Goal: Transaction & Acquisition: Purchase product/service

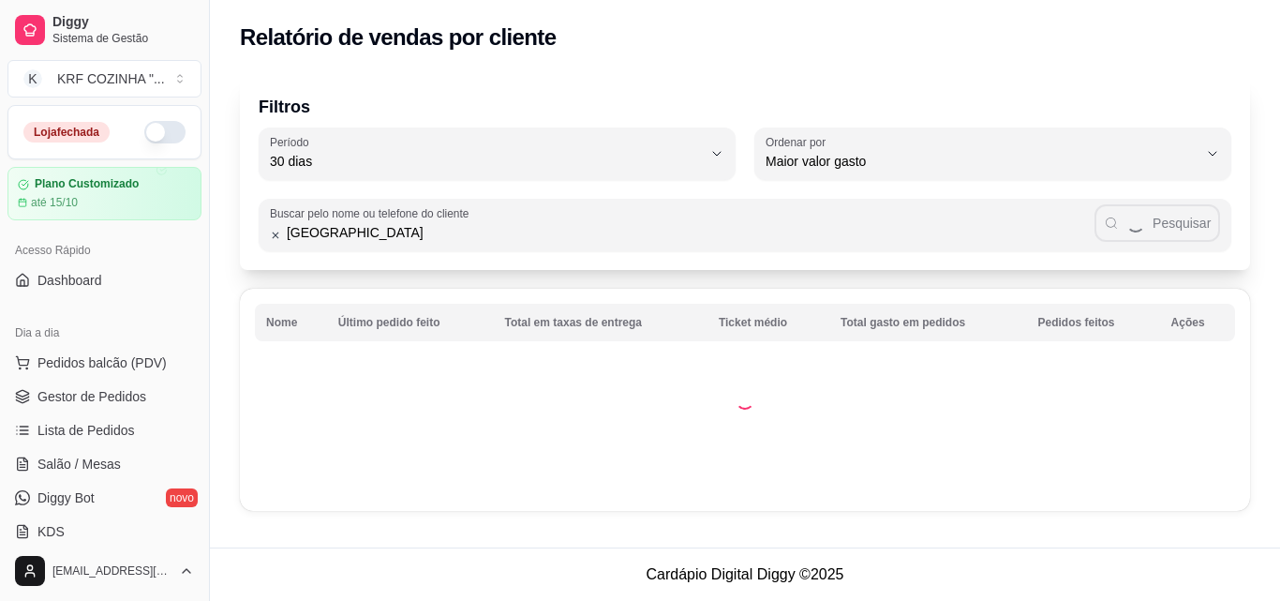
select select "30"
select select "HIGHEST_TOTAL_SPENT_WITH_ORDERS"
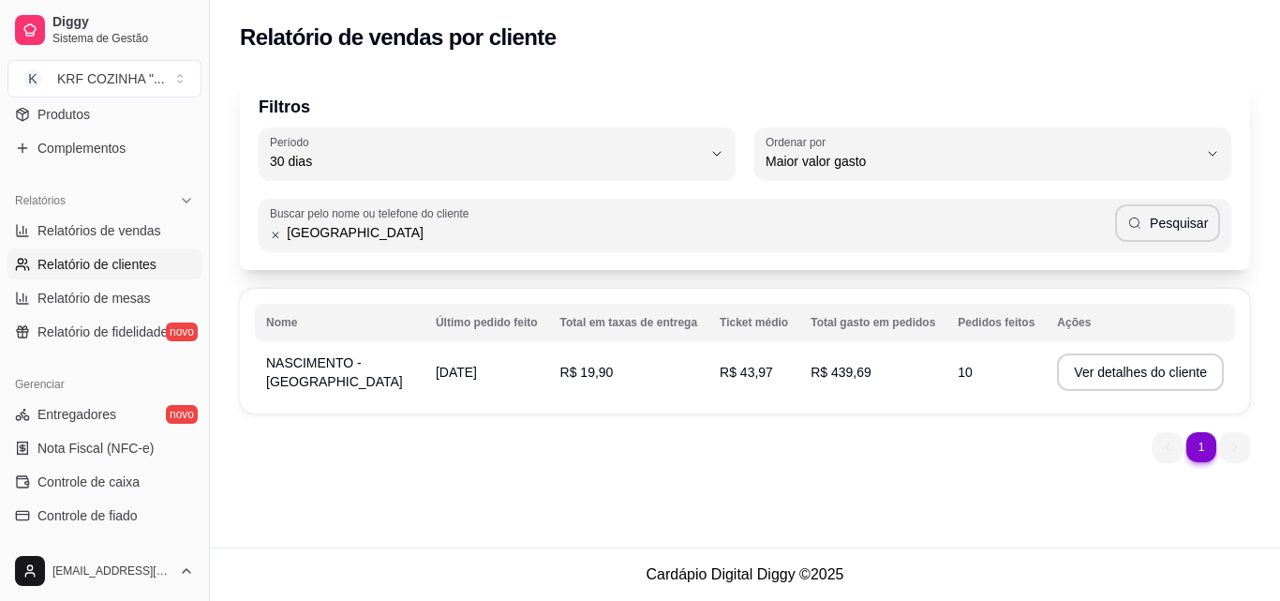
scroll to position [562, 0]
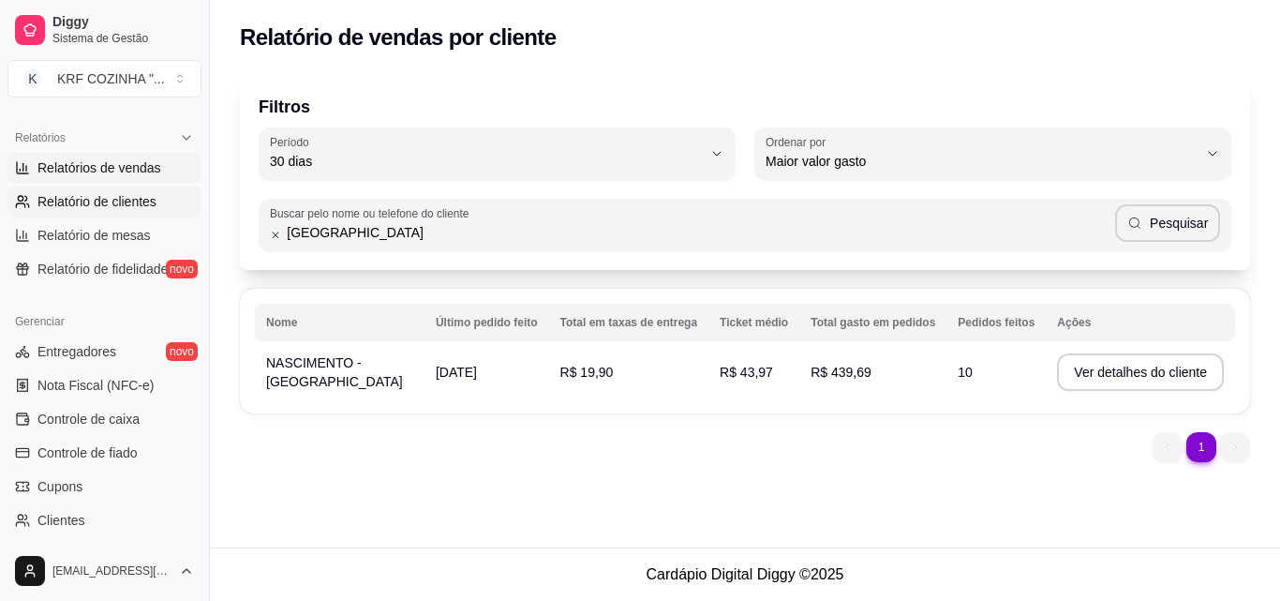
click at [108, 164] on span "Relatórios de vendas" at bounding box center [99, 167] width 124 height 19
select select "ALL"
select select "0"
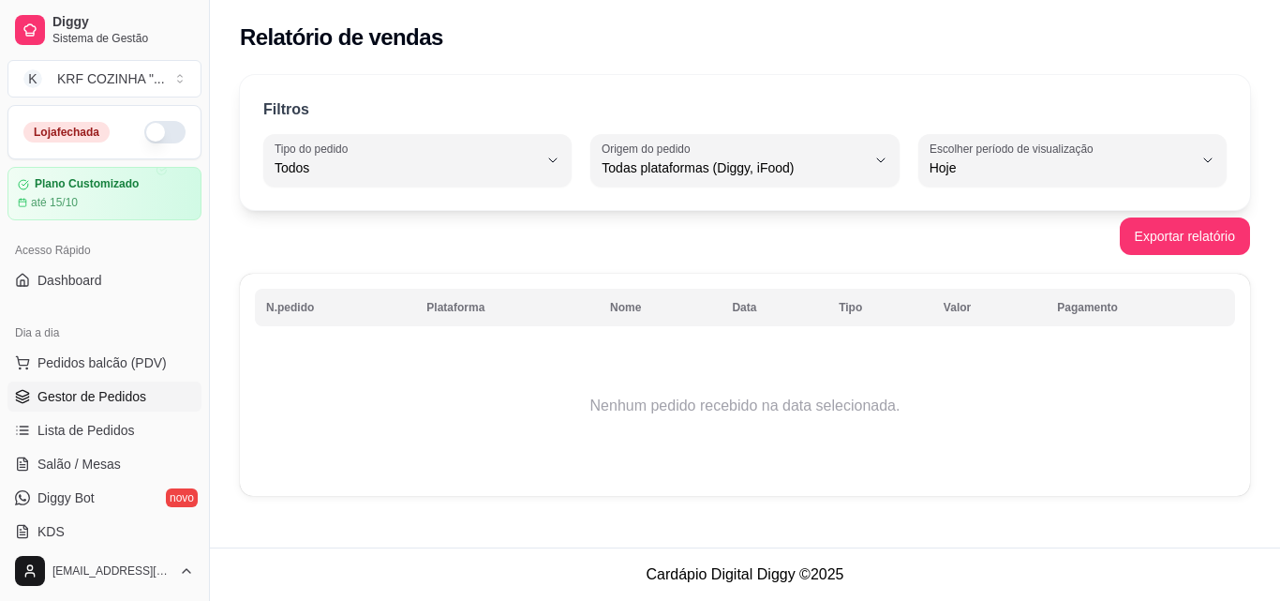
click at [142, 399] on span "Gestor de Pedidos" at bounding box center [91, 396] width 109 height 19
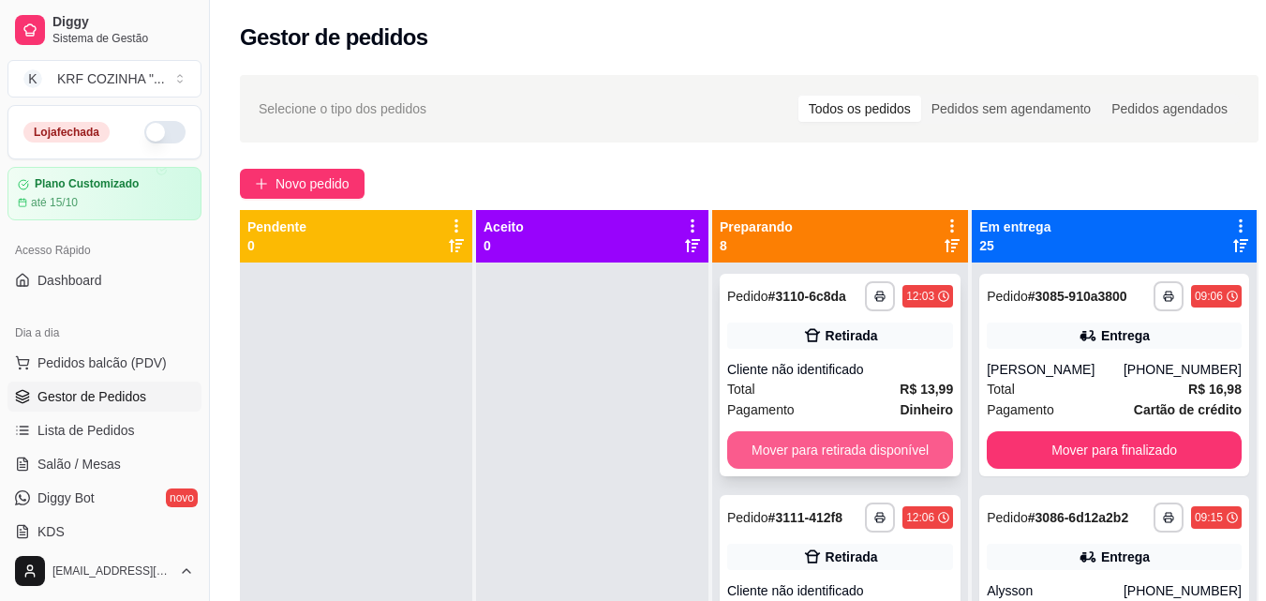
click at [888, 436] on button "Mover para retirada disponível" at bounding box center [840, 449] width 226 height 37
click at [877, 449] on button "Mover para retirada disponível" at bounding box center [840, 450] width 219 height 37
click at [877, 449] on button "Mover para retirada disponível" at bounding box center [840, 449] width 226 height 37
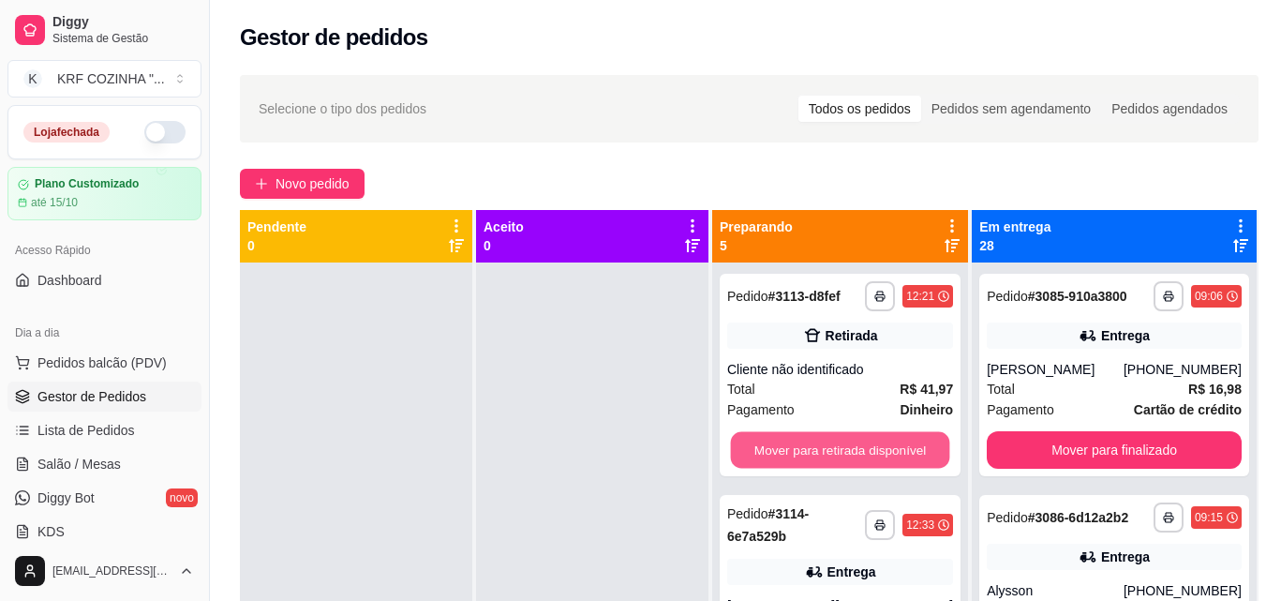
click at [877, 449] on button "Mover para retirada disponível" at bounding box center [840, 450] width 219 height 37
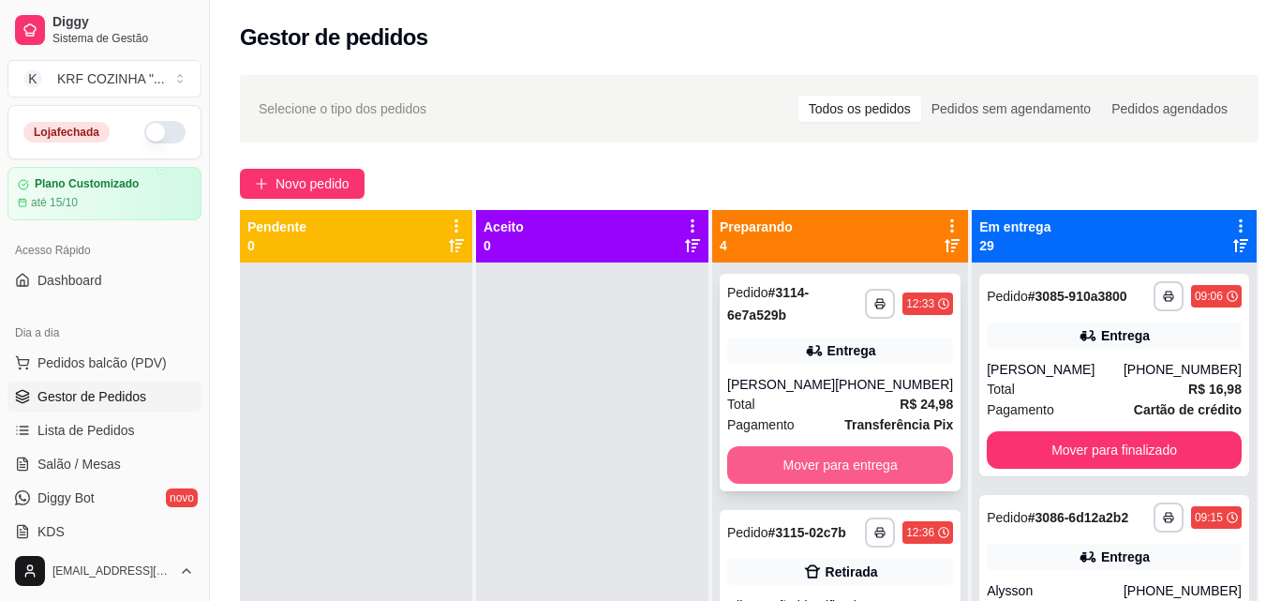
click at [870, 467] on button "Mover para entrega" at bounding box center [840, 464] width 226 height 37
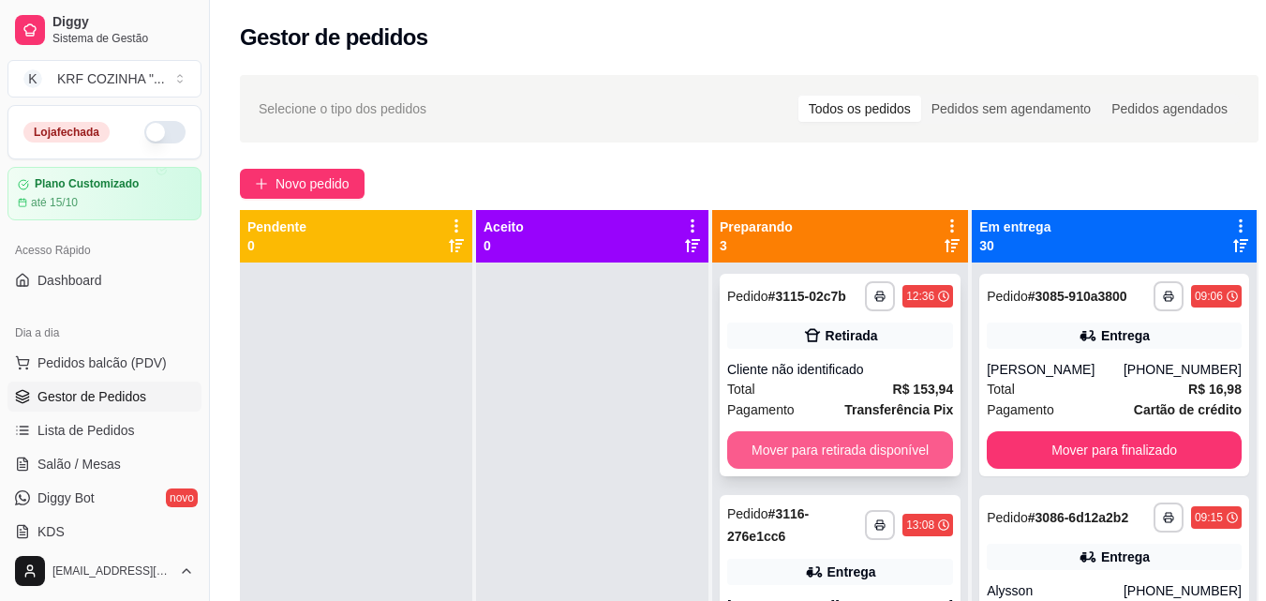
click at [869, 449] on button "Mover para retirada disponível" at bounding box center [840, 449] width 226 height 37
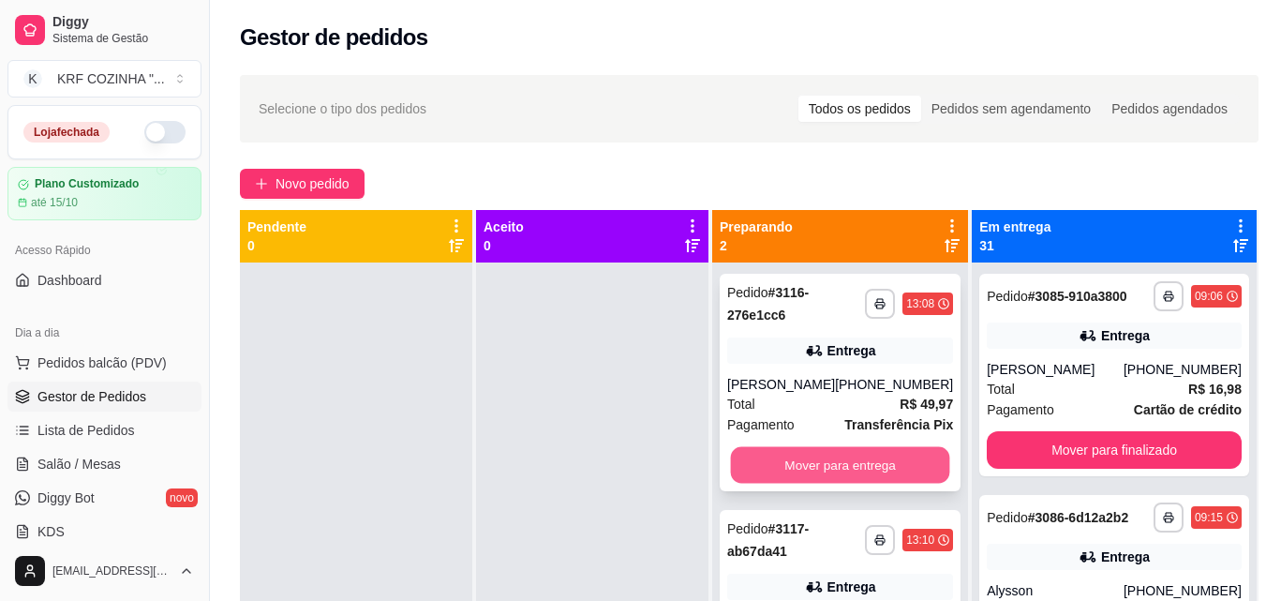
click at [860, 460] on button "Mover para entrega" at bounding box center [840, 465] width 219 height 37
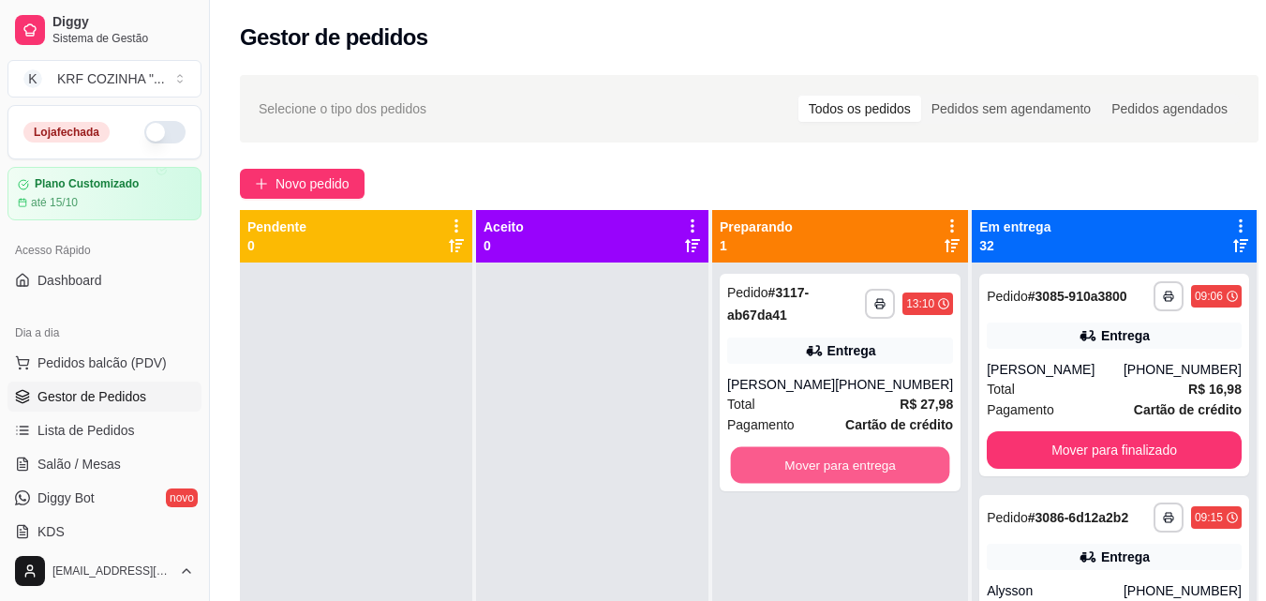
click at [860, 460] on button "Mover para entrega" at bounding box center [840, 465] width 219 height 37
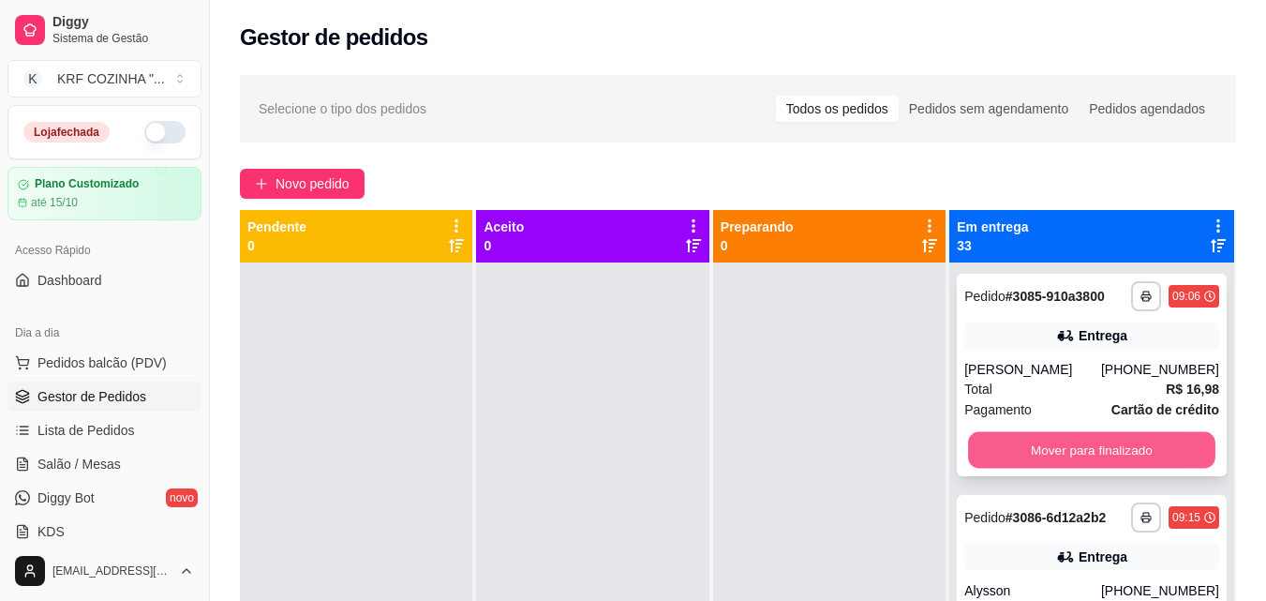
click at [1100, 469] on button "Mover para finalizado" at bounding box center [1091, 450] width 247 height 37
click at [1097, 469] on button "Mover para finalizado" at bounding box center [1091, 450] width 247 height 37
click at [1104, 469] on button "Mover para finalizado" at bounding box center [1091, 450] width 247 height 37
click at [1098, 469] on button "Mover para finalizado" at bounding box center [1091, 450] width 247 height 37
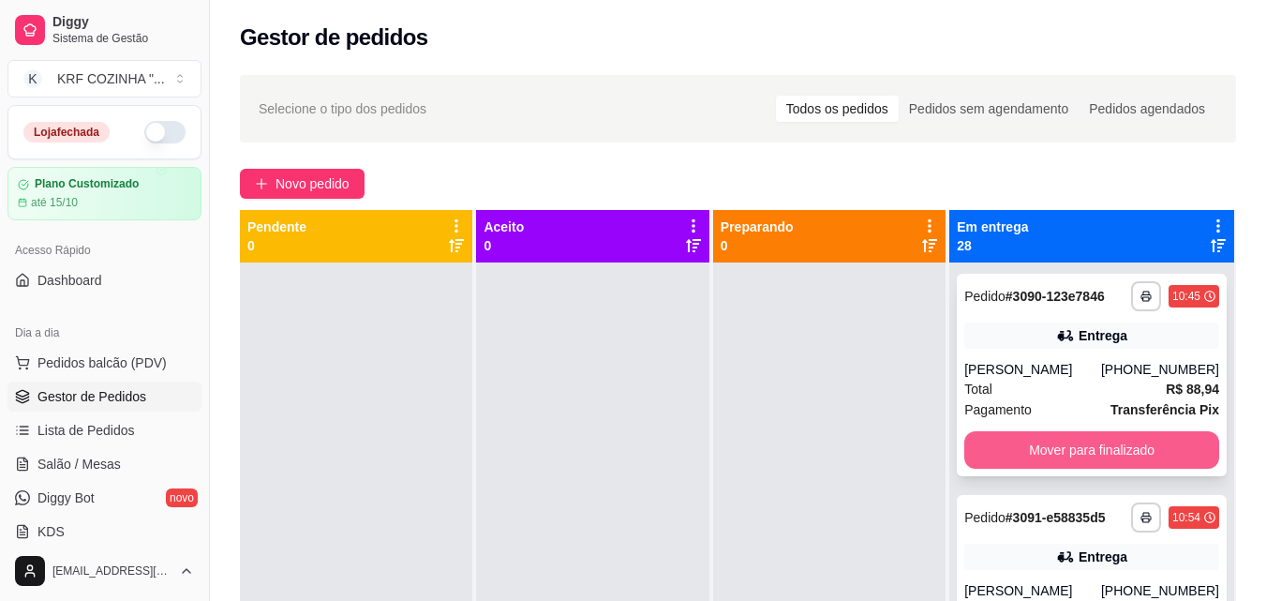
click at [1098, 469] on button "Mover para finalizado" at bounding box center [1092, 449] width 255 height 37
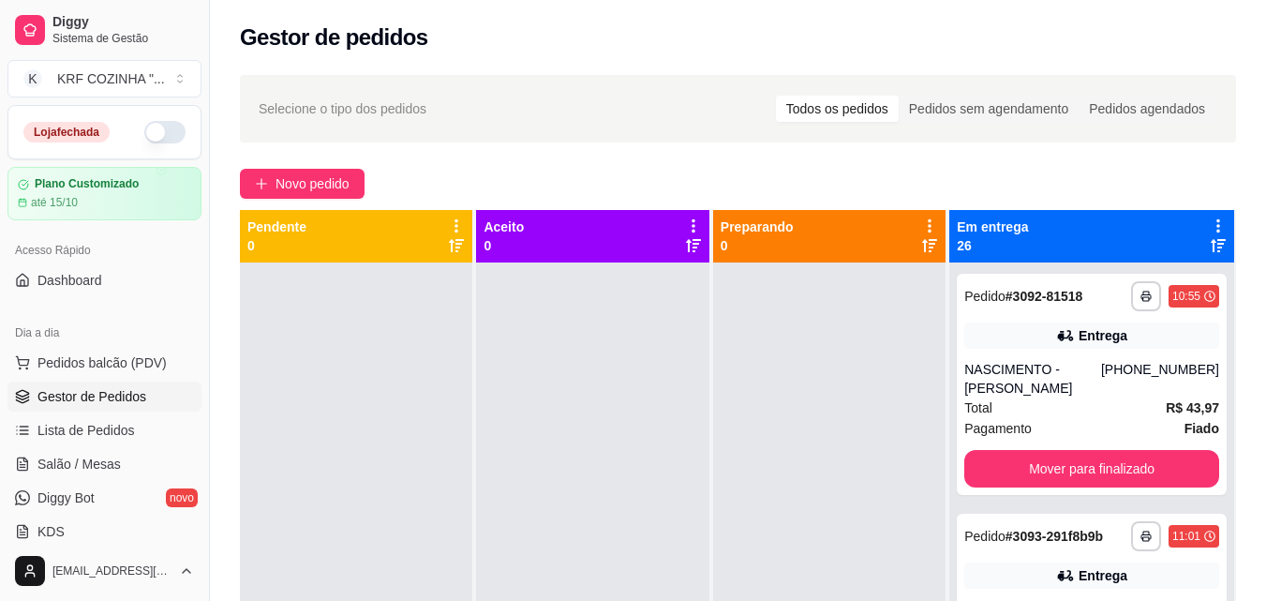
click at [1098, 439] on div "Pagamento Fiado" at bounding box center [1092, 428] width 255 height 21
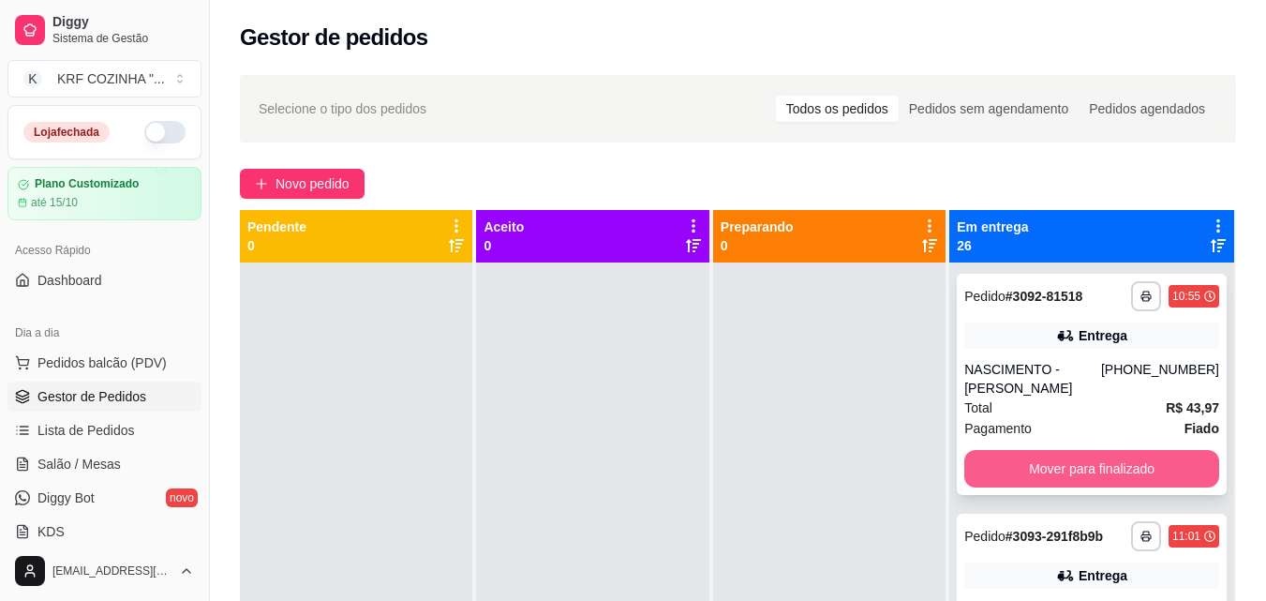
click at [1098, 487] on button "Mover para finalizado" at bounding box center [1092, 468] width 255 height 37
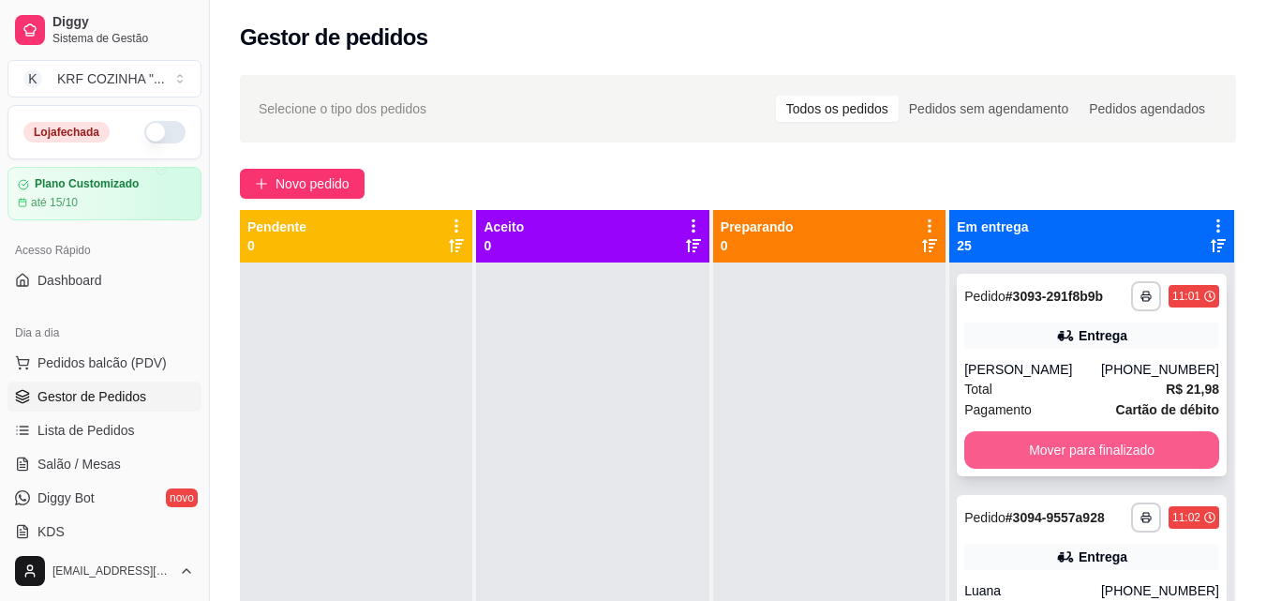
click at [1104, 469] on button "Mover para finalizado" at bounding box center [1092, 449] width 255 height 37
click at [1100, 469] on button "Mover para finalizado" at bounding box center [1092, 449] width 255 height 37
click at [1098, 469] on button "Mover para finalizado" at bounding box center [1091, 450] width 247 height 37
click at [1098, 464] on button "Mover para finalizado" at bounding box center [1091, 450] width 247 height 37
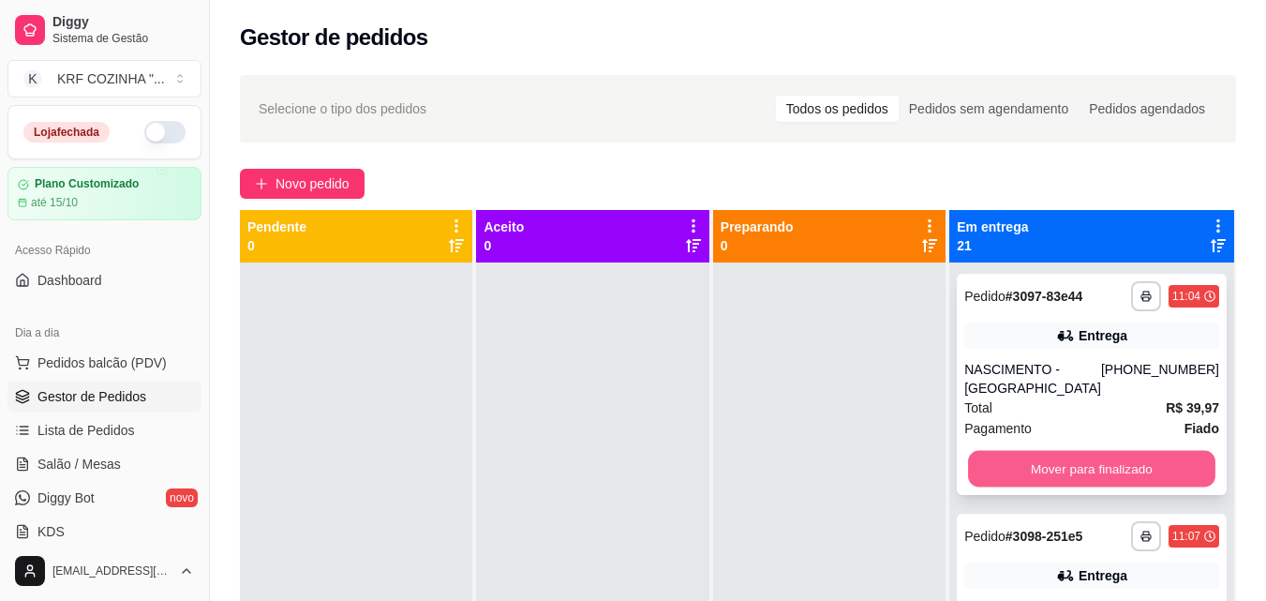
click at [1102, 483] on button "Mover para finalizado" at bounding box center [1091, 469] width 247 height 37
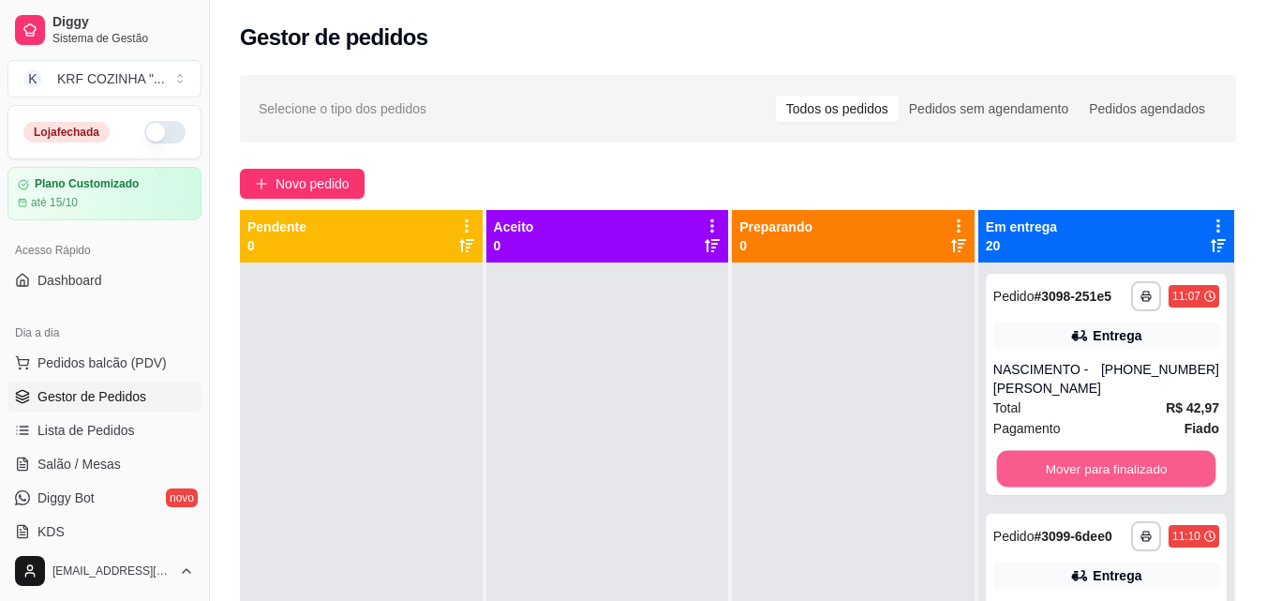
click at [1102, 483] on button "Mover para finalizado" at bounding box center [1105, 469] width 219 height 37
click at [1101, 487] on button "Mover para finalizado" at bounding box center [1105, 469] width 219 height 37
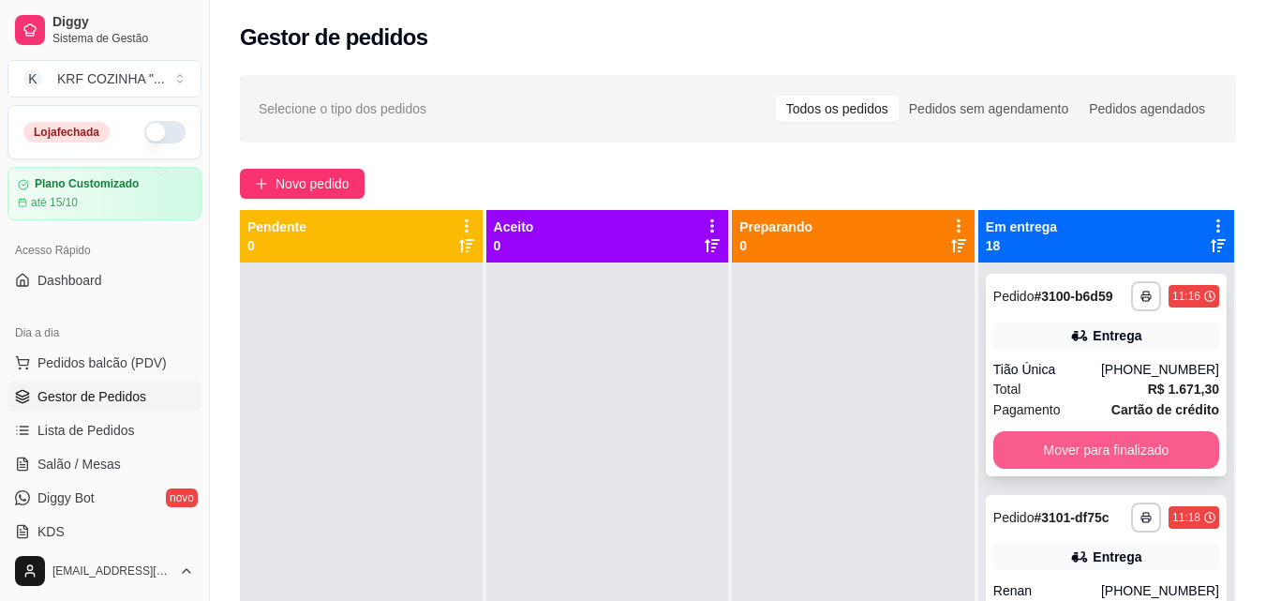
click at [1102, 463] on button "Mover para finalizado" at bounding box center [1107, 449] width 226 height 37
click at [1087, 469] on button "Mover para finalizado" at bounding box center [1105, 450] width 219 height 37
click at [1085, 450] on button "Mover para finalizado" at bounding box center [1105, 450] width 219 height 37
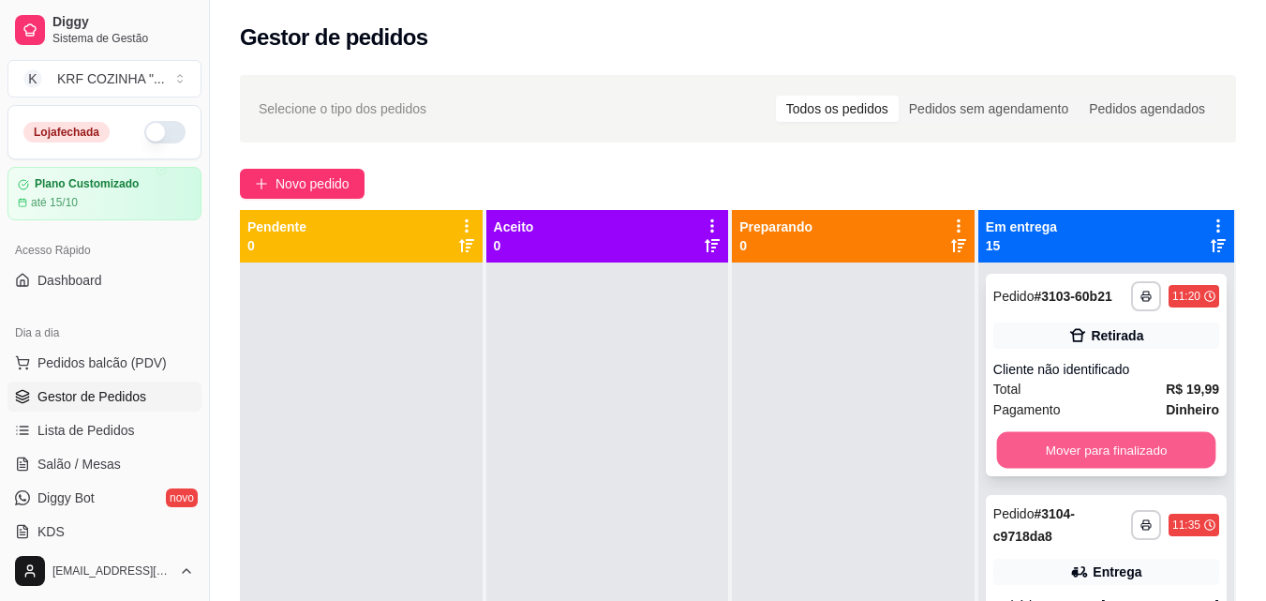
click at [1085, 455] on button "Mover para finalizado" at bounding box center [1105, 450] width 219 height 37
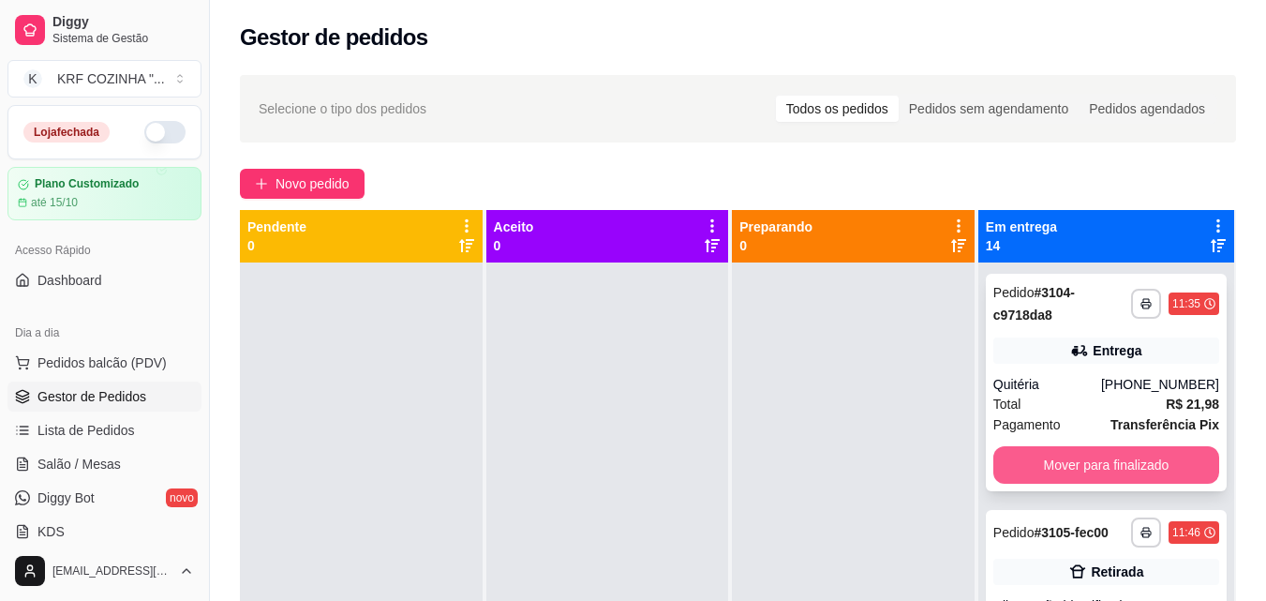
click at [1084, 456] on button "Mover para finalizado" at bounding box center [1107, 464] width 226 height 37
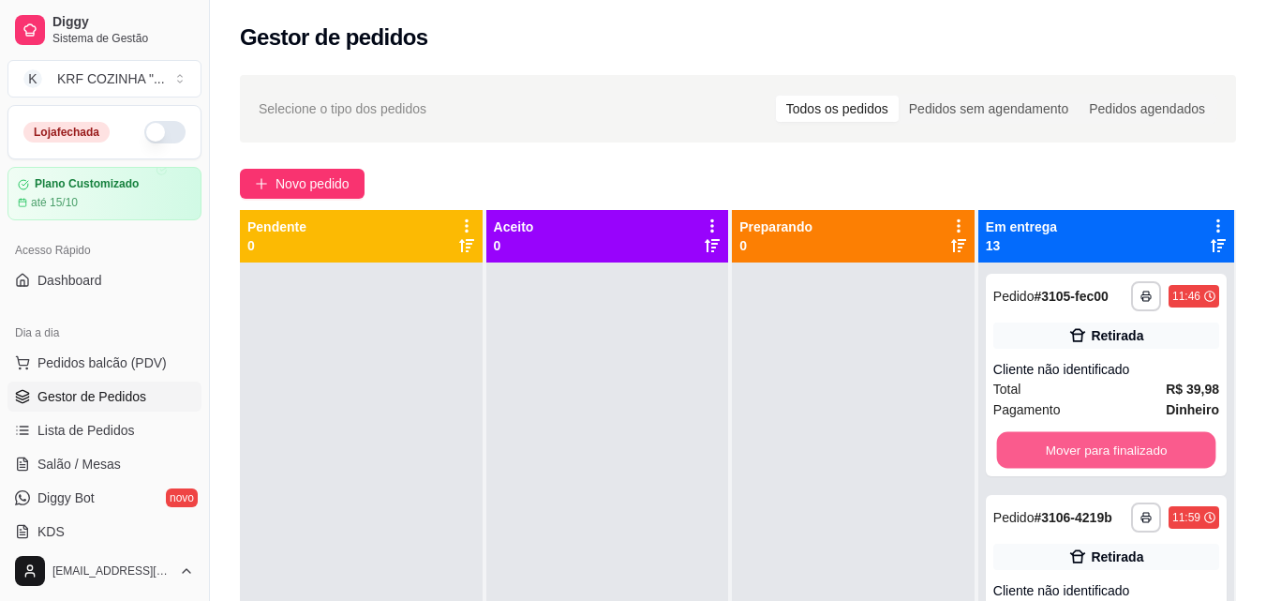
click at [1084, 456] on button "Mover para finalizado" at bounding box center [1105, 450] width 219 height 37
click at [1082, 468] on button "Mover para finalizado" at bounding box center [1105, 450] width 219 height 37
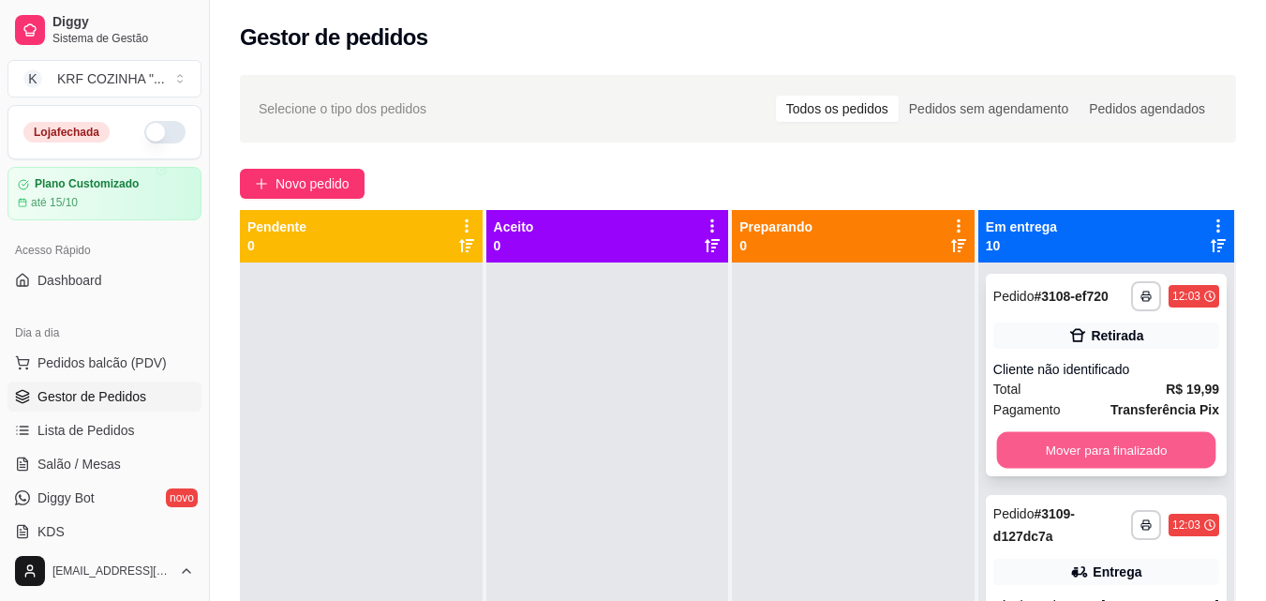
click at [1081, 467] on button "Mover para finalizado" at bounding box center [1105, 450] width 219 height 37
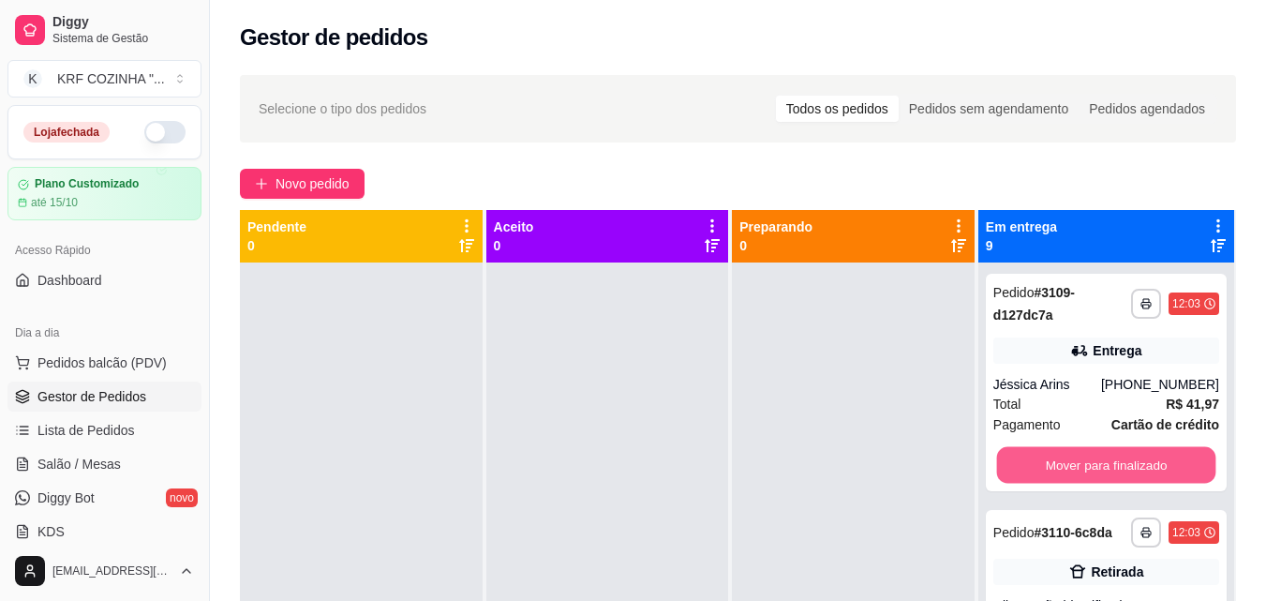
click at [1081, 467] on button "Mover para finalizado" at bounding box center [1105, 465] width 219 height 37
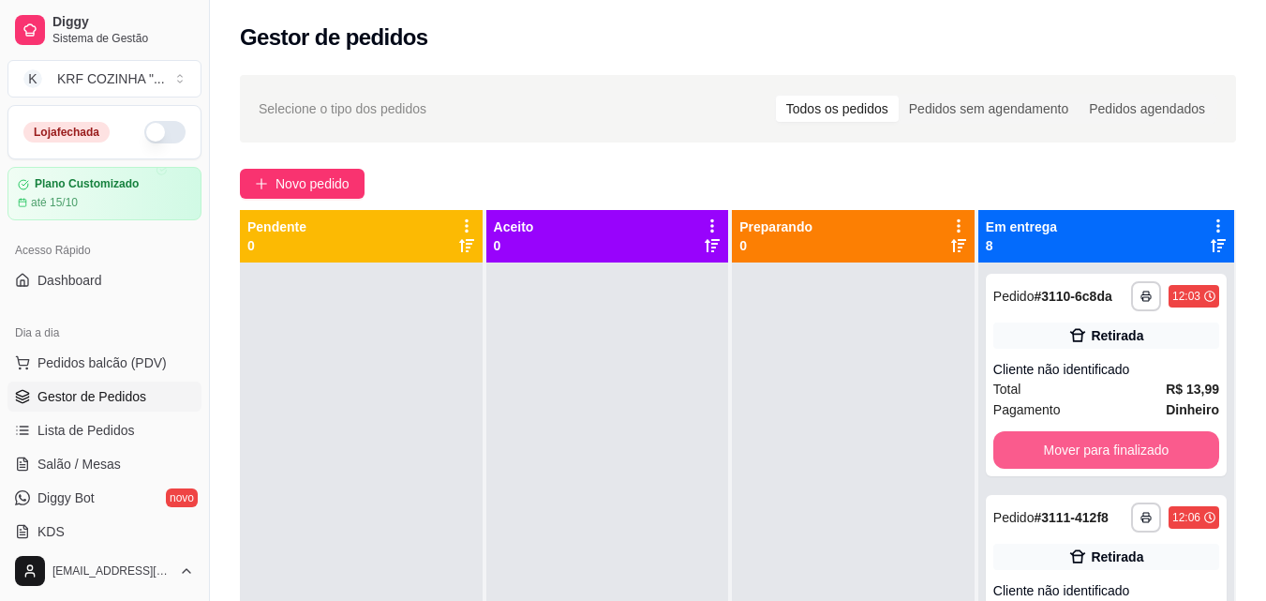
click at [1081, 467] on button "Mover para finalizado" at bounding box center [1107, 449] width 226 height 37
click at [1081, 467] on button "Mover para finalizado" at bounding box center [1105, 450] width 219 height 37
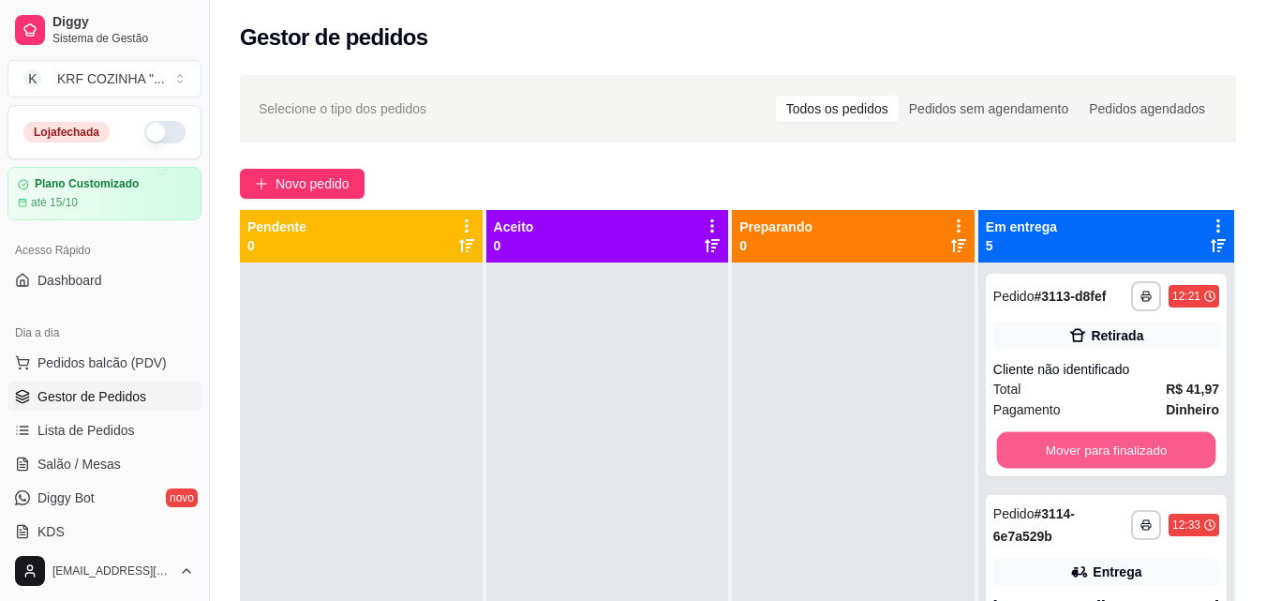
click at [1081, 467] on button "Mover para finalizado" at bounding box center [1105, 450] width 219 height 37
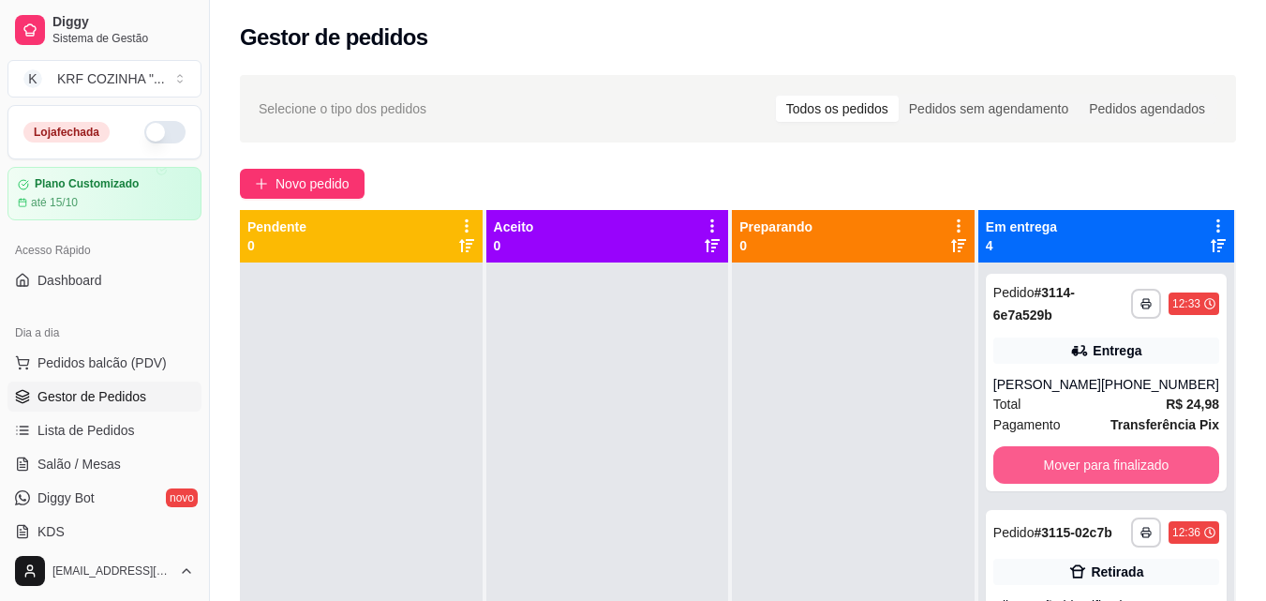
click at [1081, 467] on button "Mover para finalizado" at bounding box center [1107, 464] width 226 height 37
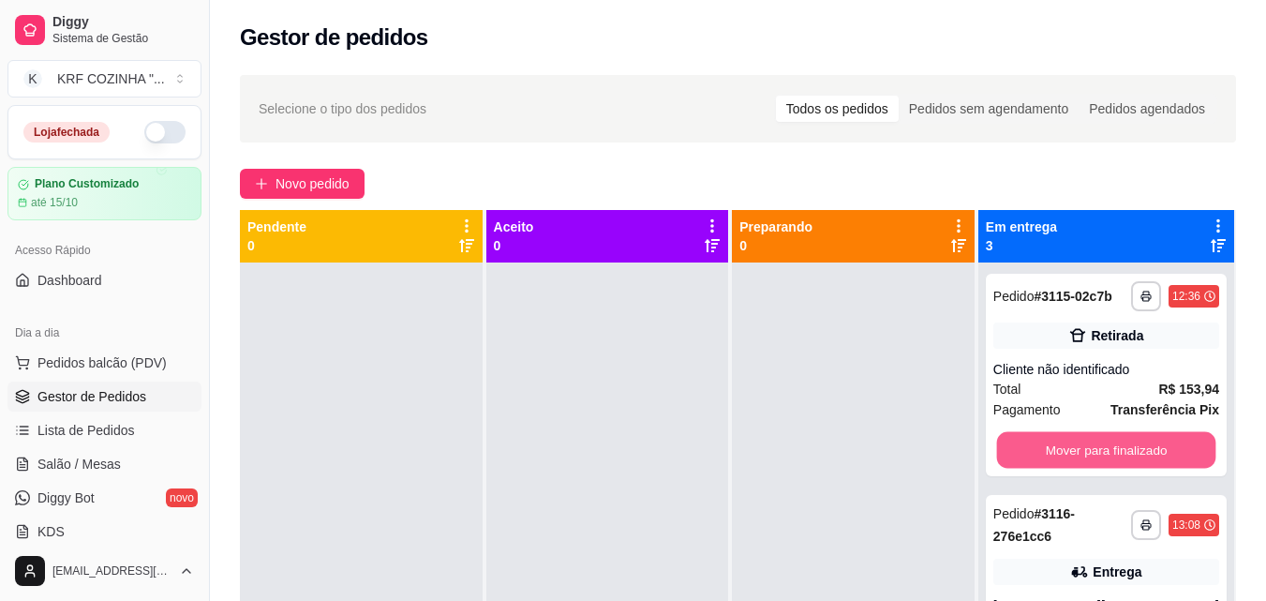
click at [1081, 467] on button "Mover para finalizado" at bounding box center [1105, 450] width 219 height 37
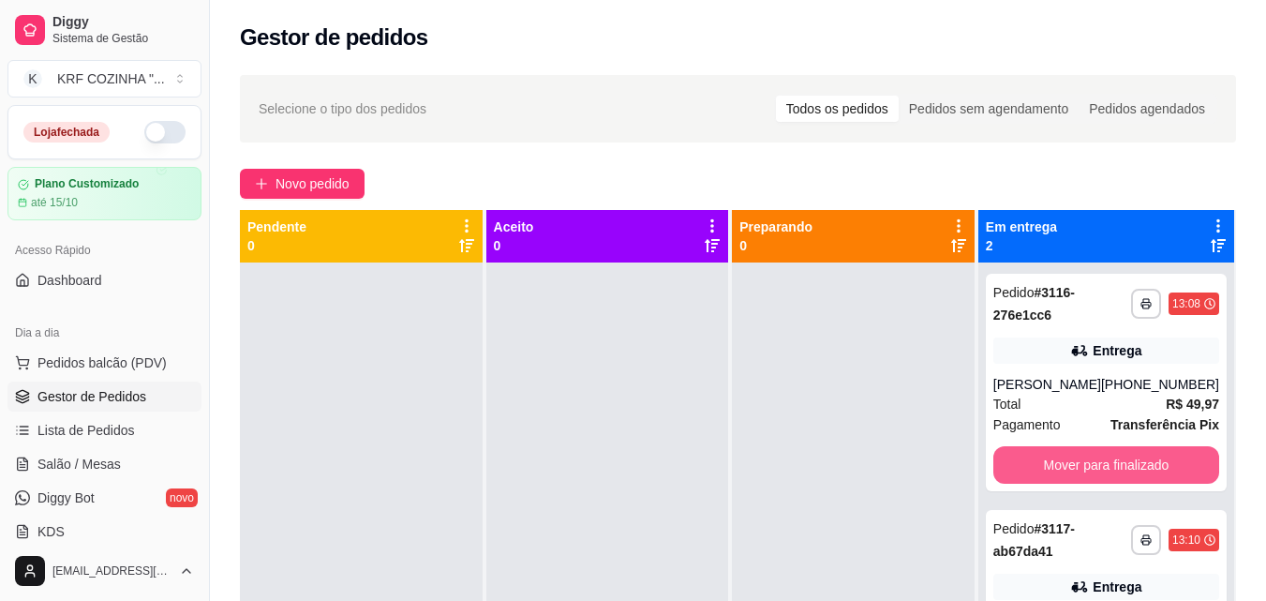
click at [1081, 467] on button "Mover para finalizado" at bounding box center [1107, 464] width 226 height 37
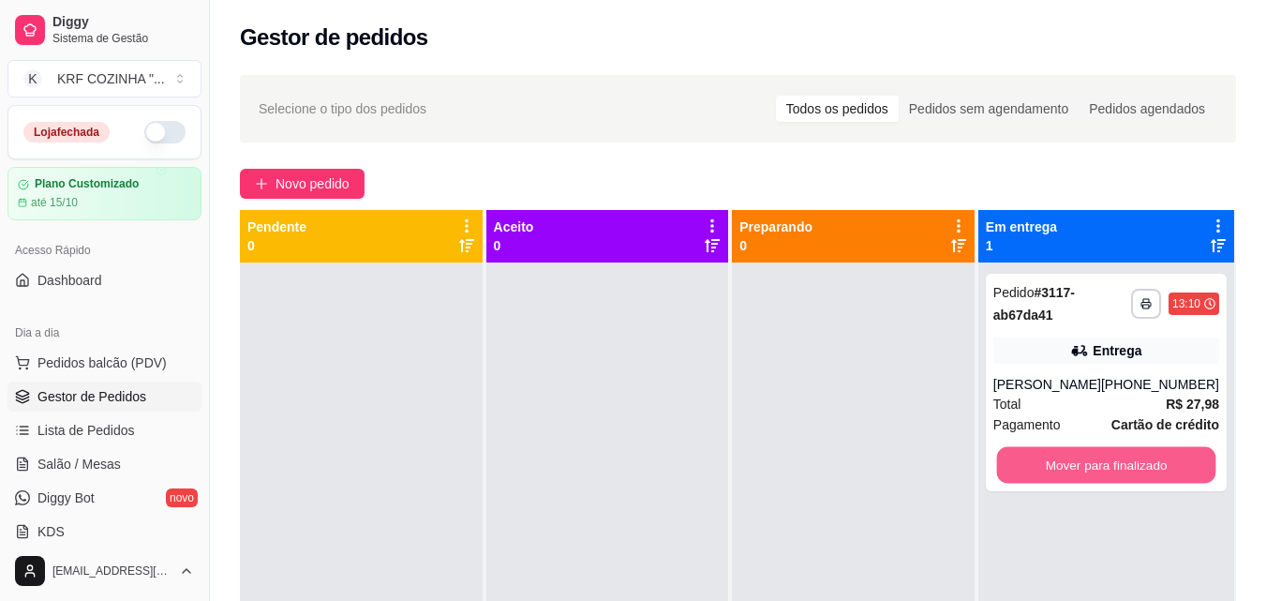
click at [1081, 467] on button "Mover para finalizado" at bounding box center [1105, 465] width 219 height 37
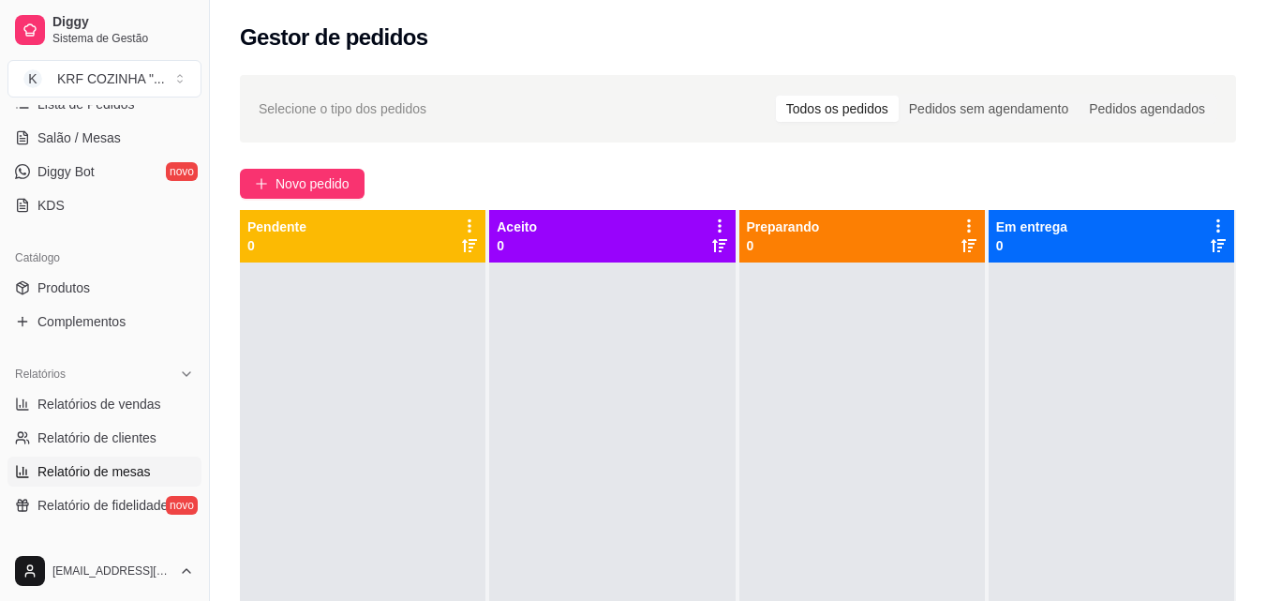
scroll to position [375, 0]
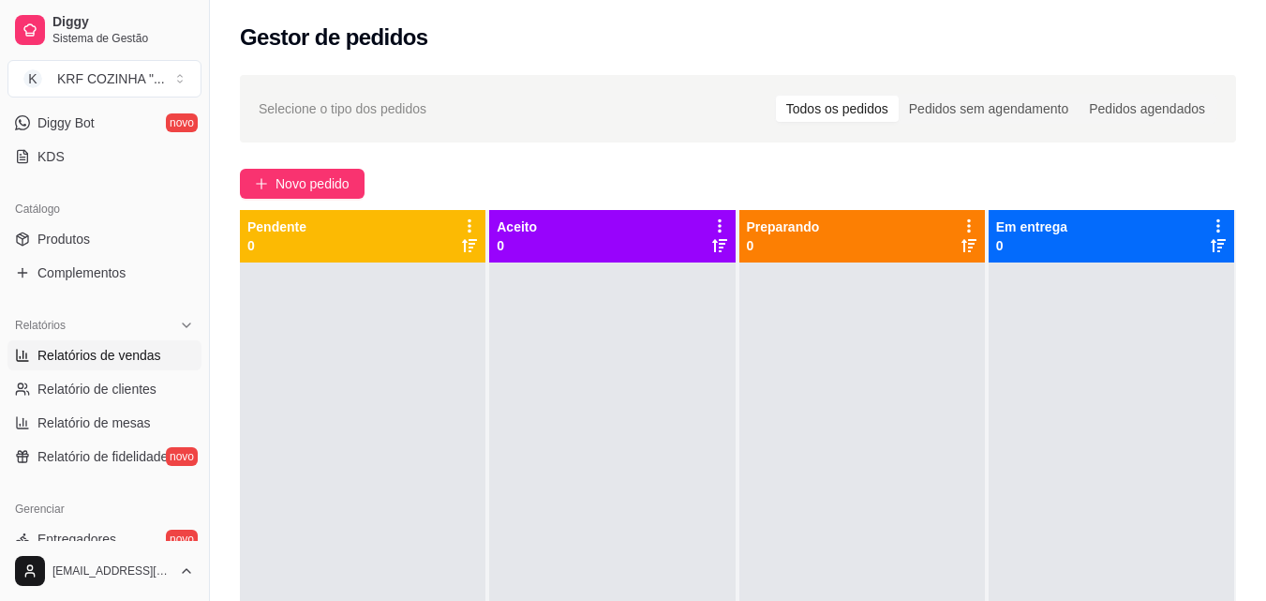
click at [97, 346] on span "Relatórios de vendas" at bounding box center [99, 355] width 124 height 19
select select "ALL"
select select "0"
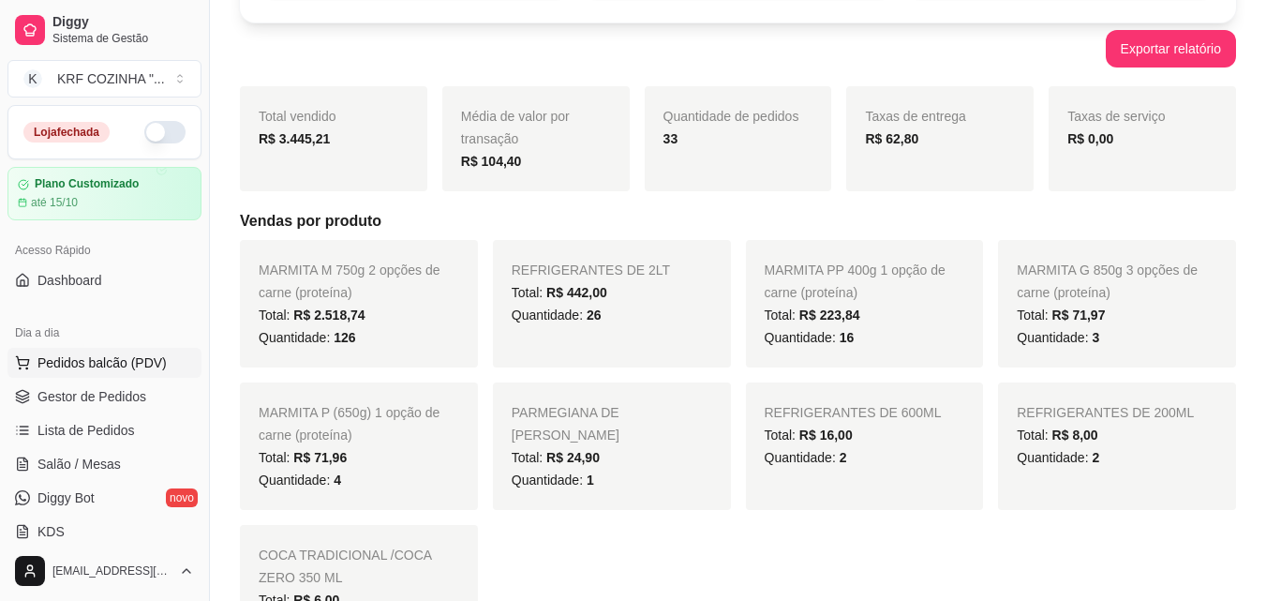
click at [121, 357] on span "Pedidos balcão (PDV)" at bounding box center [101, 362] width 129 height 19
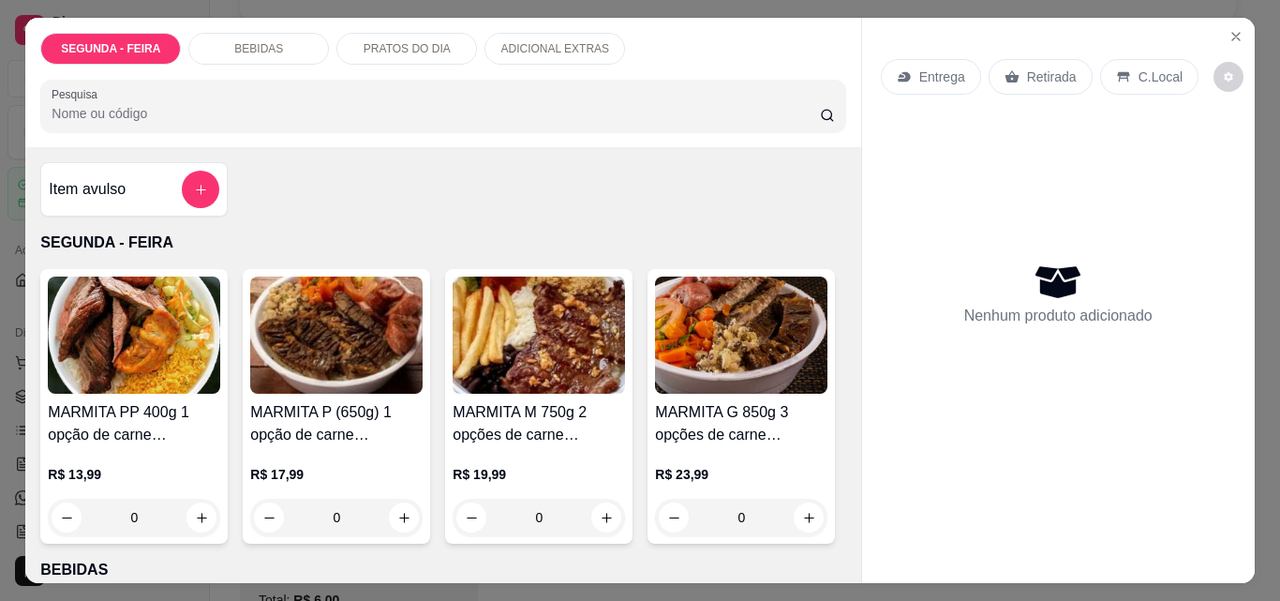
click at [576, 350] on img at bounding box center [539, 335] width 172 height 117
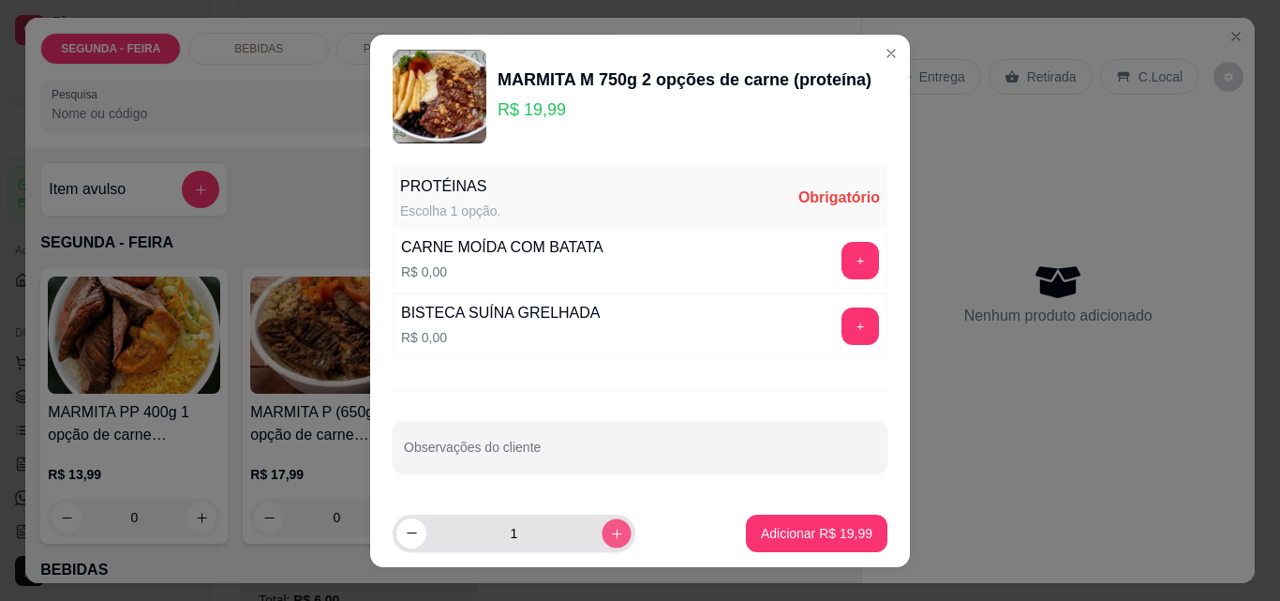
click at [610, 532] on icon "increase-product-quantity" at bounding box center [617, 533] width 14 height 14
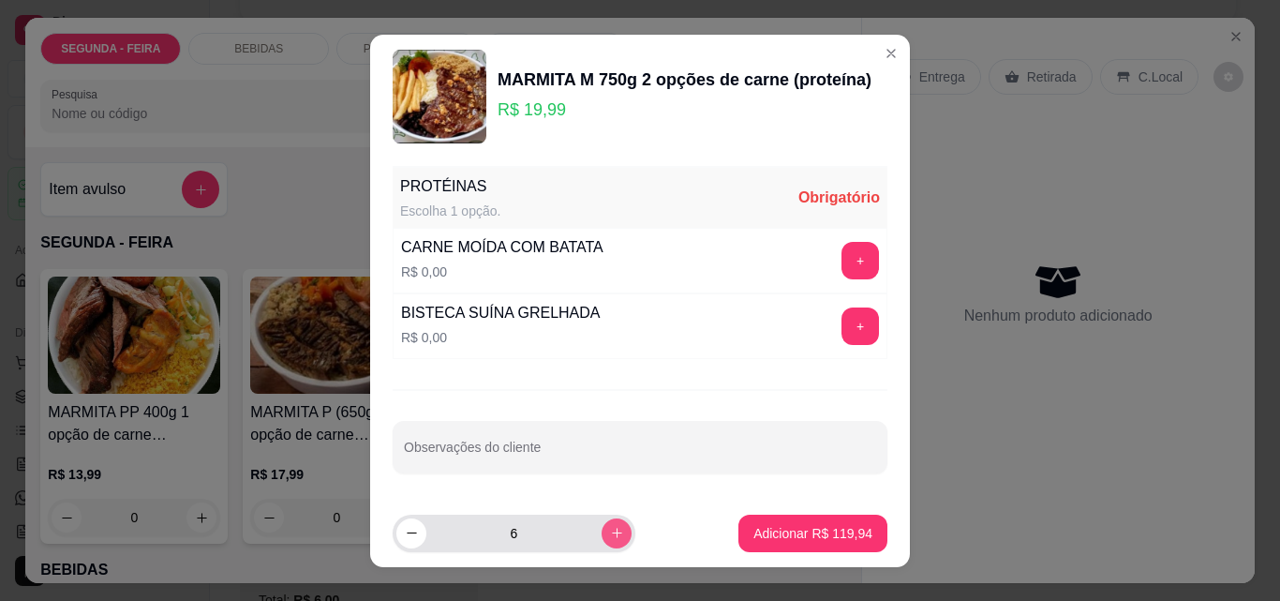
click at [610, 532] on icon "increase-product-quantity" at bounding box center [617, 533] width 14 height 14
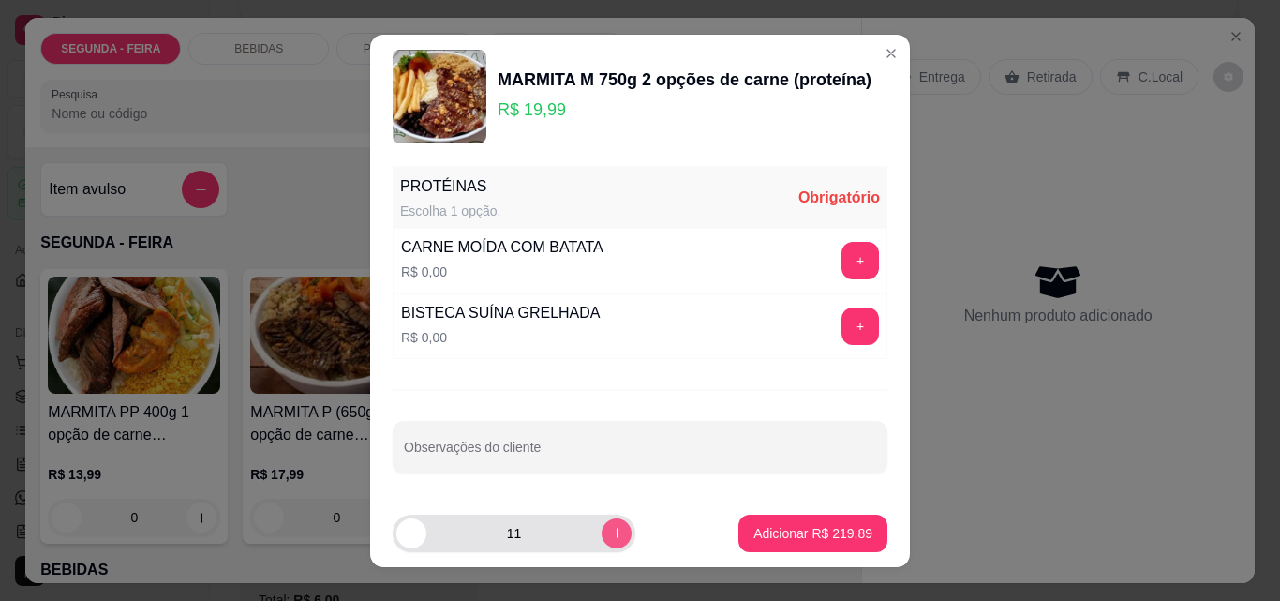
click at [610, 532] on icon "increase-product-quantity" at bounding box center [617, 533] width 14 height 14
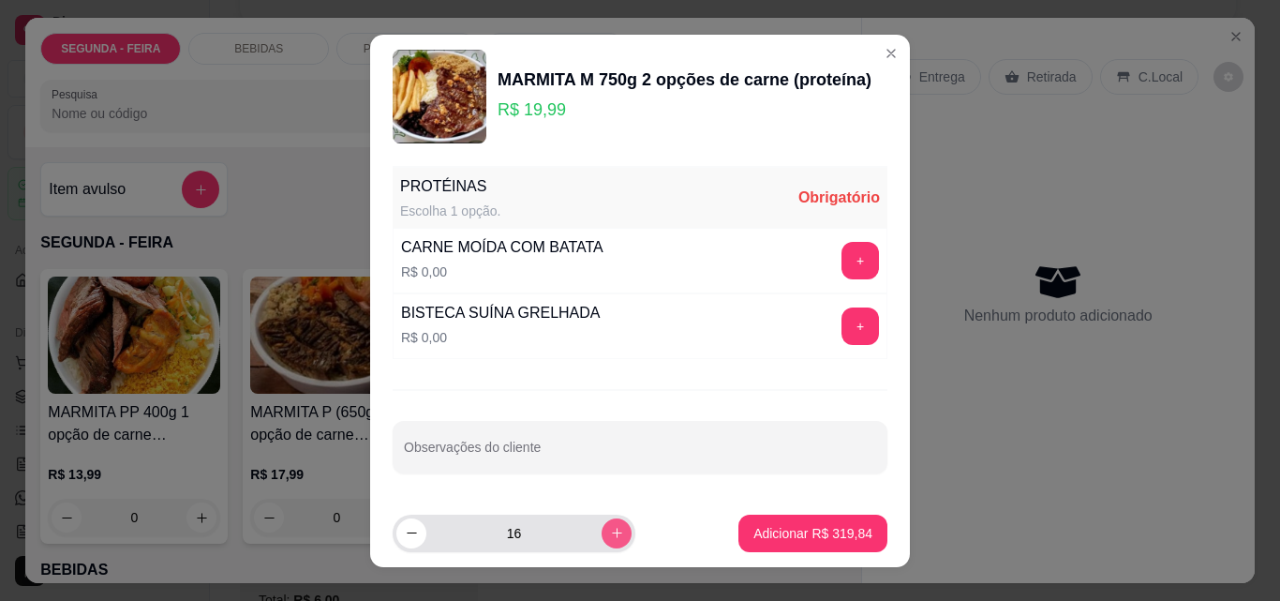
click at [610, 532] on icon "increase-product-quantity" at bounding box center [617, 533] width 14 height 14
click at [610, 531] on icon "increase-product-quantity" at bounding box center [617, 533] width 14 height 14
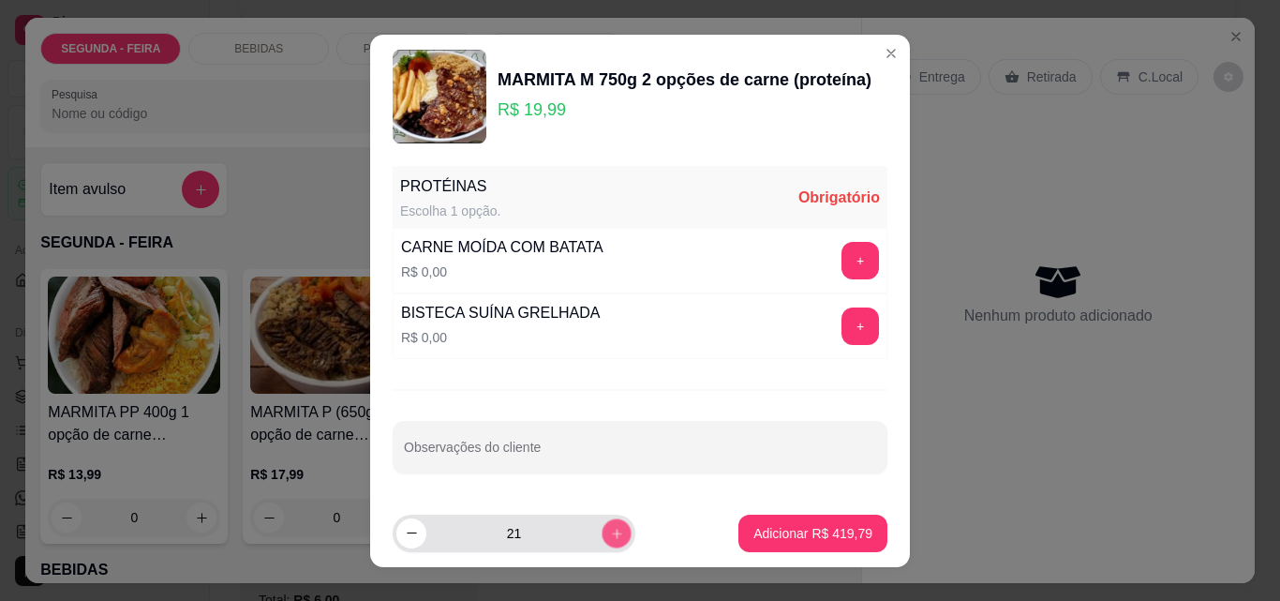
click at [610, 528] on icon "increase-product-quantity" at bounding box center [617, 533] width 14 height 14
click at [610, 530] on icon "increase-product-quantity" at bounding box center [617, 533] width 14 height 14
click at [610, 534] on icon "increase-product-quantity" at bounding box center [617, 533] width 14 height 14
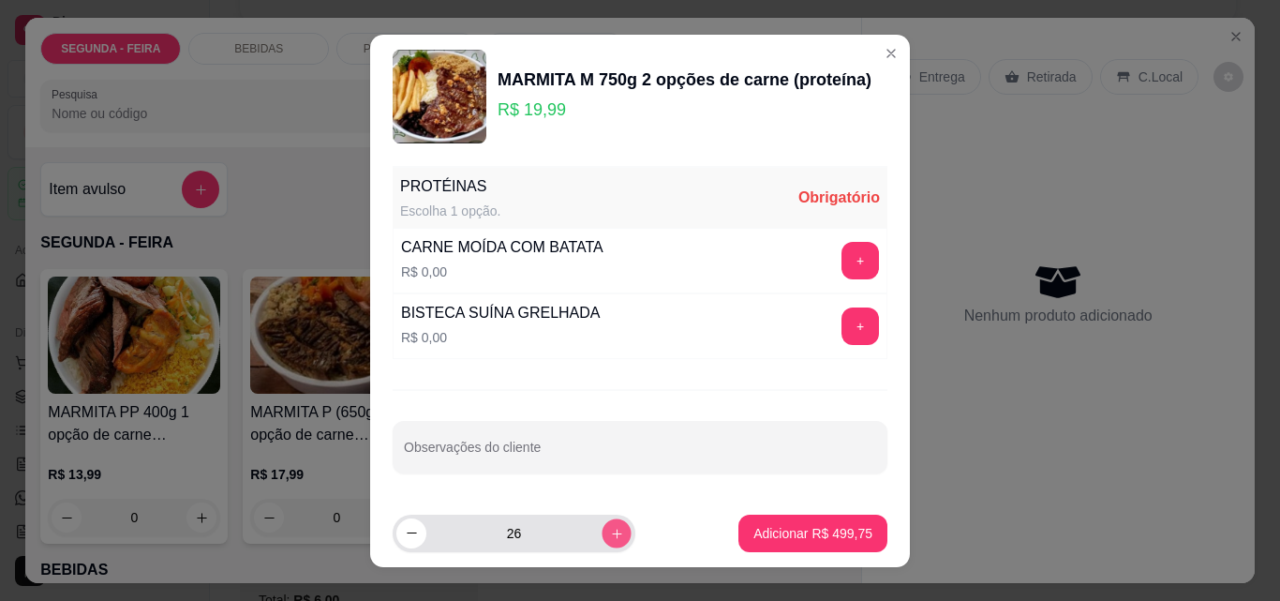
click at [610, 534] on icon "increase-product-quantity" at bounding box center [617, 533] width 14 height 14
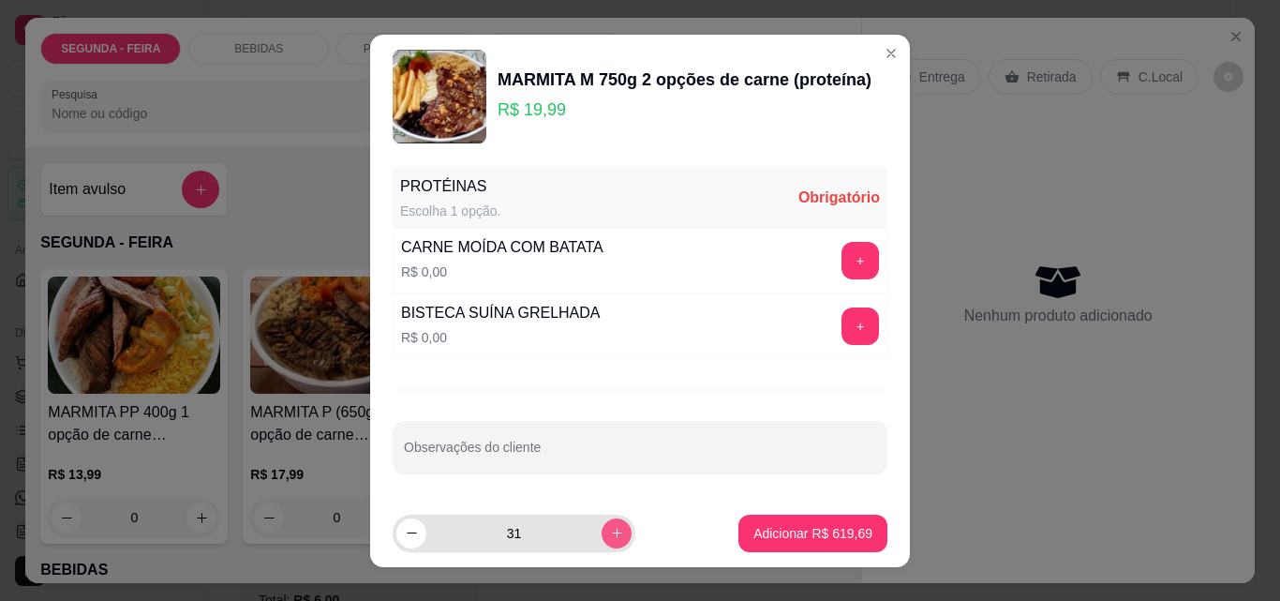
click at [610, 534] on icon "increase-product-quantity" at bounding box center [617, 533] width 14 height 14
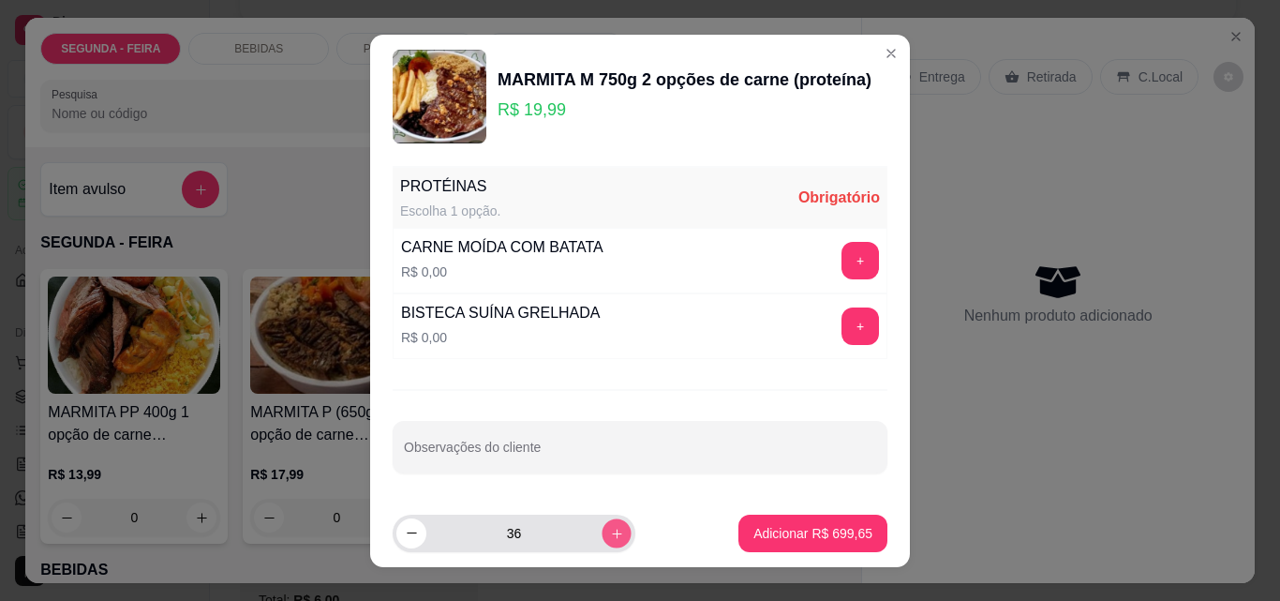
click at [610, 534] on icon "increase-product-quantity" at bounding box center [617, 533] width 14 height 14
click at [610, 535] on icon "increase-product-quantity" at bounding box center [617, 533] width 14 height 14
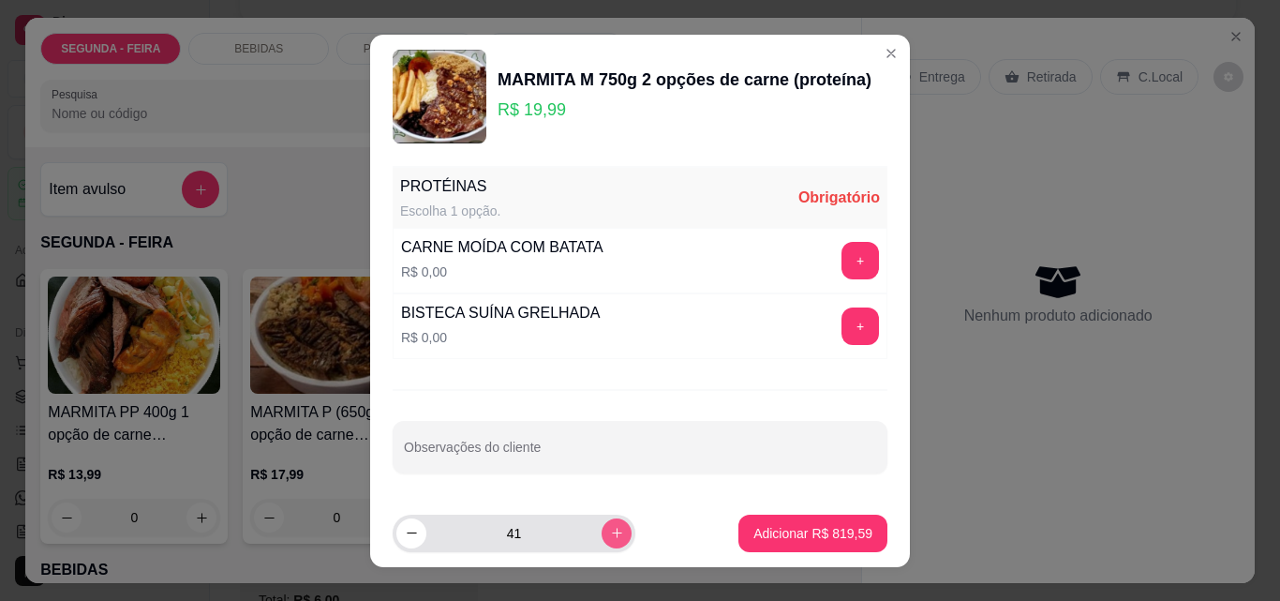
click at [610, 535] on icon "increase-product-quantity" at bounding box center [617, 533] width 14 height 14
click at [610, 536] on icon "increase-product-quantity" at bounding box center [617, 533] width 14 height 14
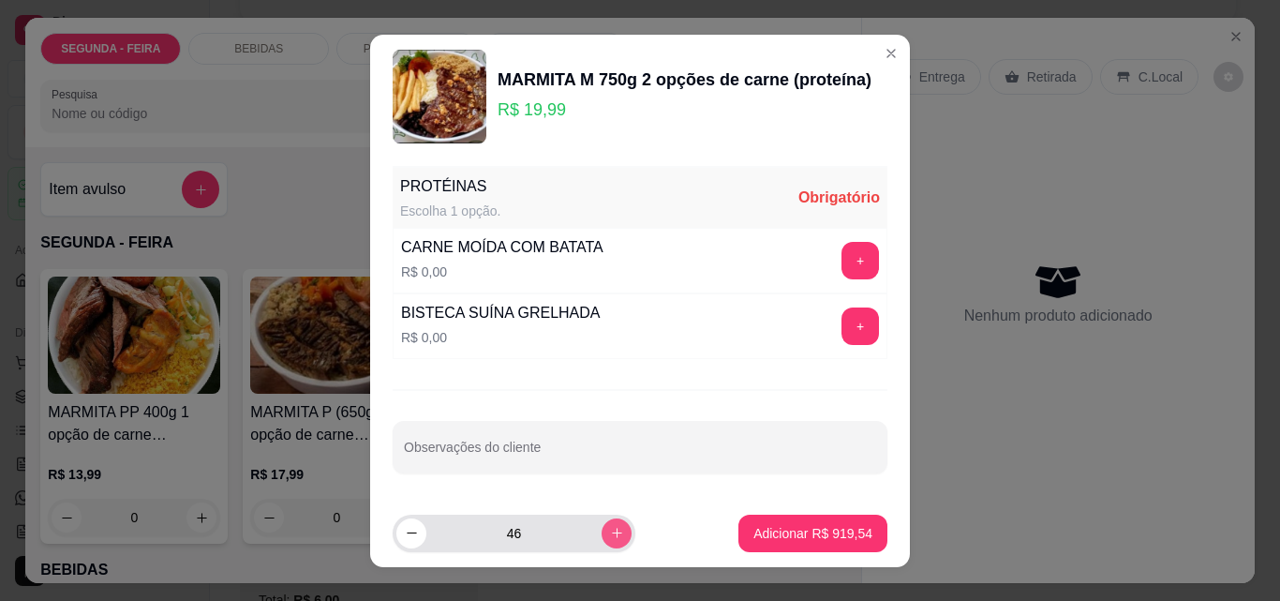
click at [610, 536] on icon "increase-product-quantity" at bounding box center [617, 533] width 14 height 14
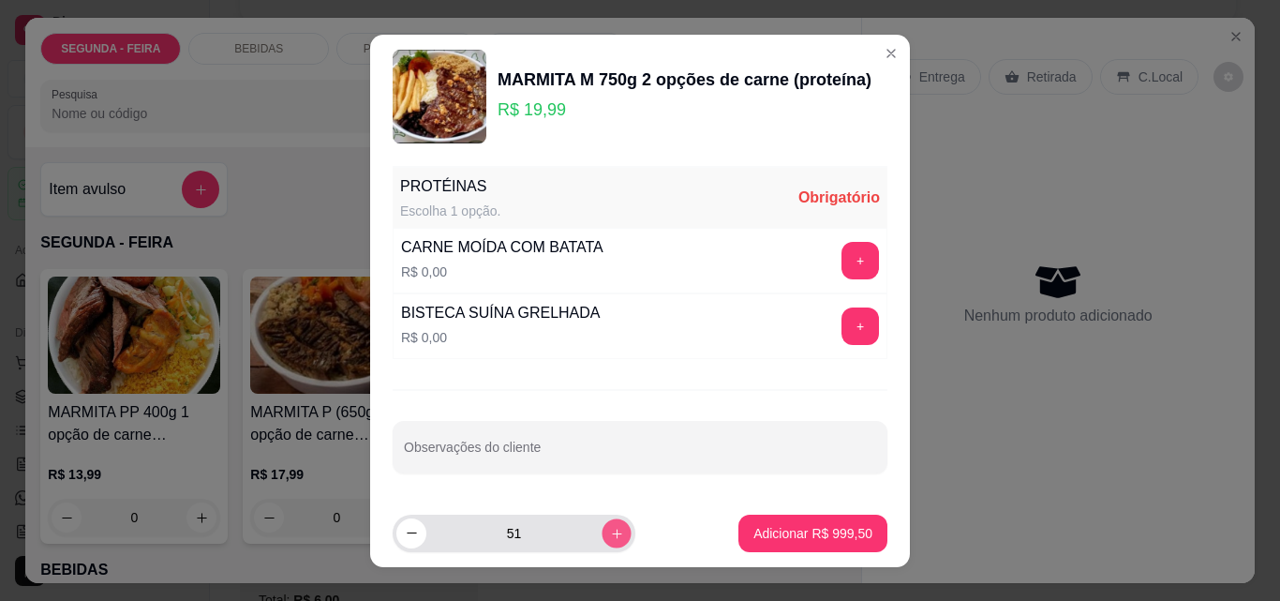
click at [610, 536] on icon "increase-product-quantity" at bounding box center [617, 533] width 14 height 14
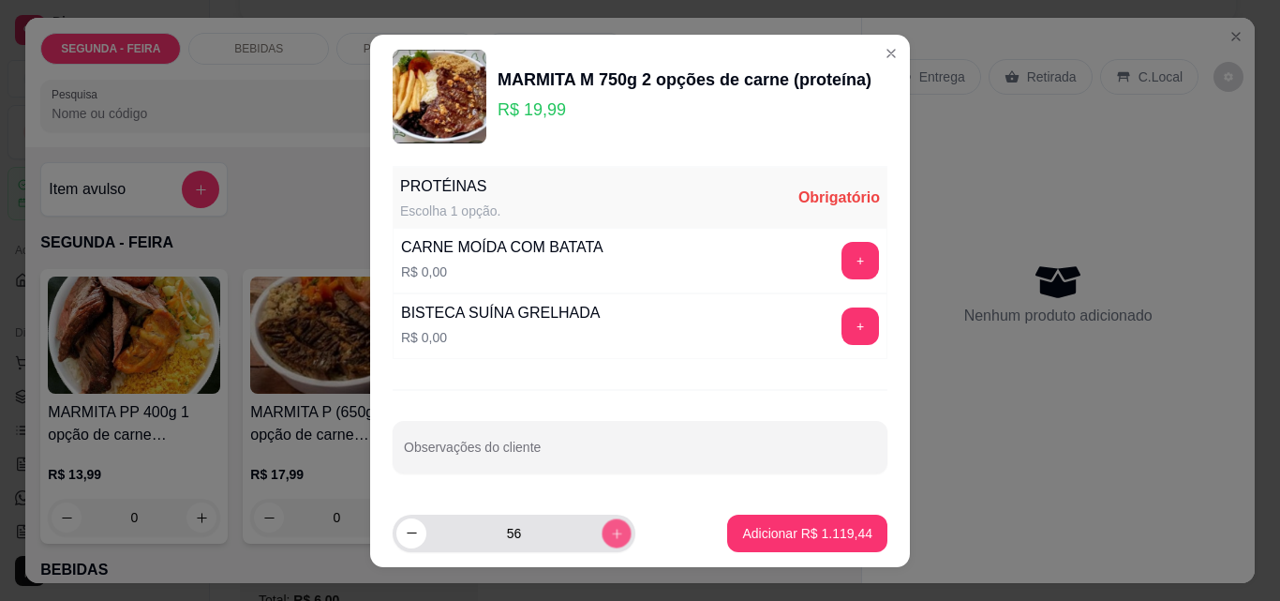
click at [610, 536] on icon "increase-product-quantity" at bounding box center [617, 533] width 14 height 14
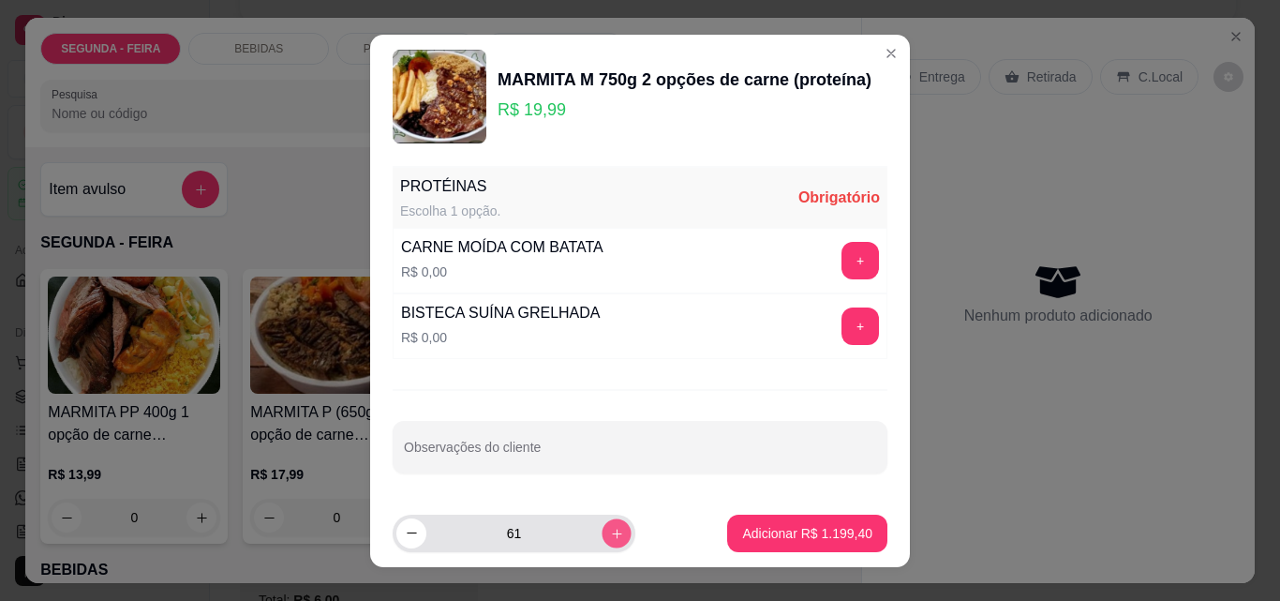
click at [610, 536] on icon "increase-product-quantity" at bounding box center [617, 533] width 14 height 14
click at [612, 536] on icon "increase-product-quantity" at bounding box center [616, 532] width 9 height 9
click at [612, 536] on icon "increase-product-quantity" at bounding box center [617, 533] width 10 height 10
type input "65"
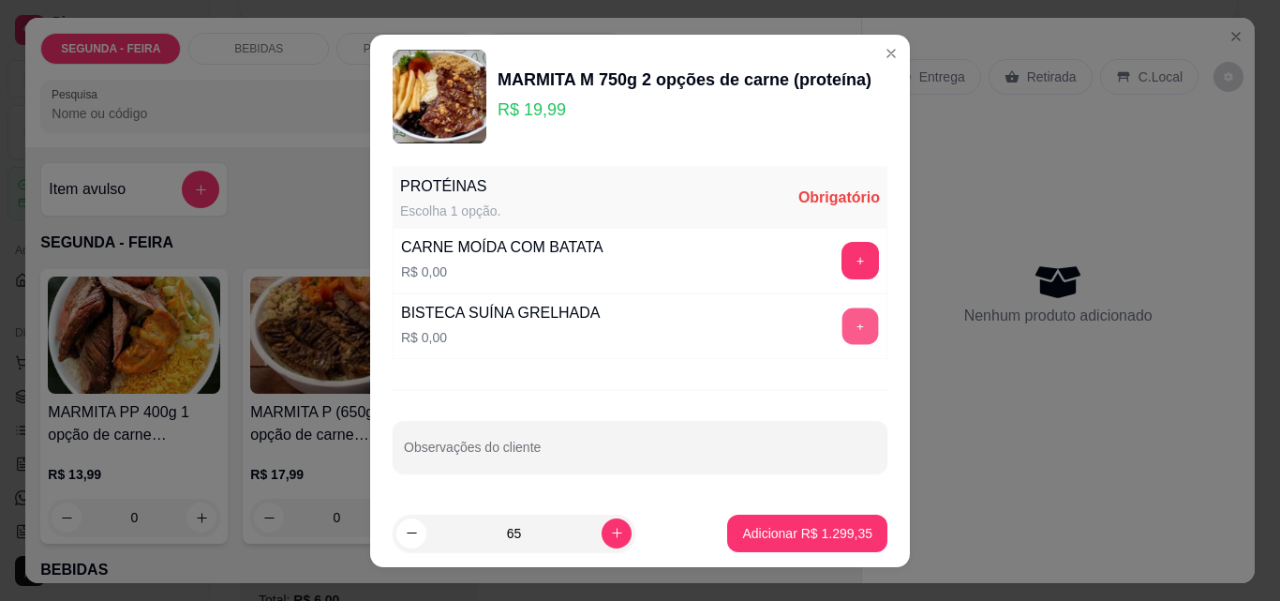
click at [843, 323] on button "+" at bounding box center [861, 325] width 37 height 37
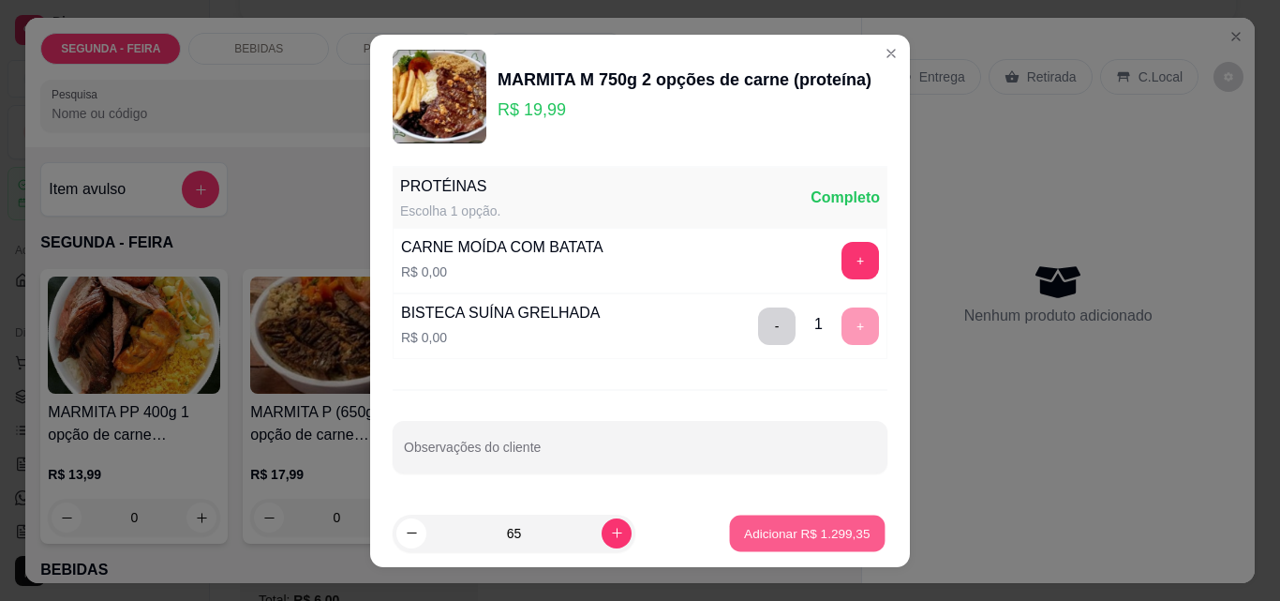
click at [828, 521] on button "Adicionar R$ 1.299,35" at bounding box center [807, 533] width 155 height 37
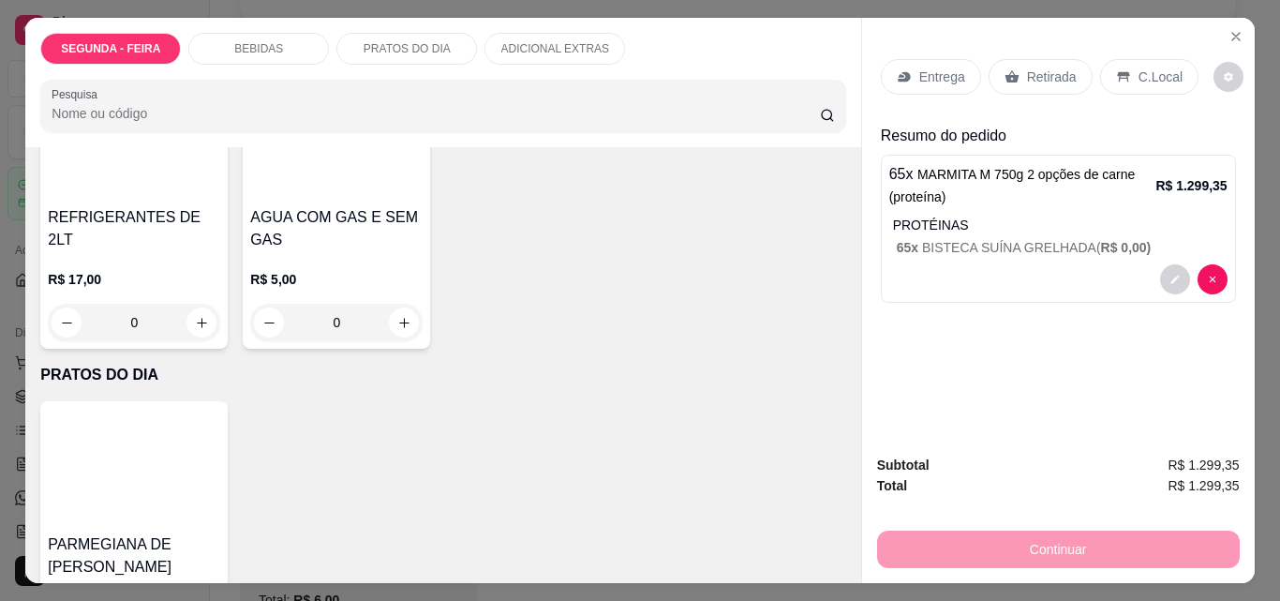
scroll to position [844, 0]
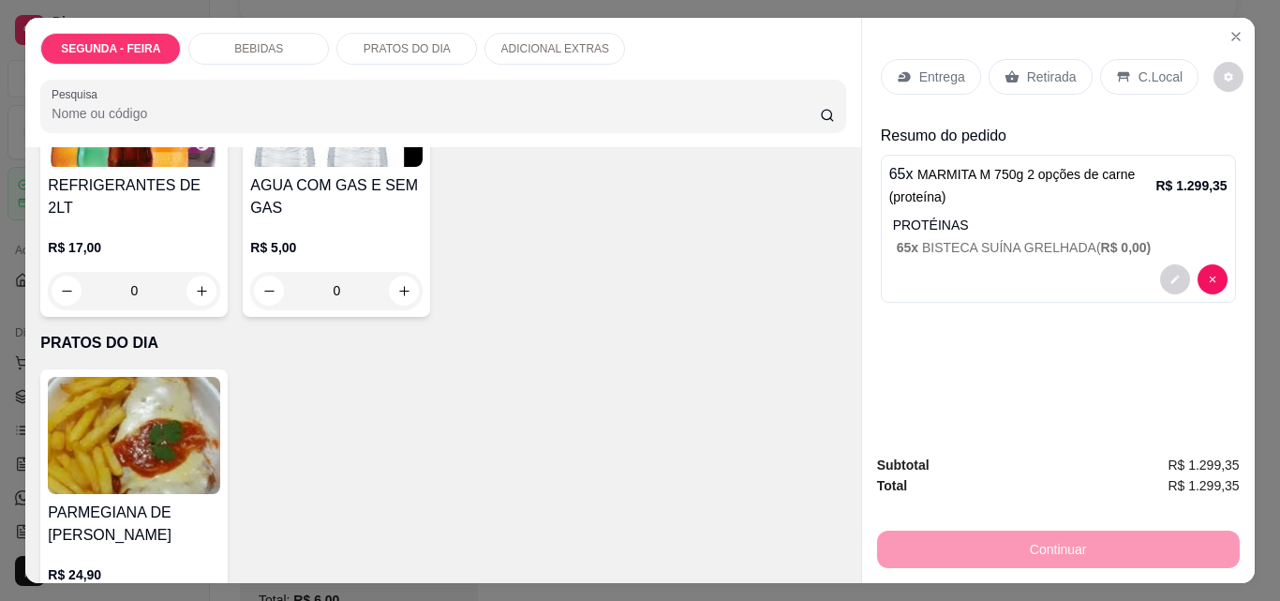
click at [220, 167] on img at bounding box center [134, 108] width 172 height 117
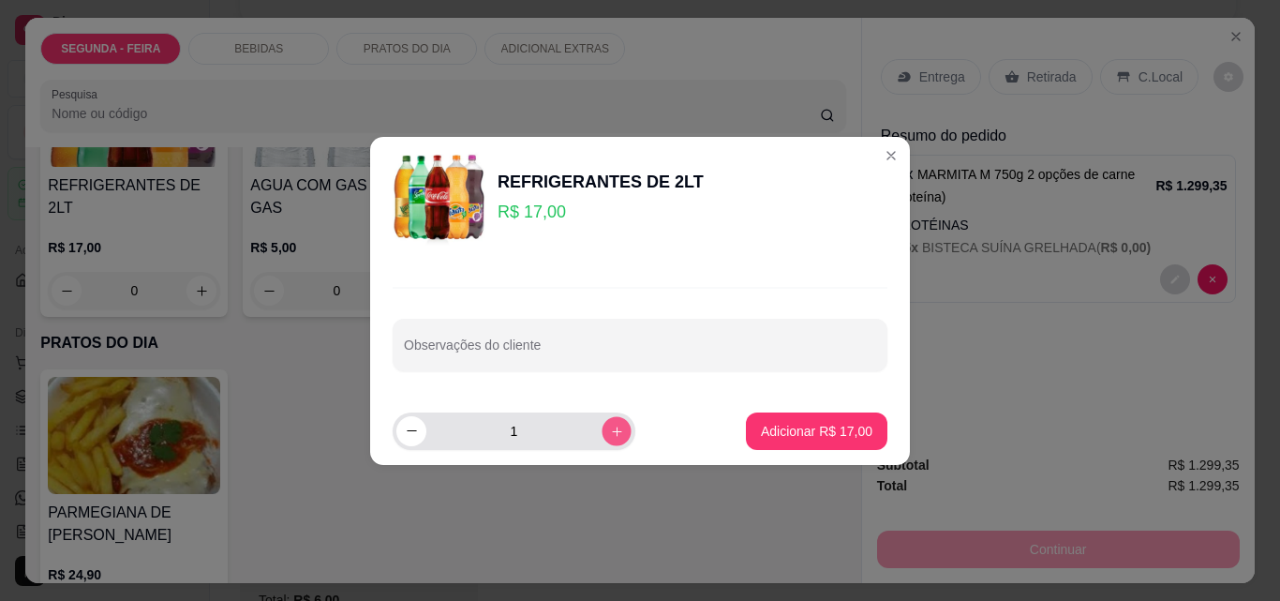
click at [612, 427] on icon "increase-product-quantity" at bounding box center [616, 430] width 9 height 9
click at [612, 426] on icon "increase-product-quantity" at bounding box center [616, 430] width 9 height 9
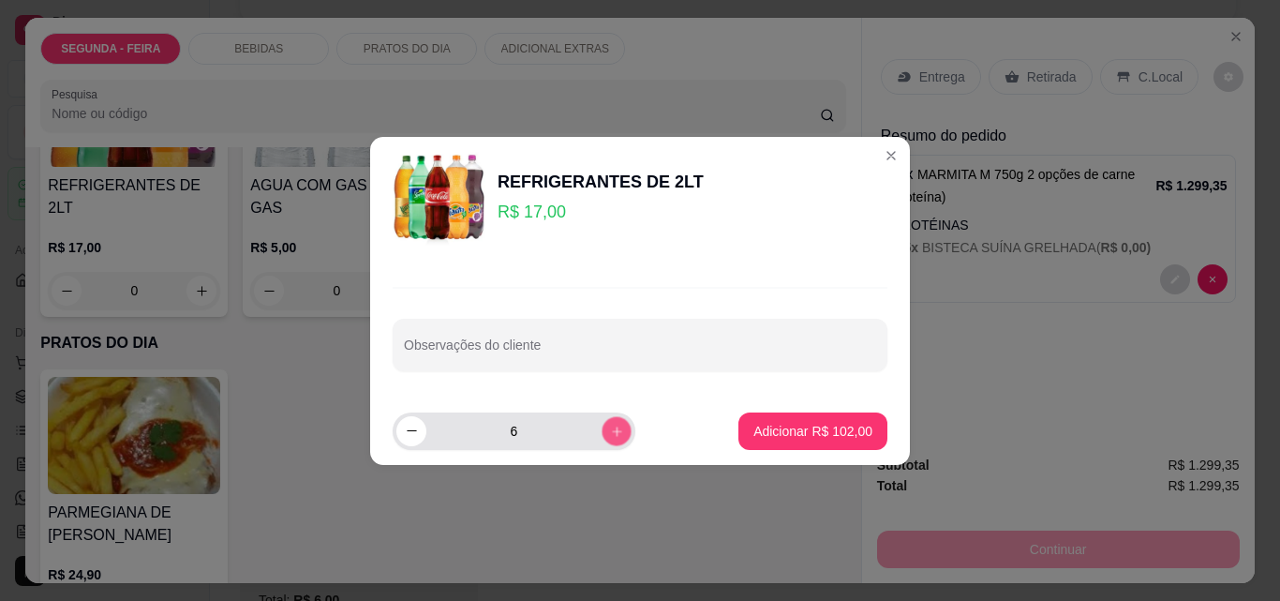
click at [612, 426] on icon "increase-product-quantity" at bounding box center [616, 430] width 9 height 9
click at [612, 426] on icon "increase-product-quantity" at bounding box center [617, 431] width 10 height 10
click at [612, 426] on icon "increase-product-quantity" at bounding box center [616, 430] width 9 height 9
click at [612, 426] on icon "increase-product-quantity" at bounding box center [617, 431] width 10 height 10
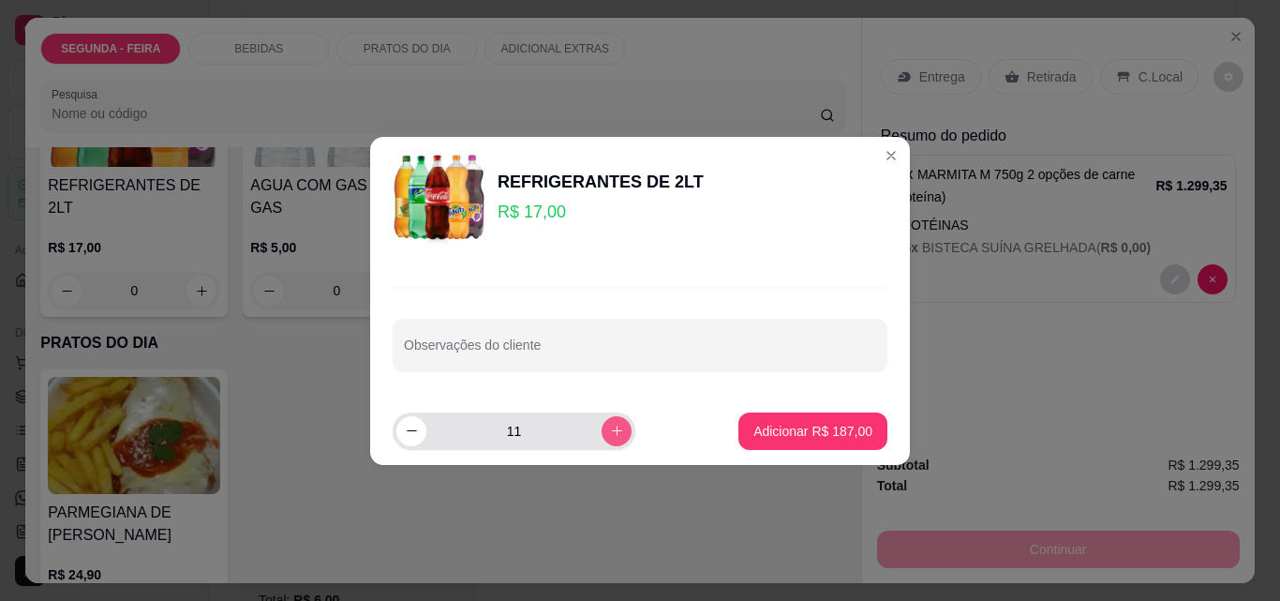
click at [612, 426] on icon "increase-product-quantity" at bounding box center [617, 431] width 10 height 10
click at [612, 426] on icon "increase-product-quantity" at bounding box center [616, 430] width 9 height 9
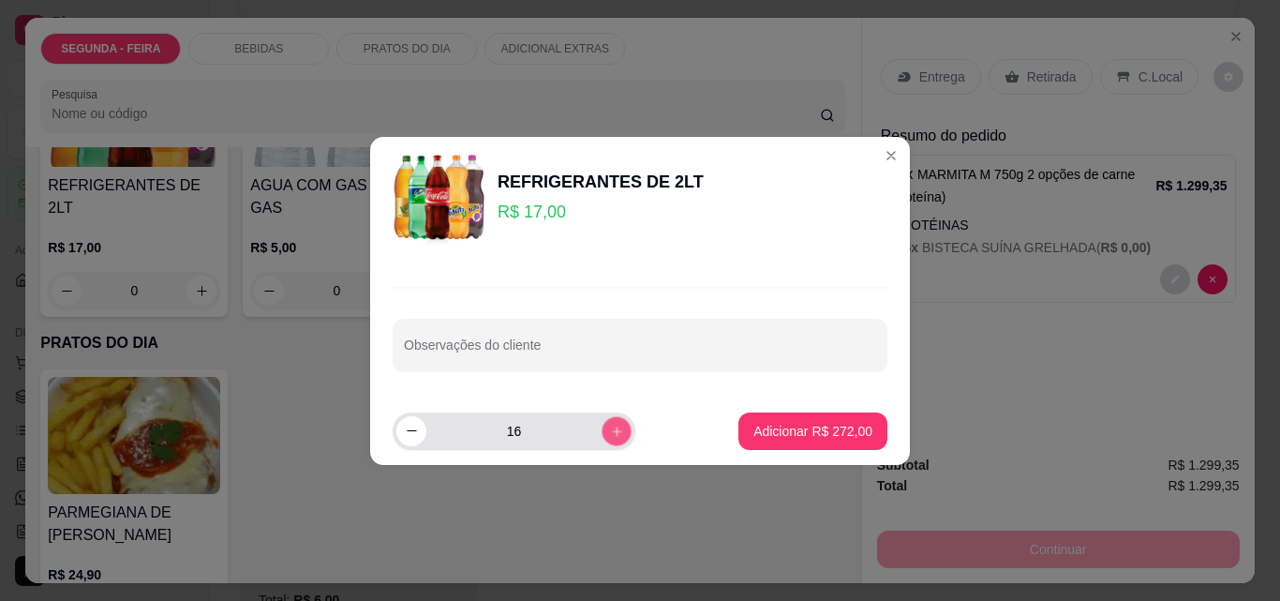
click at [612, 426] on icon "increase-product-quantity" at bounding box center [616, 430] width 9 height 9
click at [612, 426] on icon "increase-product-quantity" at bounding box center [617, 431] width 10 height 10
click at [610, 426] on icon "increase-product-quantity" at bounding box center [617, 431] width 14 height 14
click at [602, 422] on button "increase-product-quantity" at bounding box center [616, 430] width 29 height 29
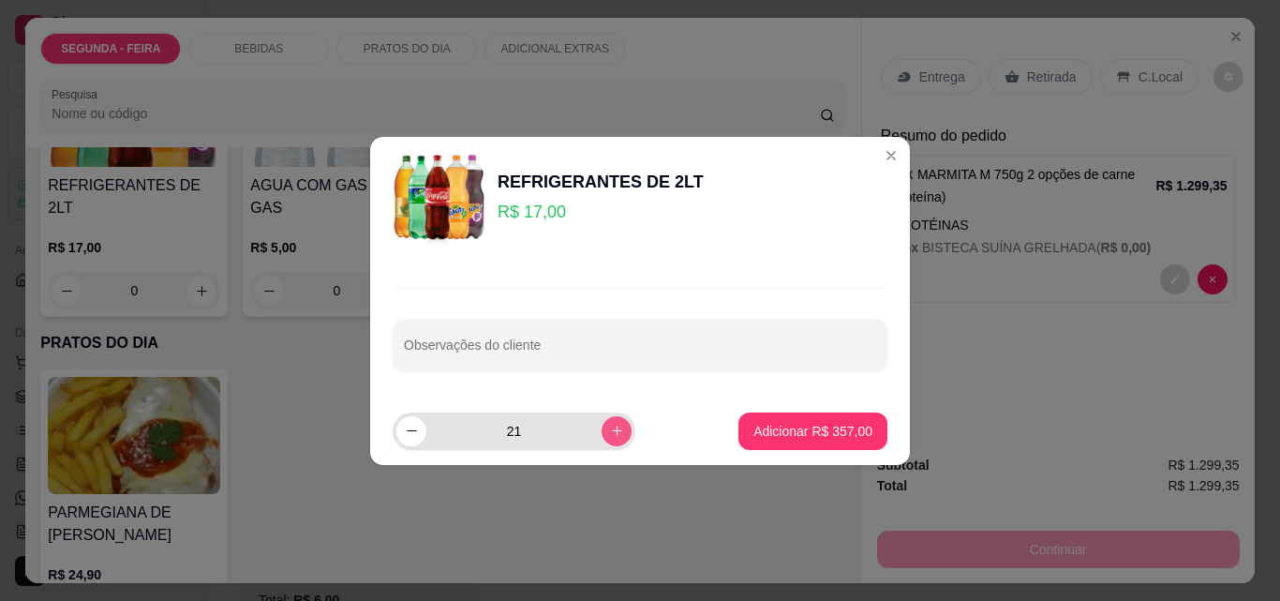
click at [602, 422] on button "increase-product-quantity" at bounding box center [617, 431] width 30 height 30
click at [417, 427] on icon "decrease-product-quantity" at bounding box center [412, 431] width 14 height 14
click at [417, 428] on icon "decrease-product-quantity" at bounding box center [412, 431] width 14 height 14
click at [416, 428] on icon "decrease-product-quantity" at bounding box center [412, 431] width 14 height 14
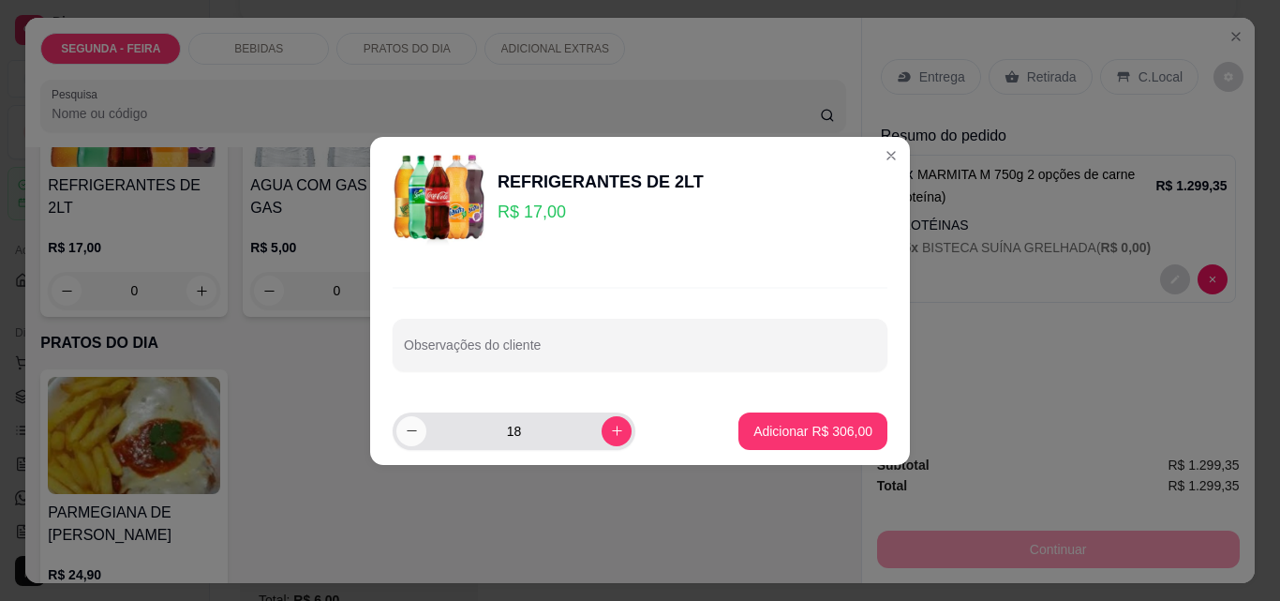
click at [416, 428] on icon "decrease-product-quantity" at bounding box center [412, 431] width 14 height 14
click at [418, 426] on icon "decrease-product-quantity" at bounding box center [412, 431] width 14 height 14
type input "14"
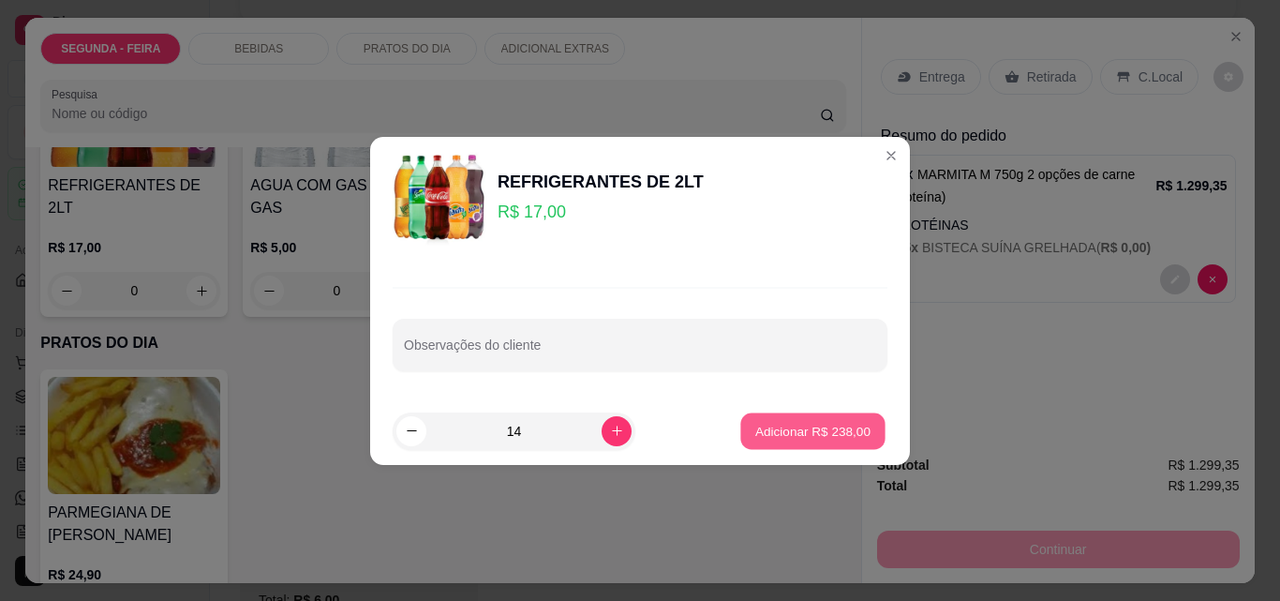
click at [797, 427] on p "Adicionar R$ 238,00" at bounding box center [813, 431] width 115 height 18
type input "14"
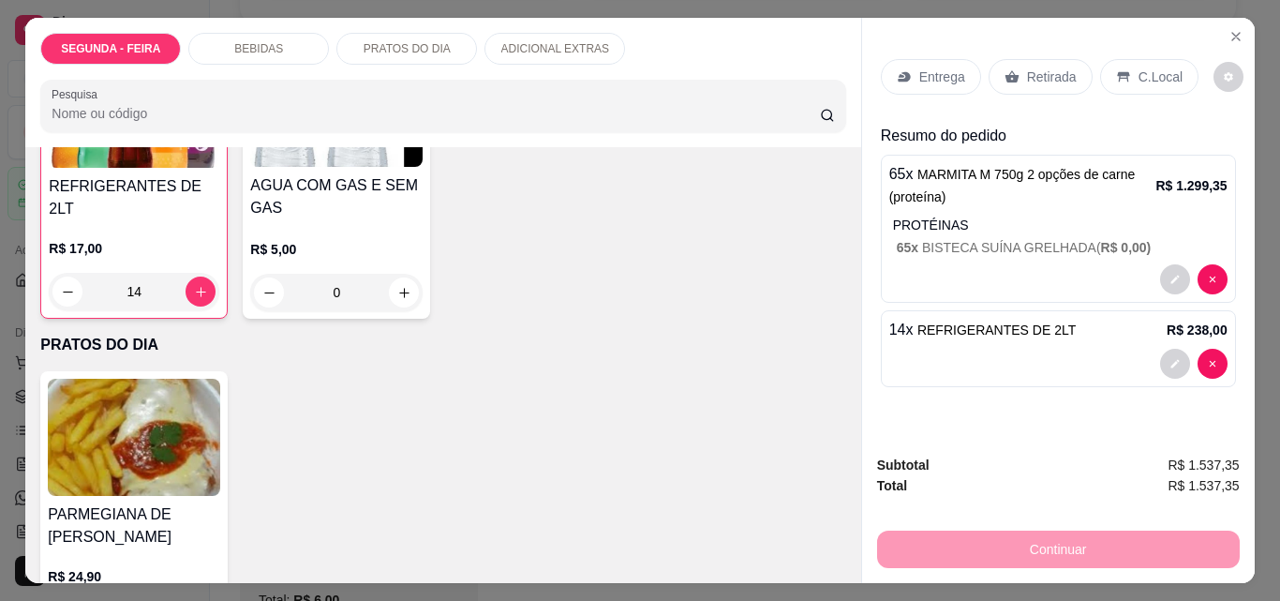
click at [897, 69] on icon at bounding box center [904, 76] width 15 height 15
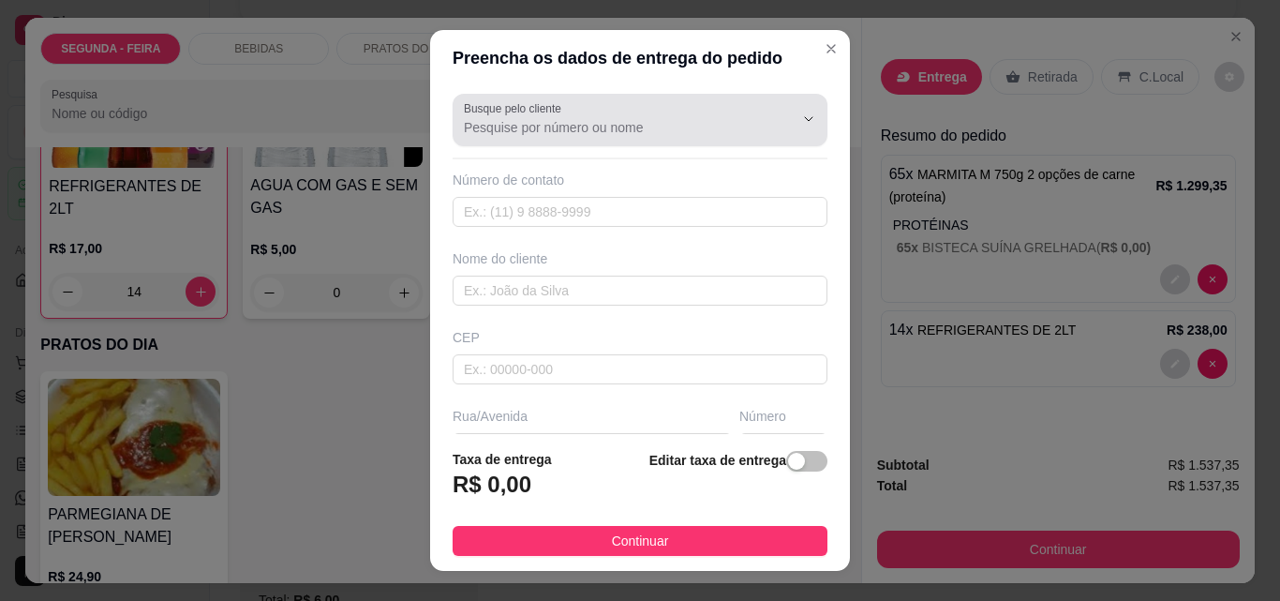
click at [496, 137] on input "Busque pelo cliente" at bounding box center [614, 127] width 300 height 19
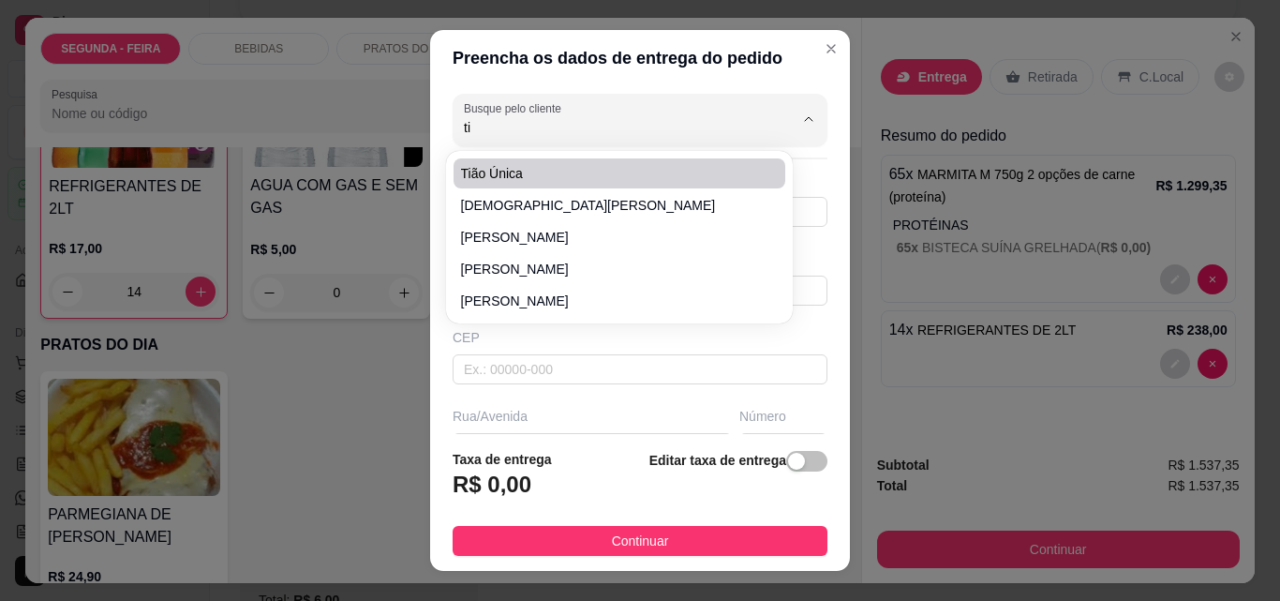
click at [510, 167] on span "Tião Única" at bounding box center [610, 173] width 298 height 19
type input "Tião Única"
type input "11999963009"
type input "Tião Única"
type input "marejada"
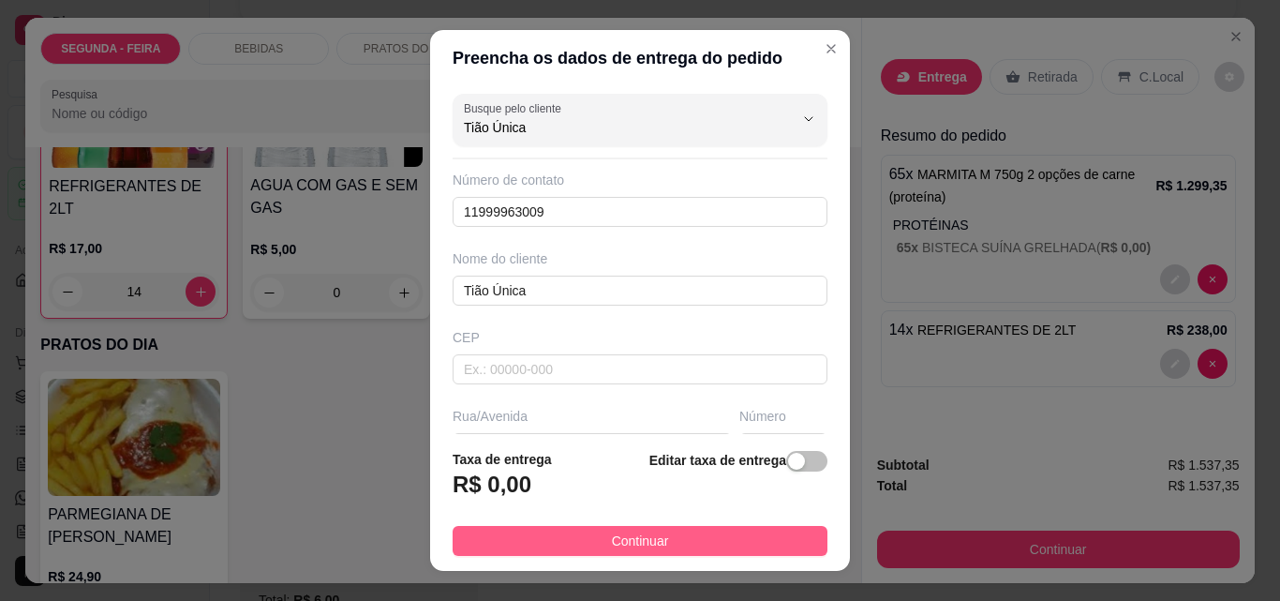
type input "Tião Única"
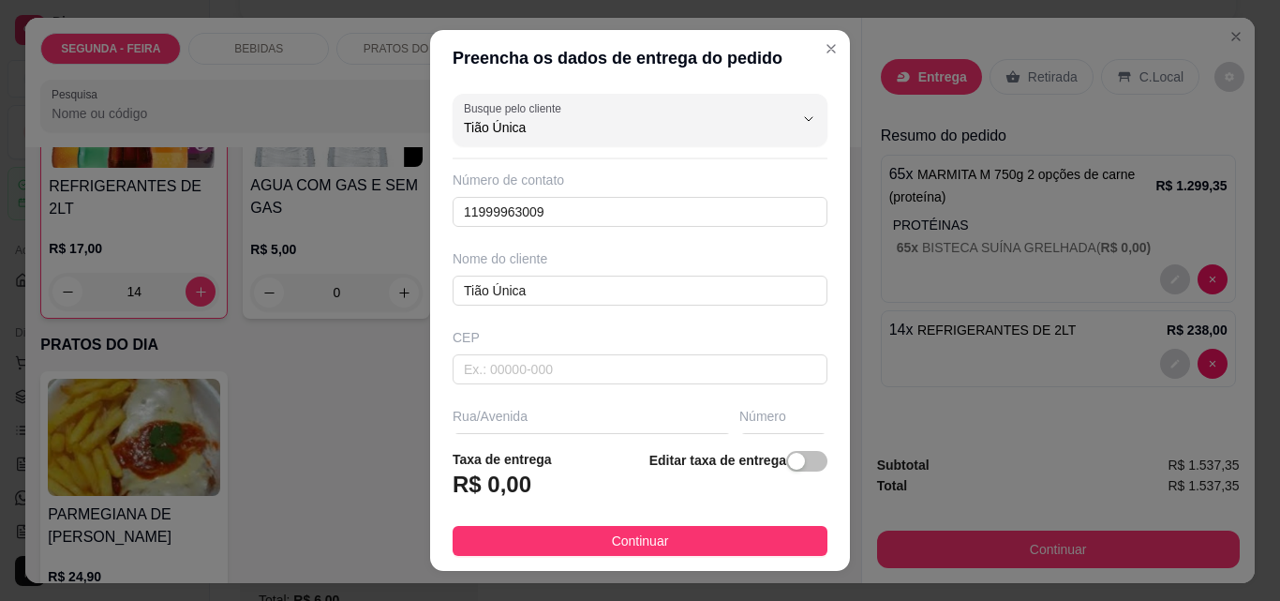
click at [650, 535] on span "Continuar" at bounding box center [640, 541] width 57 height 21
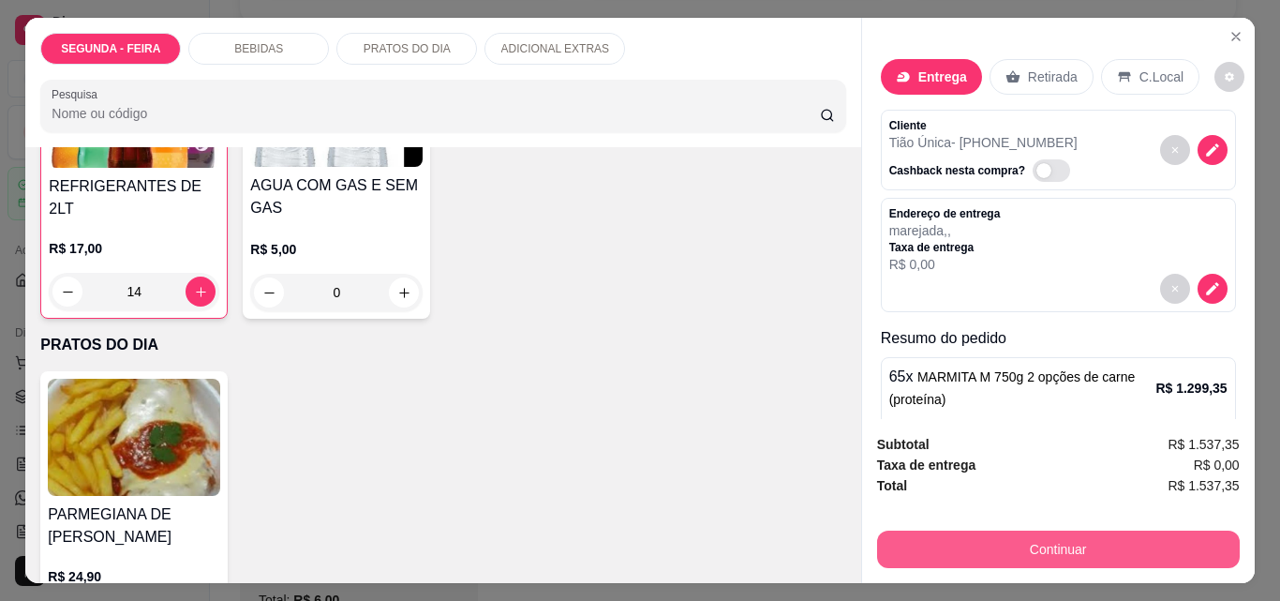
click at [1099, 546] on button "Continuar" at bounding box center [1058, 549] width 363 height 37
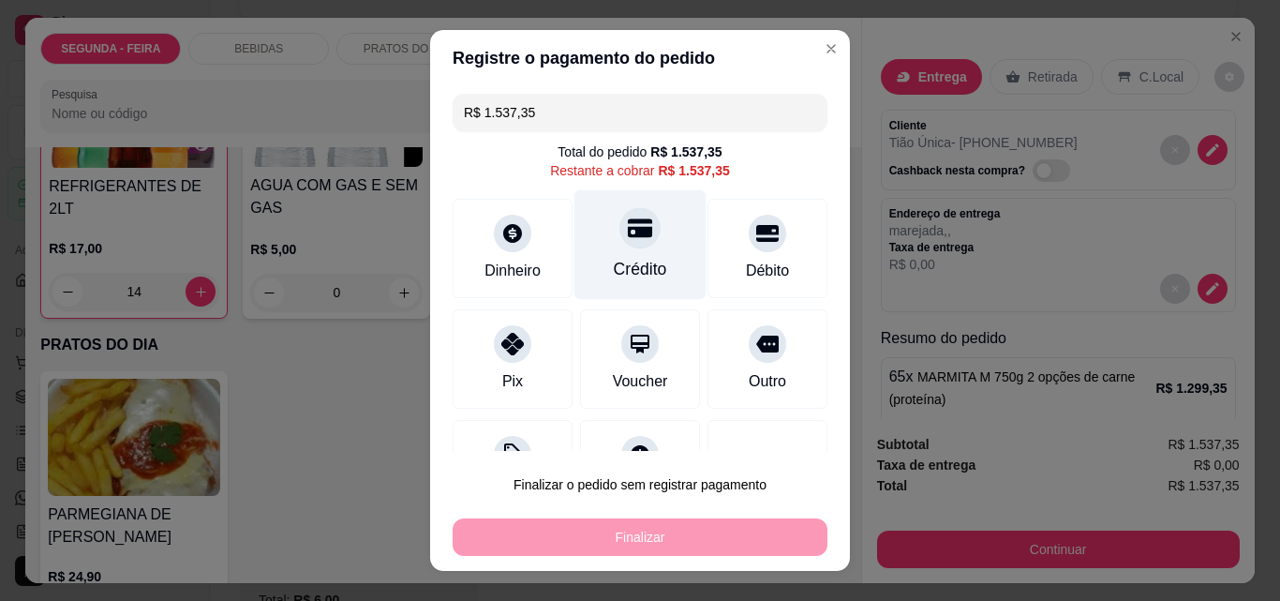
click at [633, 252] on div "Crédito" at bounding box center [641, 245] width 132 height 110
type input "R$ 0,00"
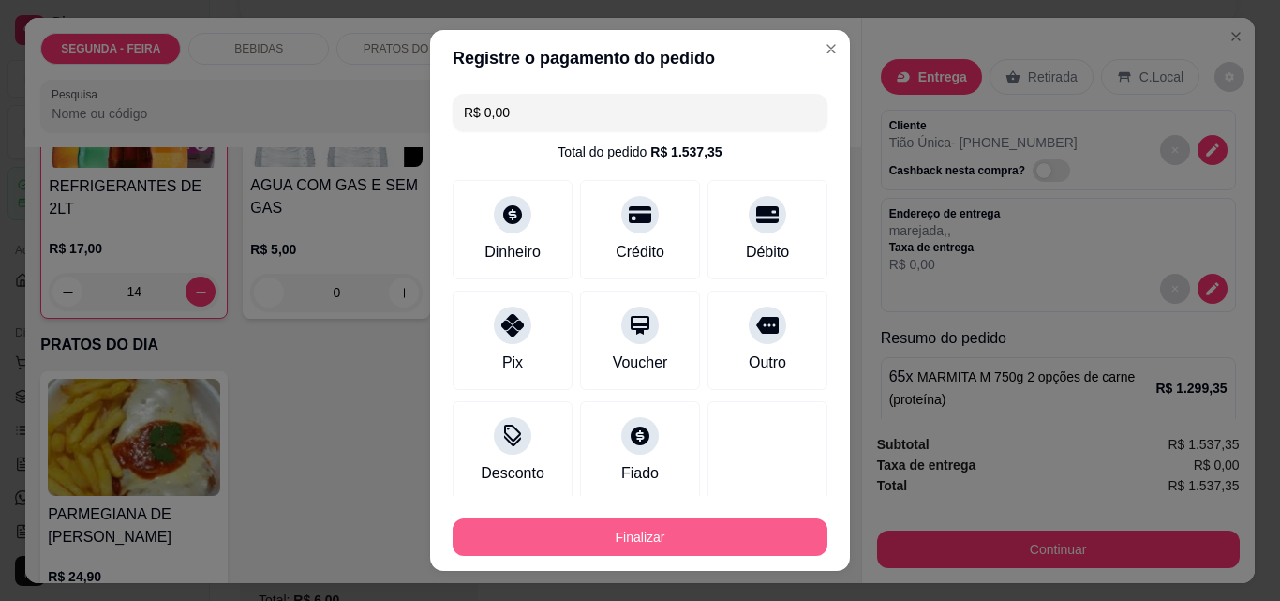
click at [642, 533] on button "Finalizar" at bounding box center [640, 536] width 375 height 37
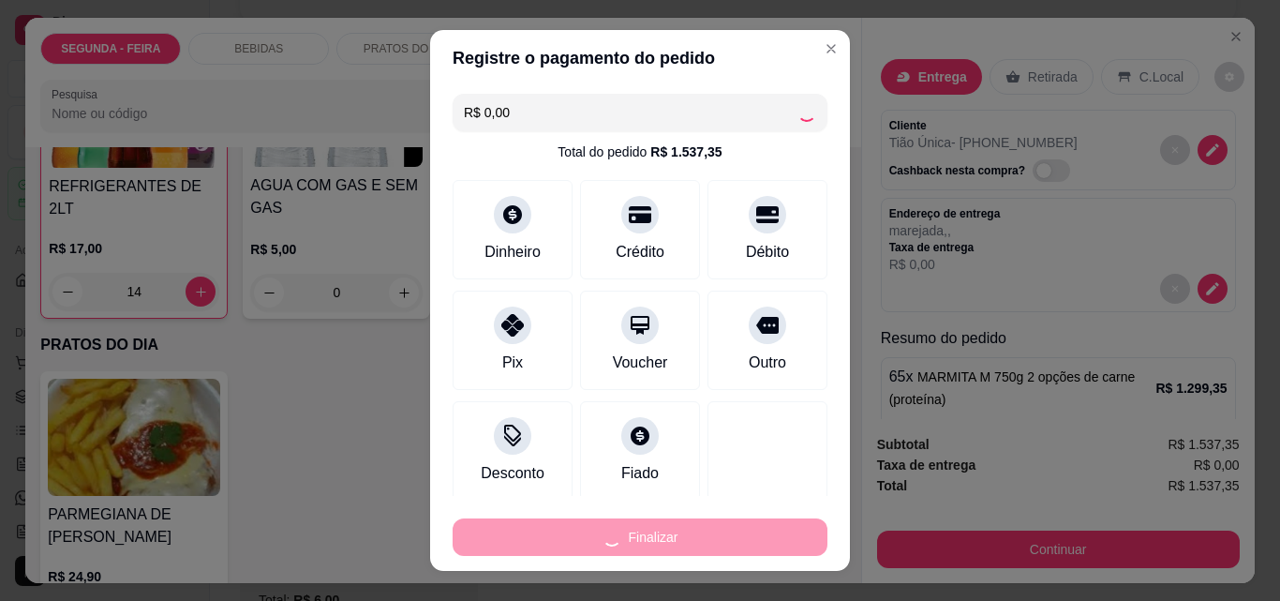
type input "0"
type input "-R$ 1.537,35"
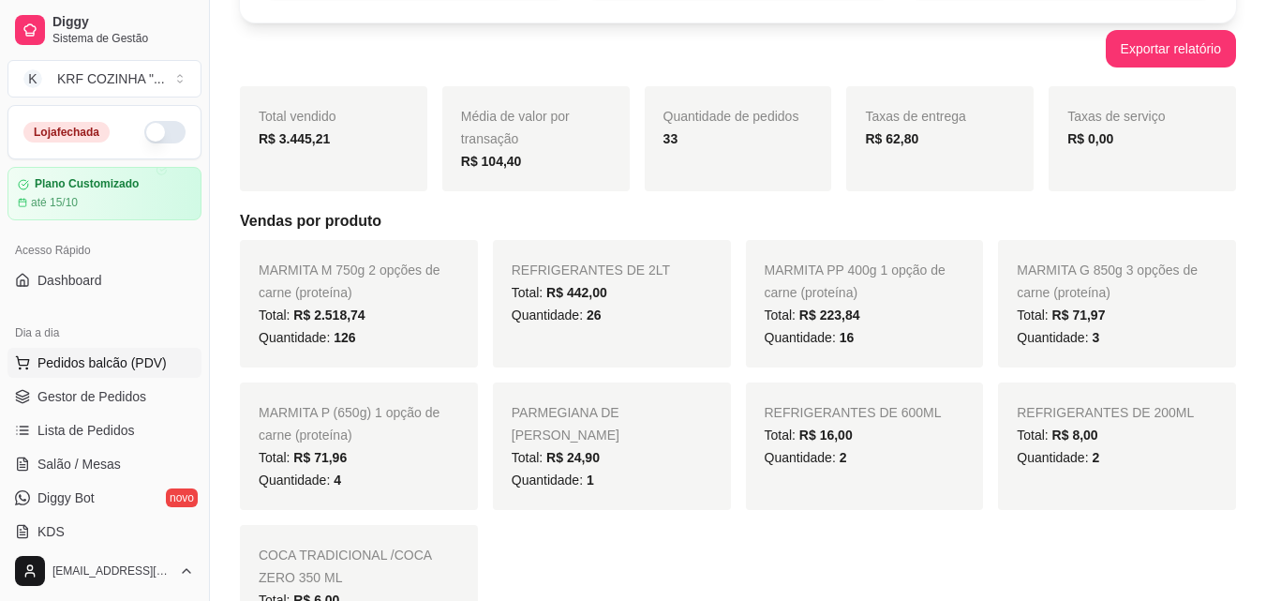
click at [113, 358] on span "Pedidos balcão (PDV)" at bounding box center [101, 362] width 129 height 19
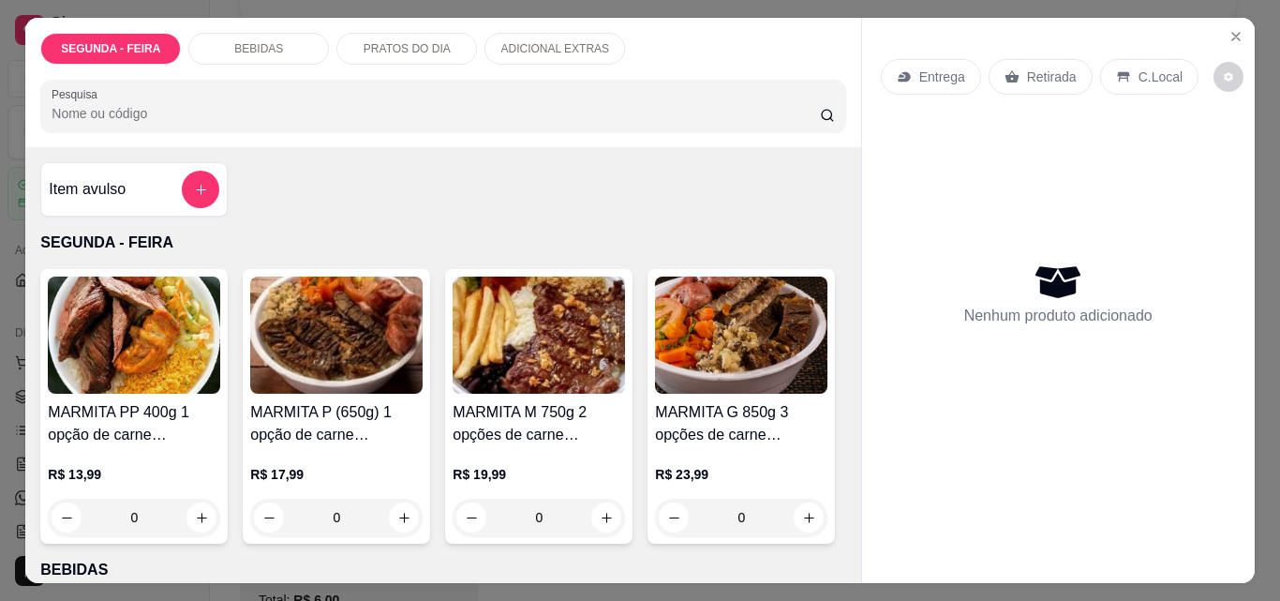
click at [536, 401] on h4 "MARMITA M 750g 2 opções de carne (proteína)" at bounding box center [539, 423] width 172 height 45
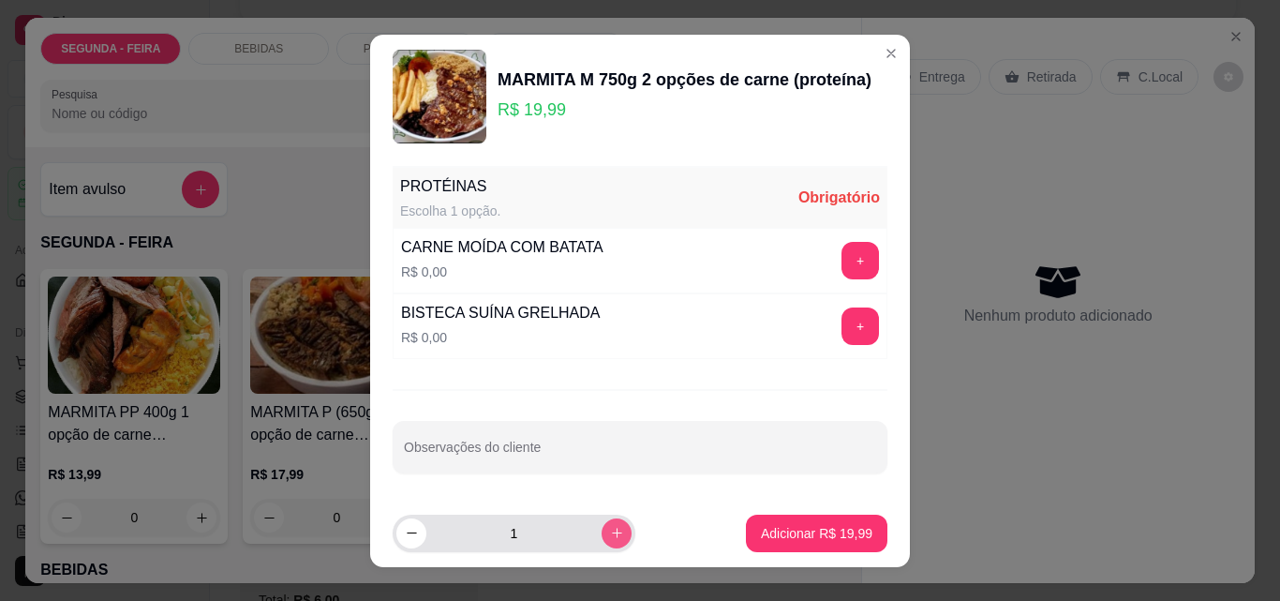
click at [610, 528] on icon "increase-product-quantity" at bounding box center [617, 533] width 14 height 14
click at [610, 530] on icon "increase-product-quantity" at bounding box center [617, 533] width 14 height 14
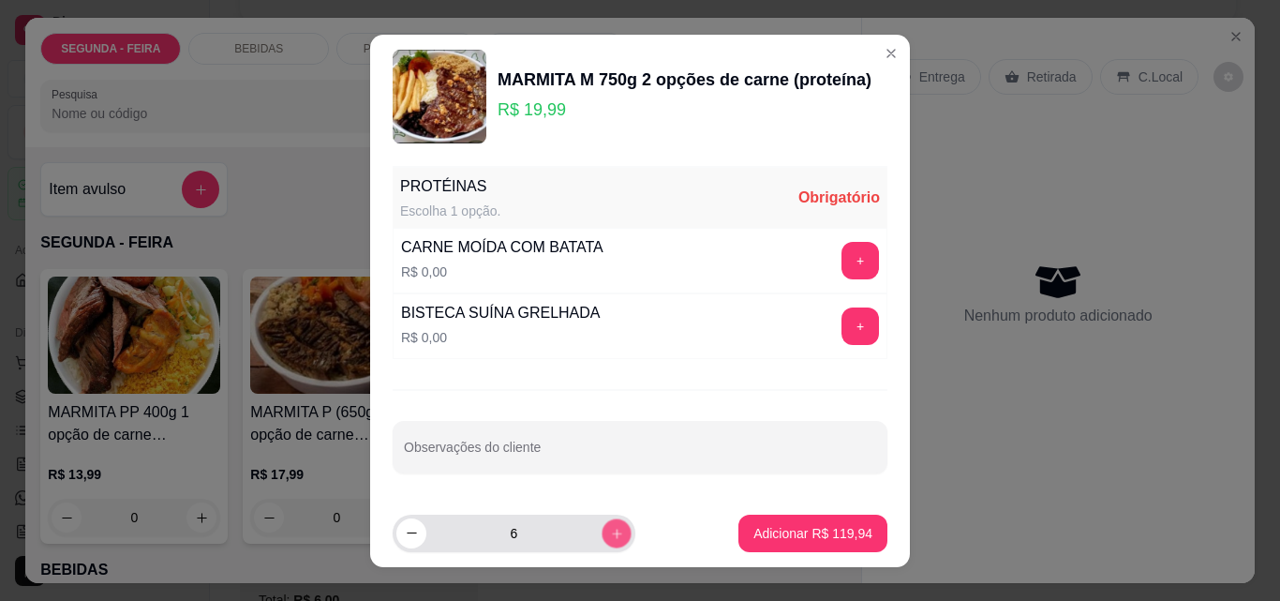
click at [610, 530] on icon "increase-product-quantity" at bounding box center [617, 533] width 14 height 14
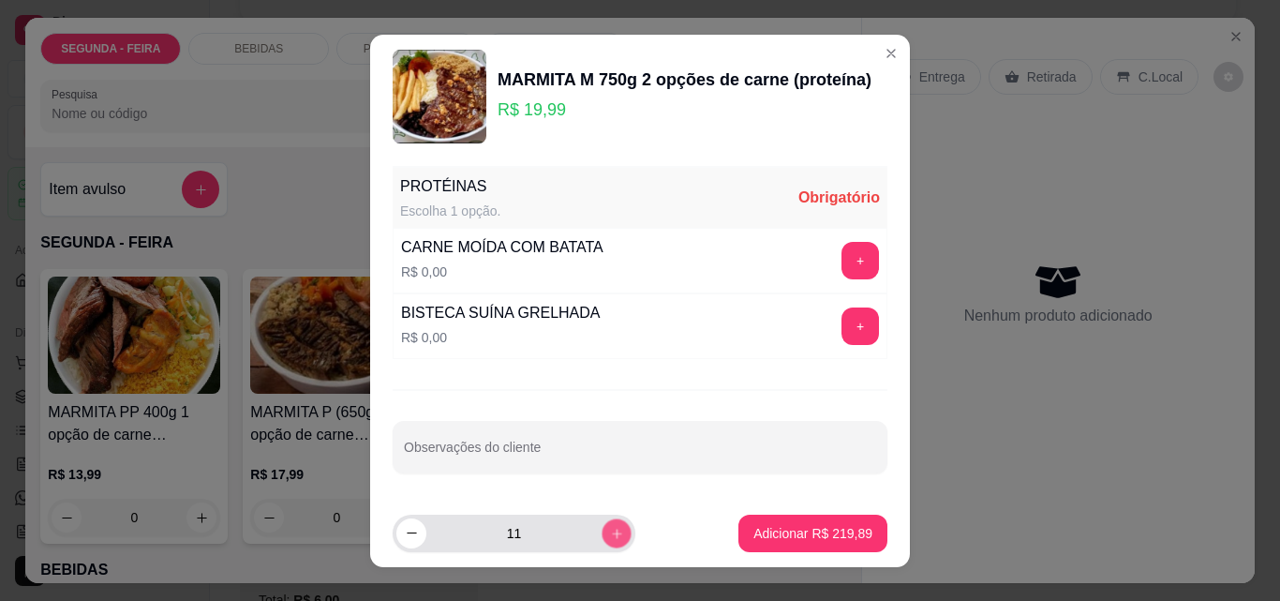
click at [610, 530] on icon "increase-product-quantity" at bounding box center [617, 533] width 14 height 14
click at [610, 526] on icon "increase-product-quantity" at bounding box center [617, 533] width 14 height 14
type input "13"
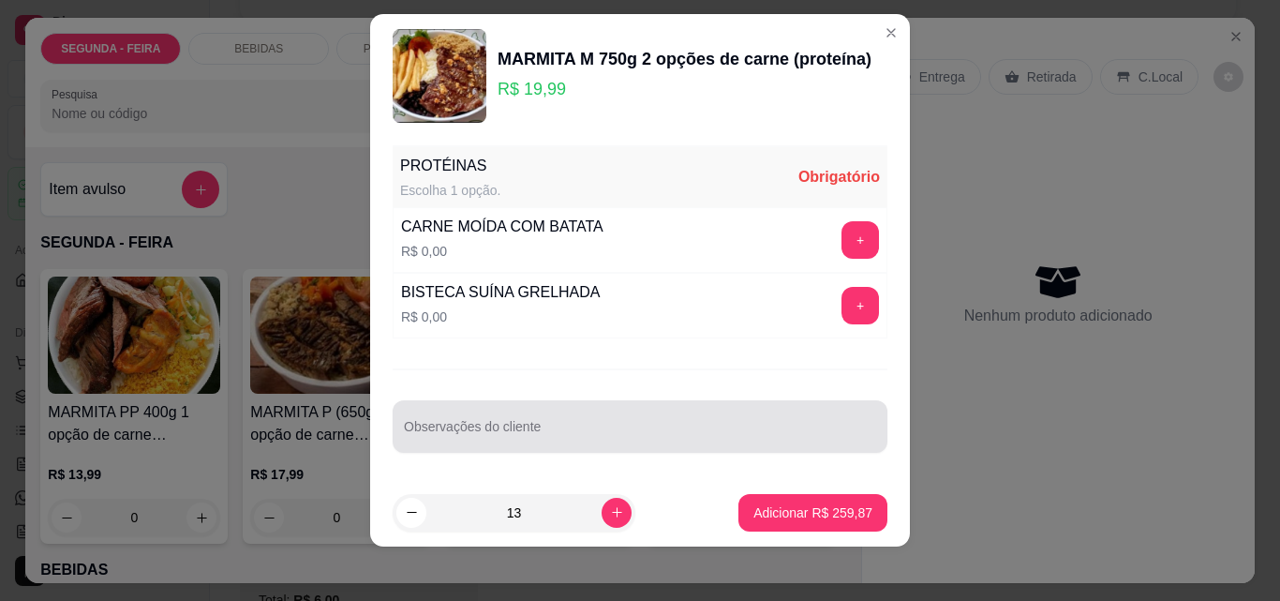
scroll to position [26, 0]
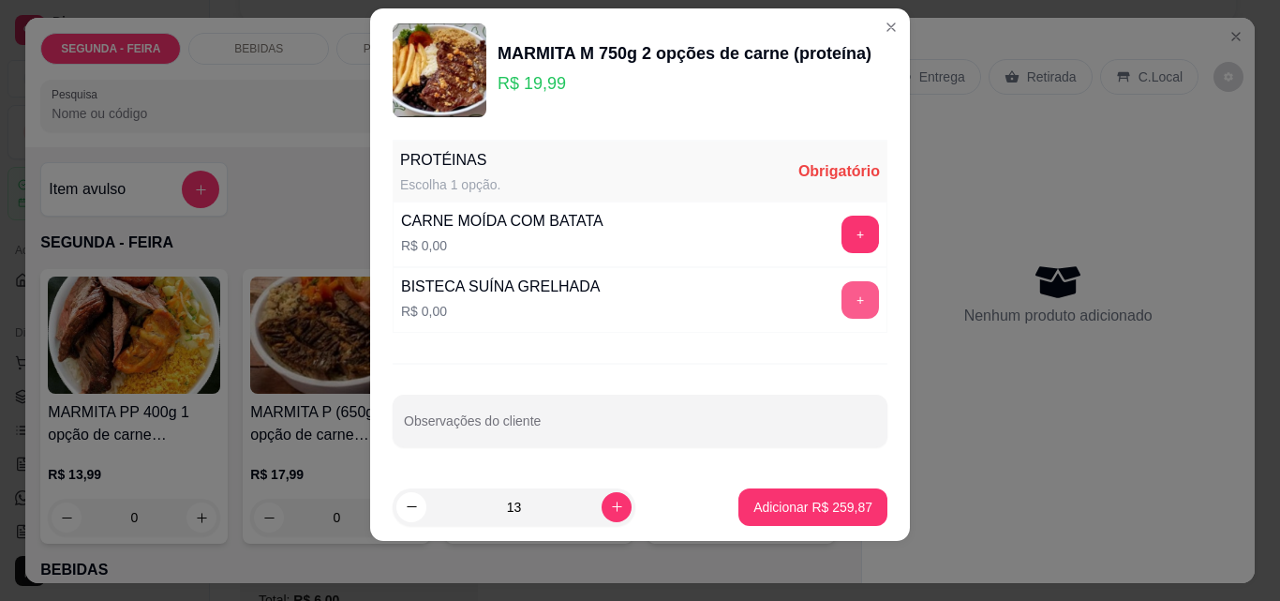
click at [842, 291] on button "+" at bounding box center [860, 299] width 37 height 37
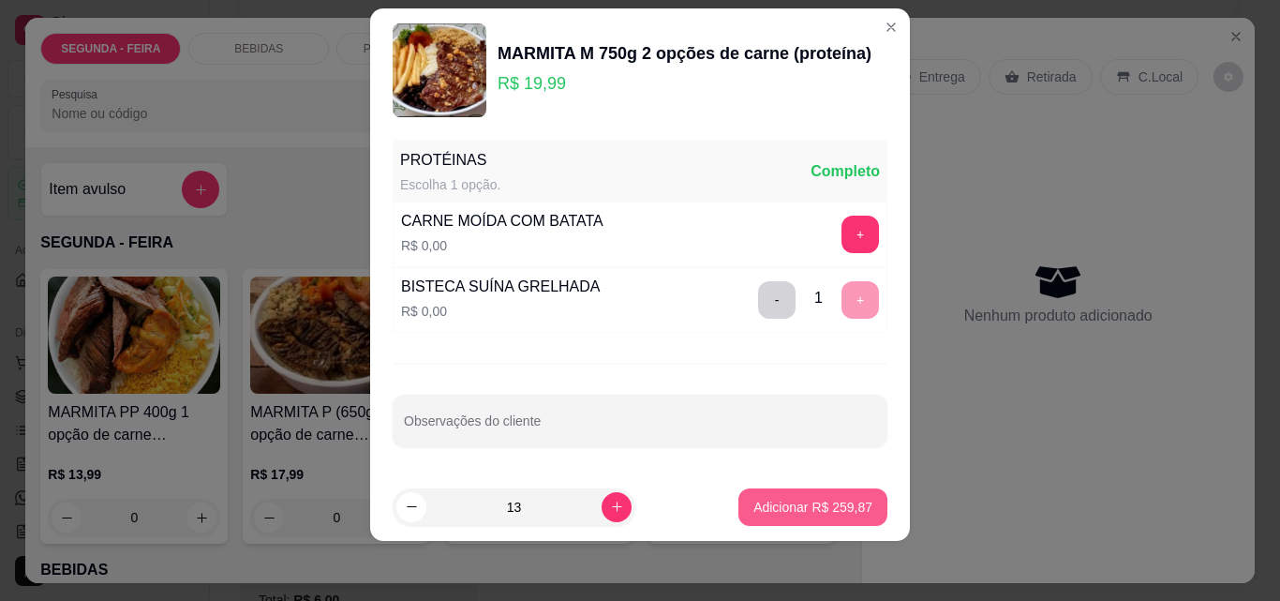
click at [783, 515] on button "Adicionar R$ 259,87" at bounding box center [813, 506] width 149 height 37
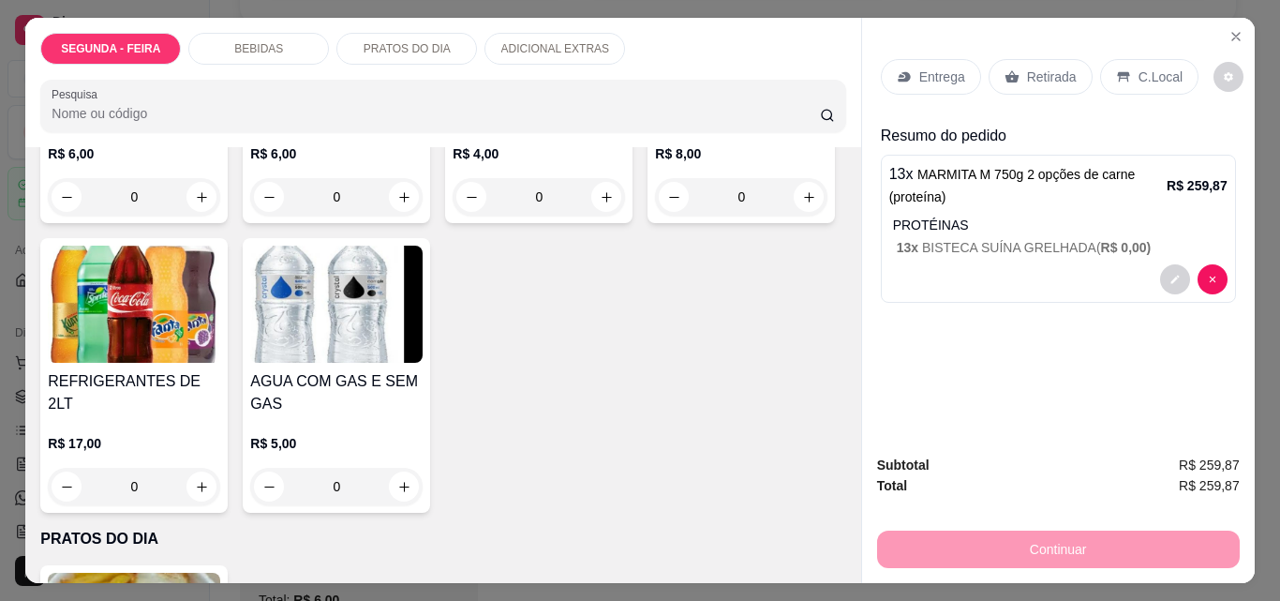
scroll to position [750, 0]
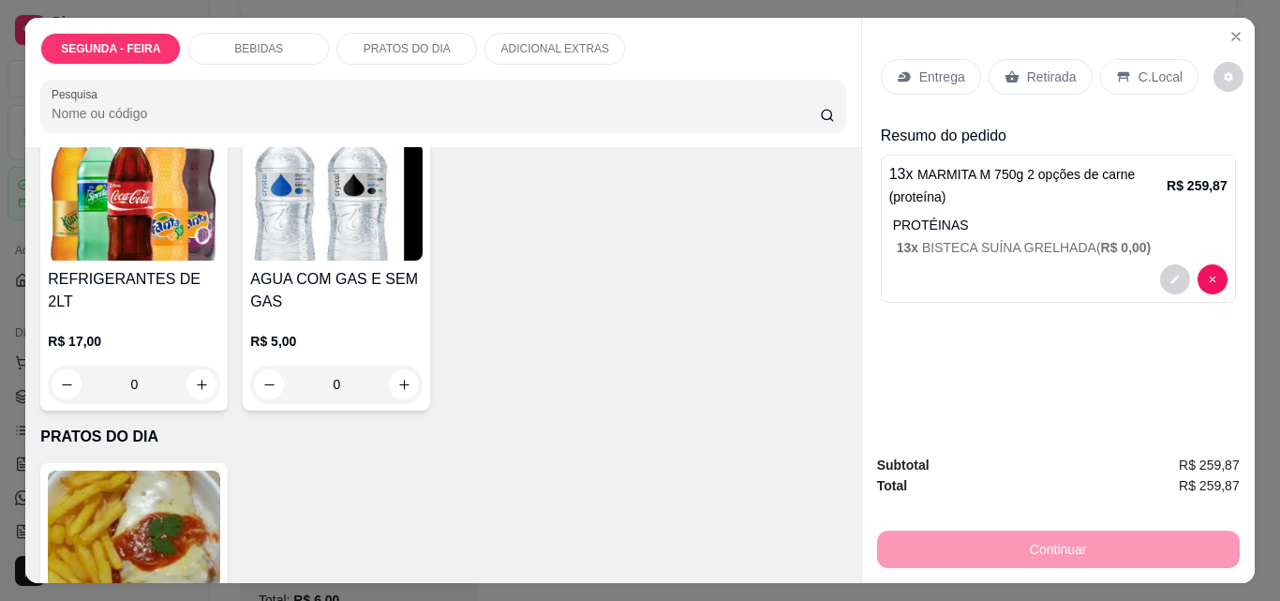
click at [220, 261] on img at bounding box center [134, 201] width 172 height 117
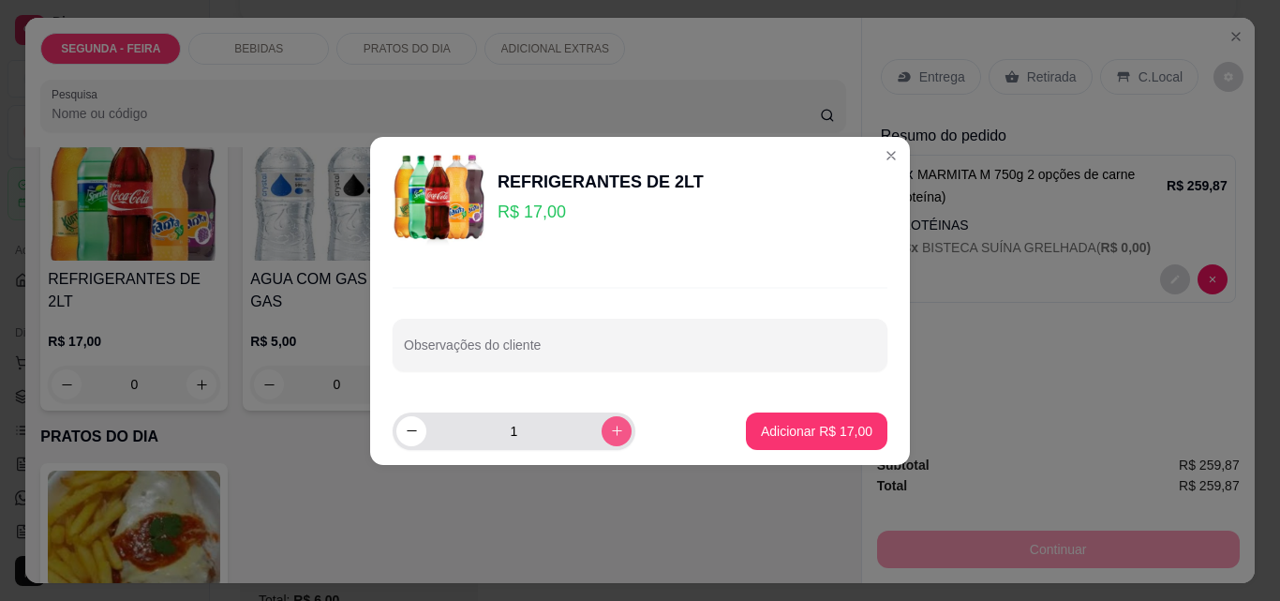
click at [610, 426] on icon "increase-product-quantity" at bounding box center [617, 431] width 14 height 14
type input "3"
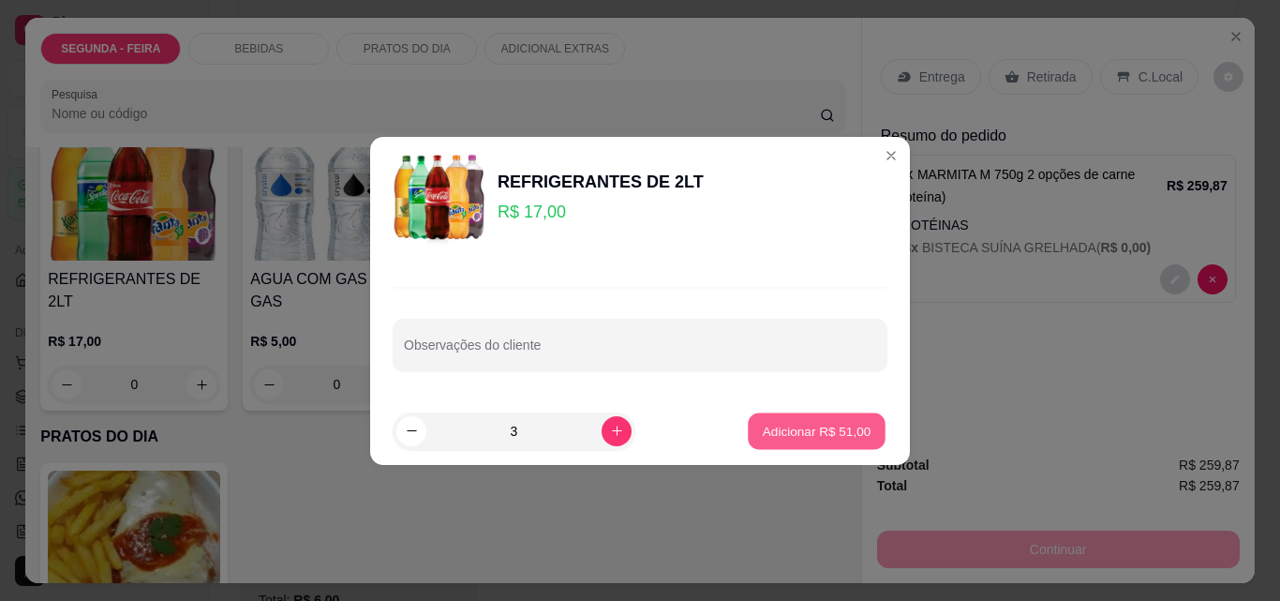
click at [804, 435] on p "Adicionar R$ 51,00" at bounding box center [817, 431] width 109 height 18
type input "3"
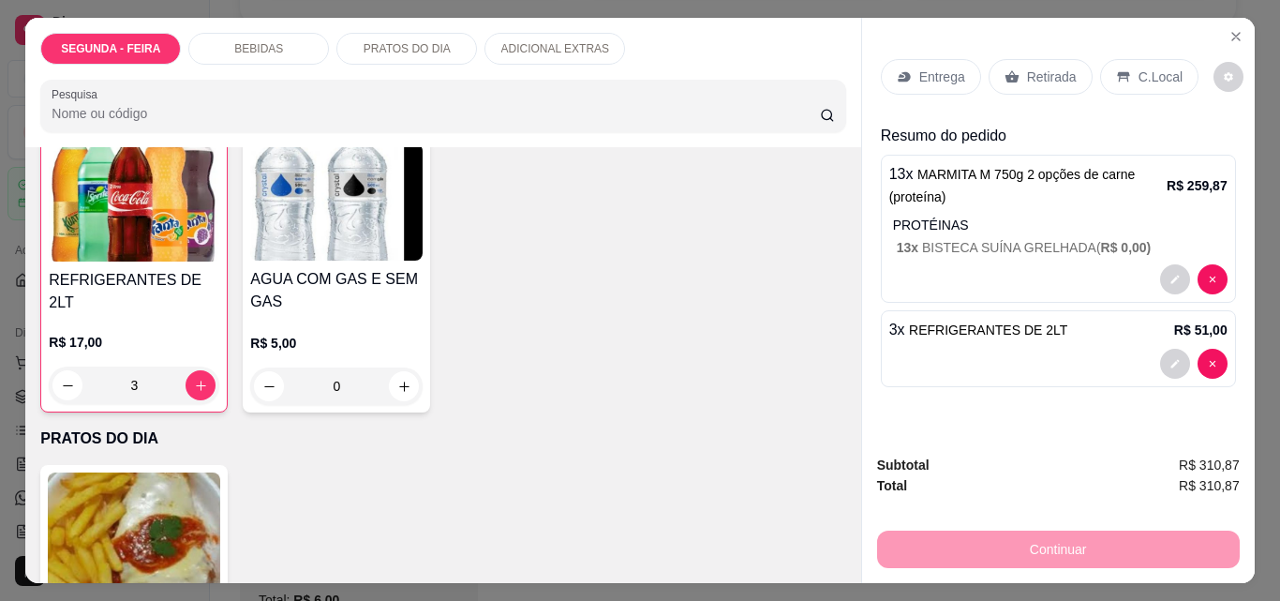
click at [920, 71] on p "Entrega" at bounding box center [943, 76] width 46 height 19
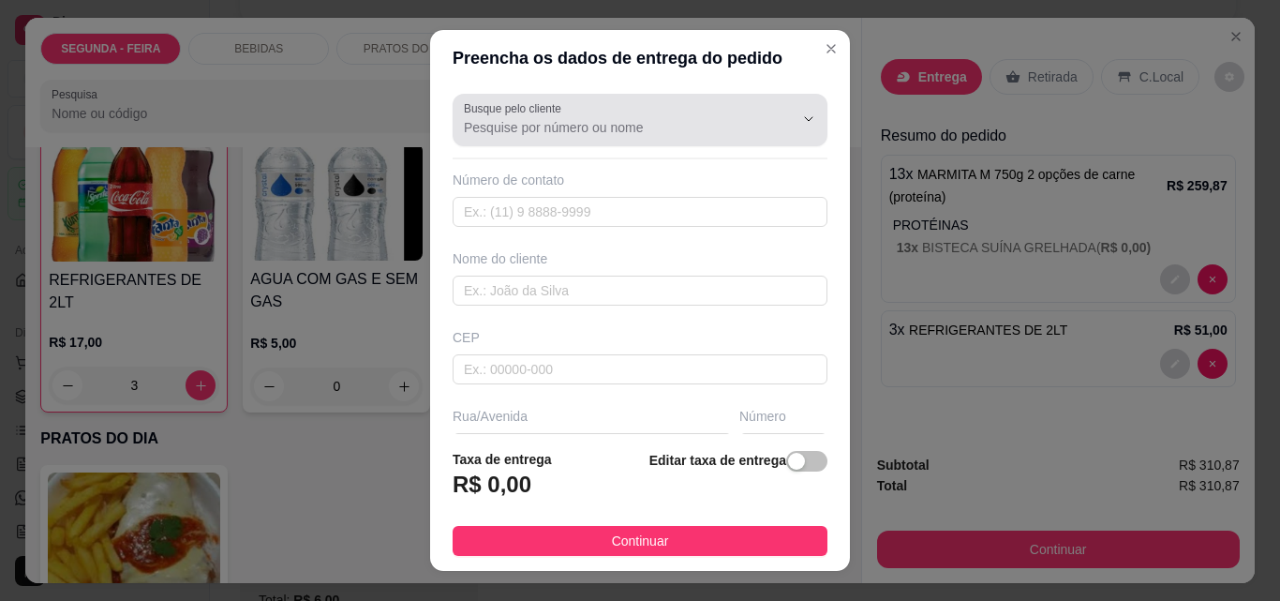
click at [618, 127] on input "Busque pelo cliente" at bounding box center [614, 127] width 300 height 19
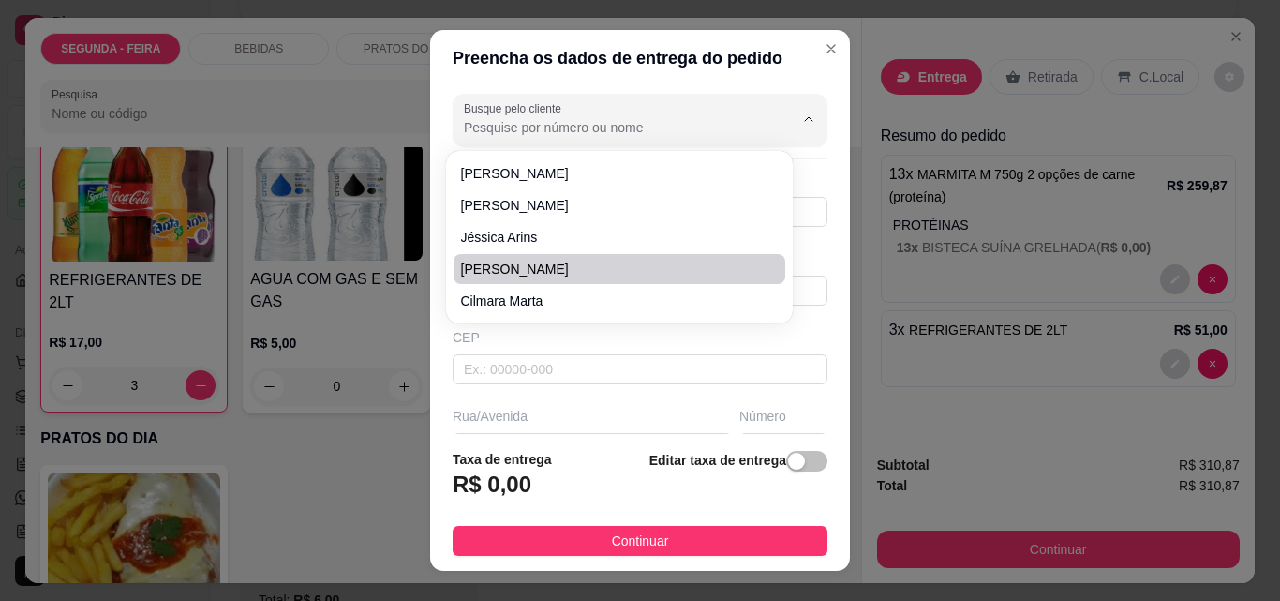
click at [502, 268] on span "[PERSON_NAME]" at bounding box center [610, 269] width 298 height 19
type input "[PERSON_NAME]"
type input "11969716639"
type input "[PERSON_NAME]"
type input "marejada"
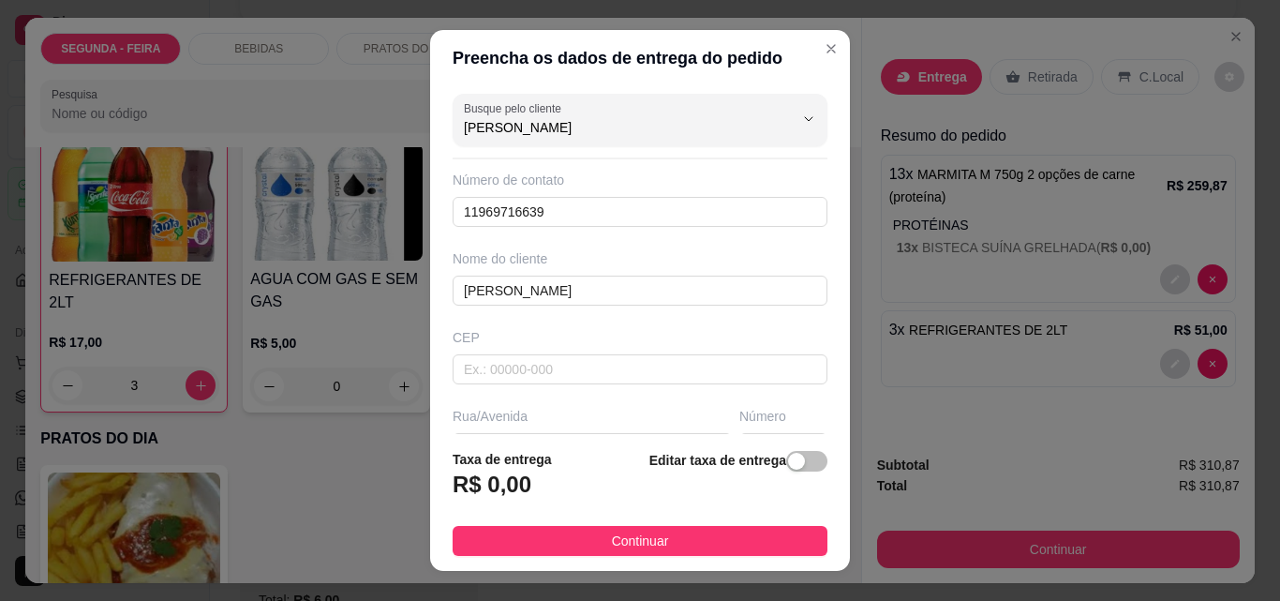
click at [671, 541] on button "Continuar" at bounding box center [640, 541] width 375 height 30
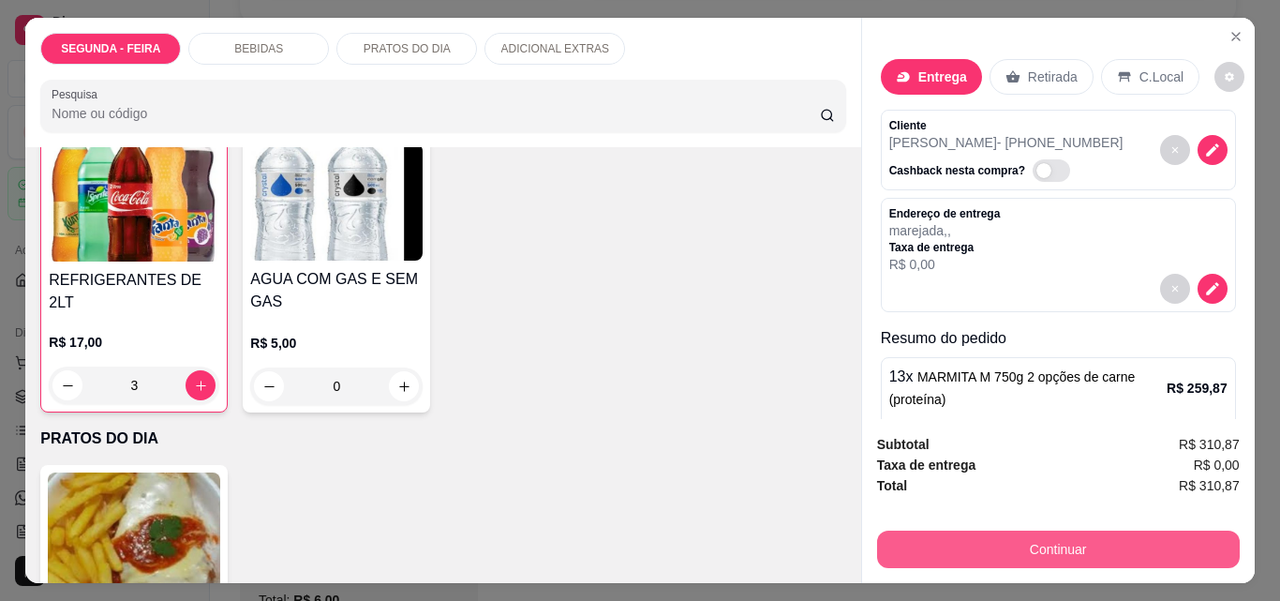
click at [980, 531] on button "Continuar" at bounding box center [1058, 549] width 363 height 37
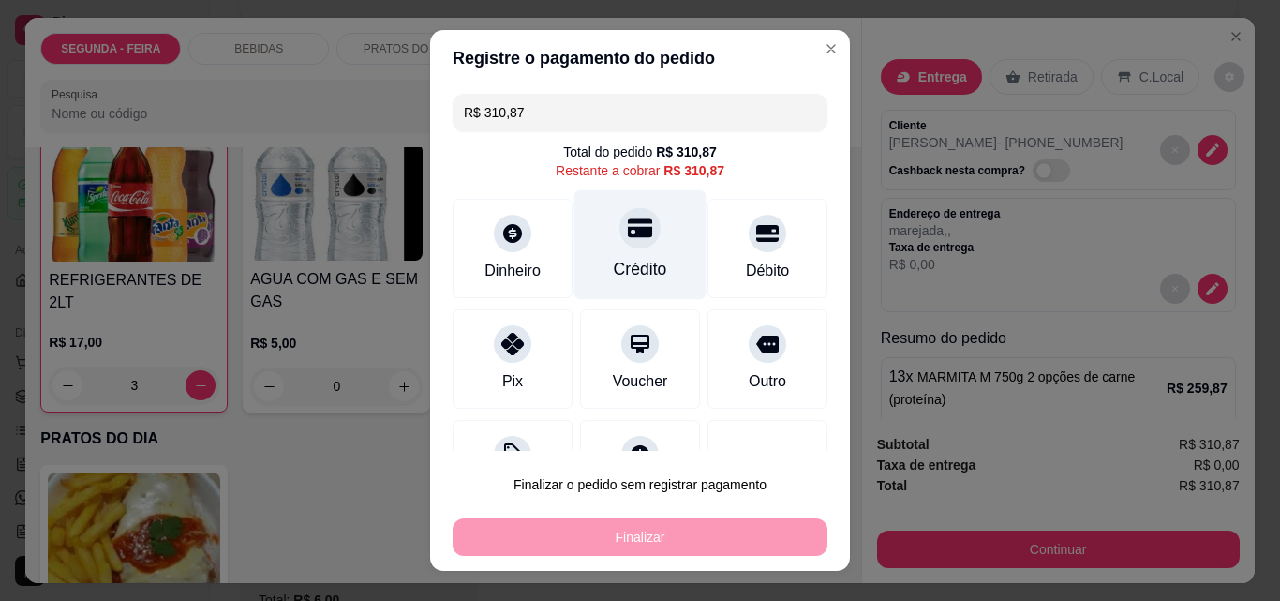
click at [628, 239] on icon at bounding box center [640, 228] width 24 height 24
type input "R$ 0,00"
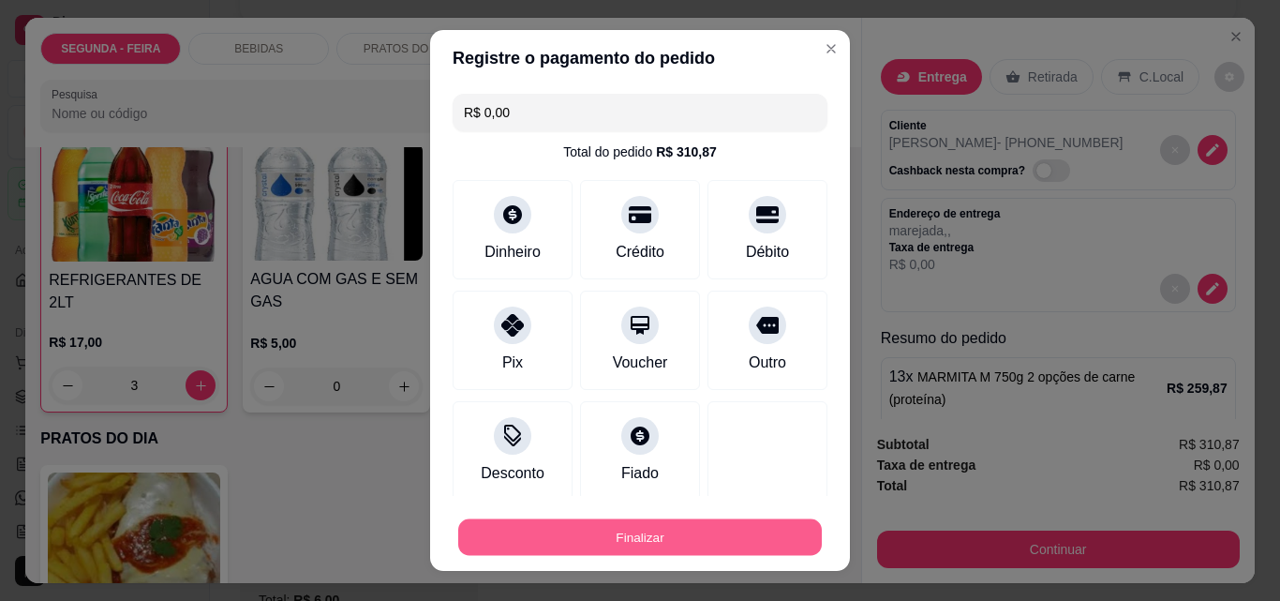
click at [666, 546] on button "Finalizar" at bounding box center [640, 537] width 364 height 37
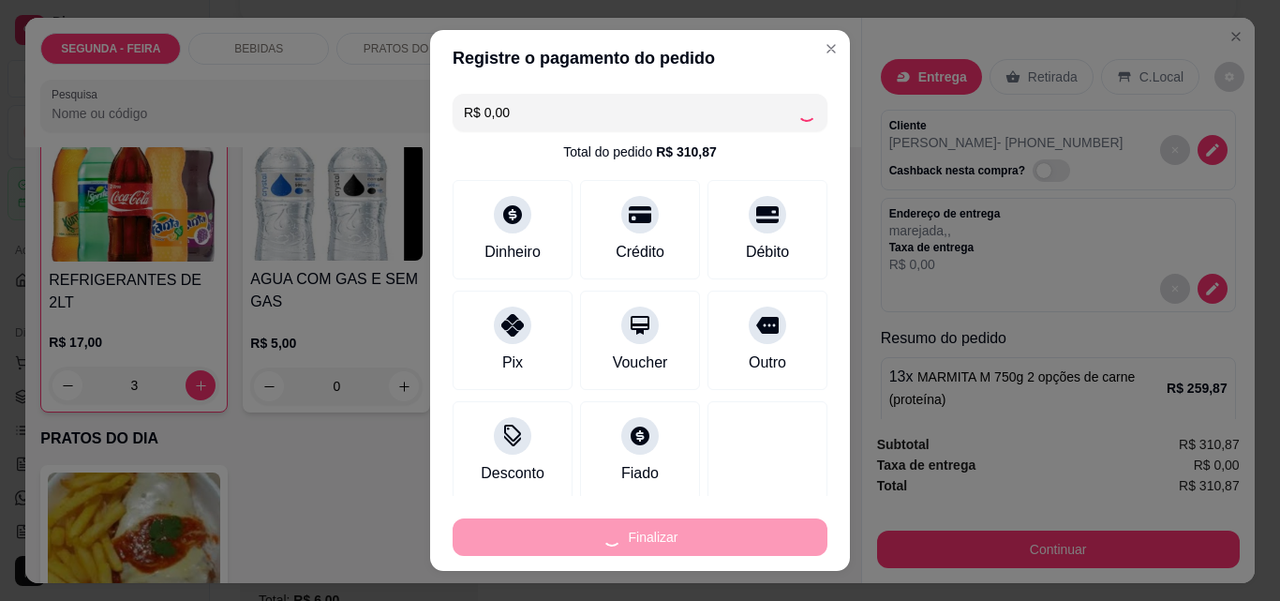
type input "0"
type input "-R$ 310,87"
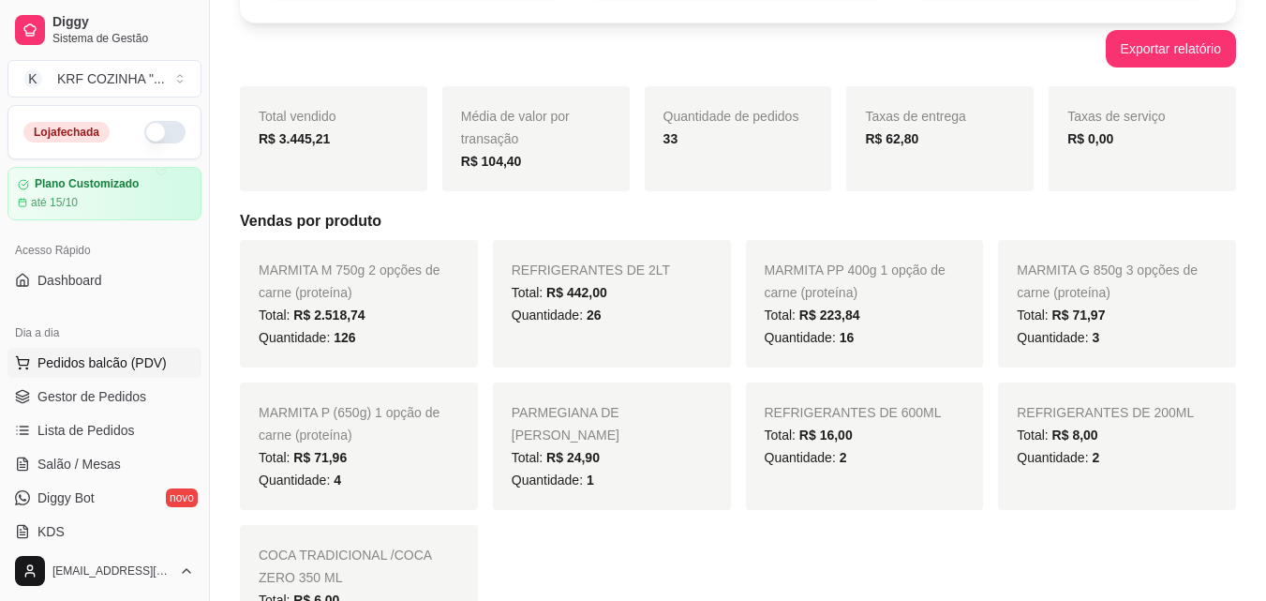
click at [77, 352] on button "Pedidos balcão (PDV)" at bounding box center [104, 363] width 194 height 30
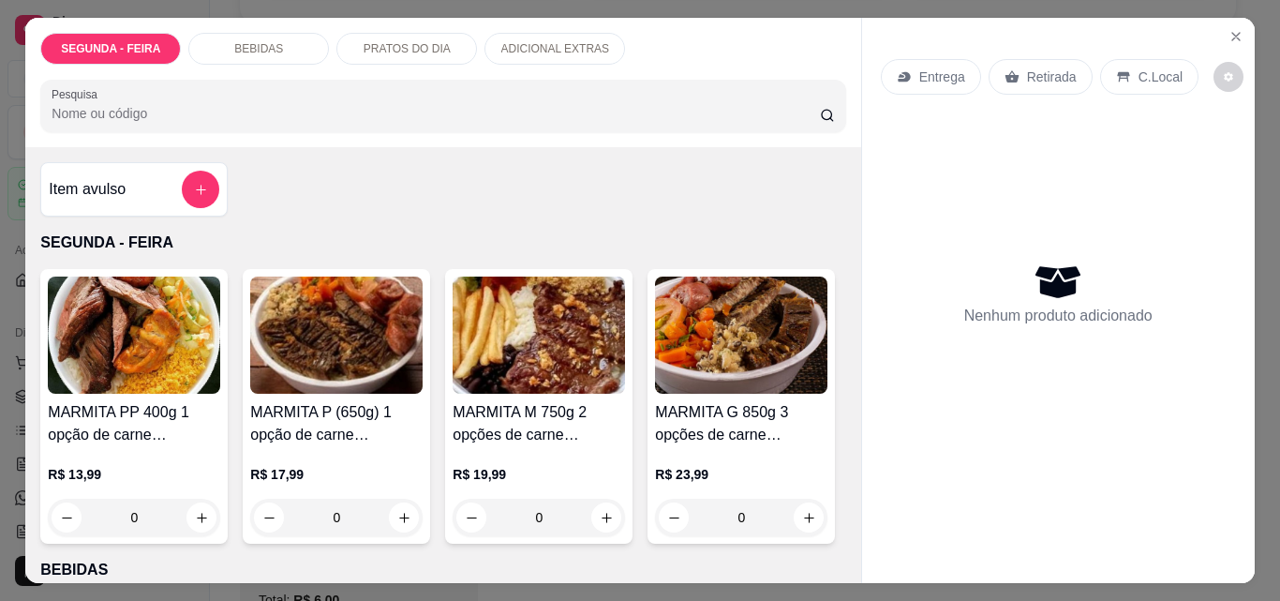
click at [596, 372] on img at bounding box center [539, 335] width 172 height 117
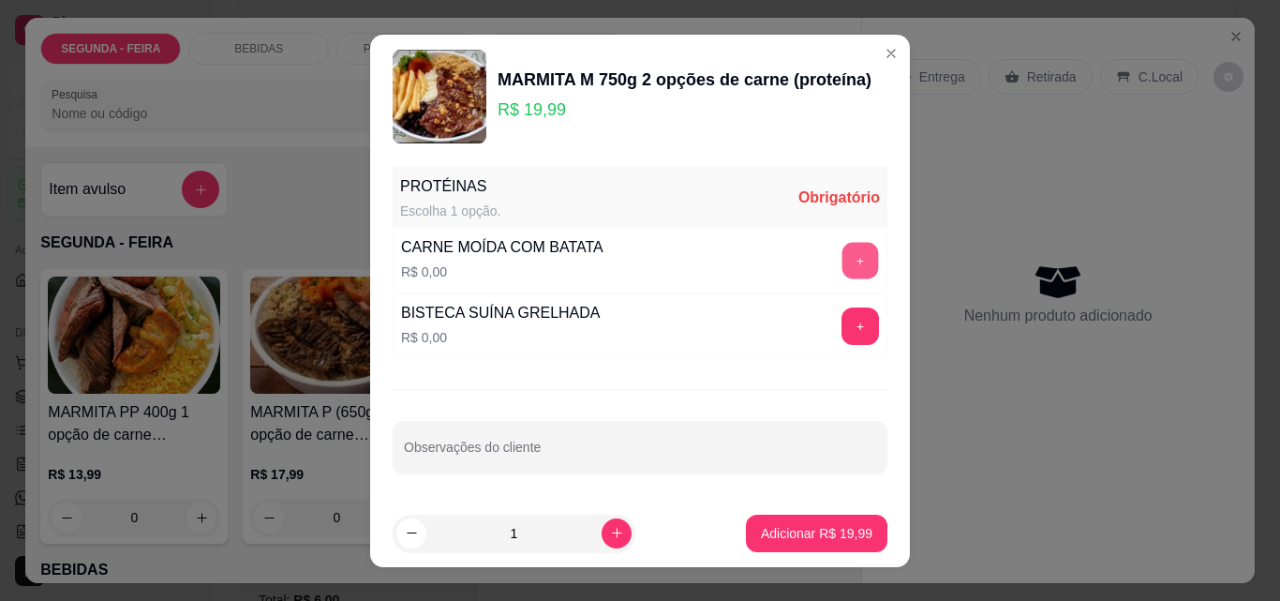
click at [848, 263] on button "+" at bounding box center [861, 260] width 37 height 37
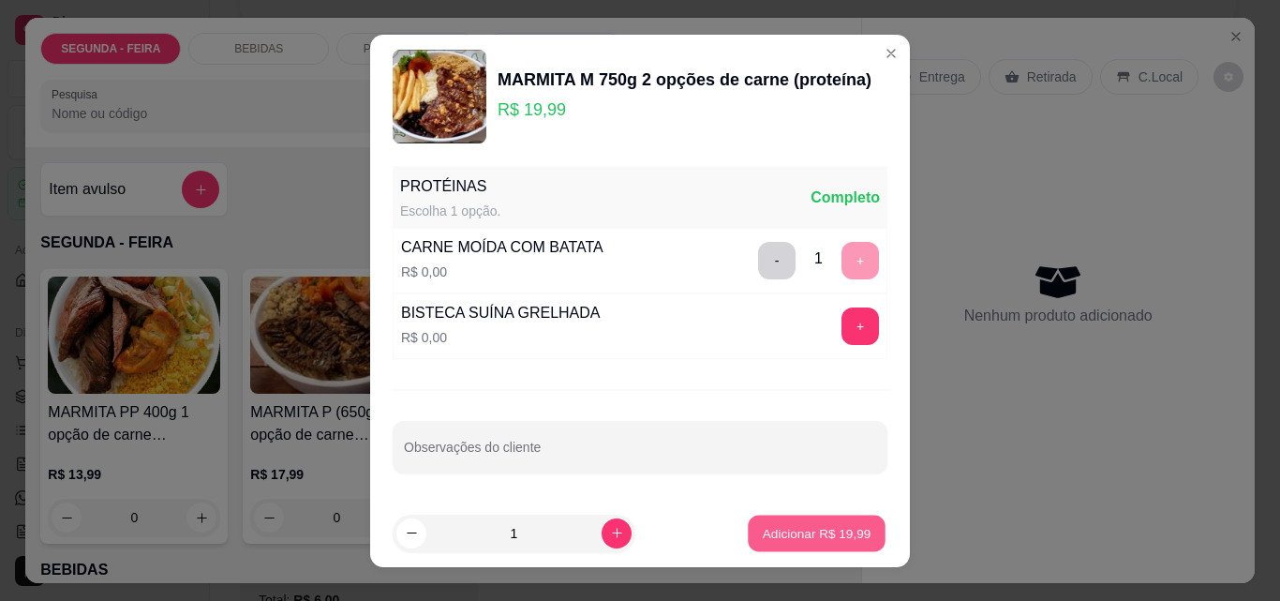
click at [795, 525] on p "Adicionar R$ 19,99" at bounding box center [817, 533] width 109 height 18
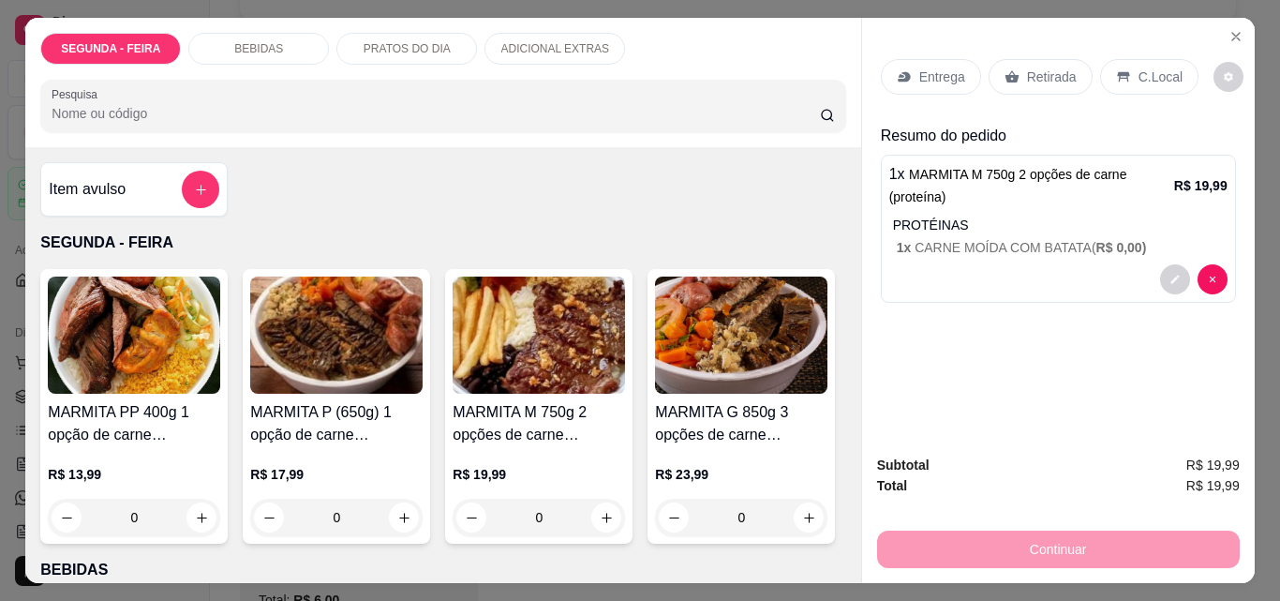
click at [1046, 67] on p "Retirada" at bounding box center [1052, 76] width 50 height 19
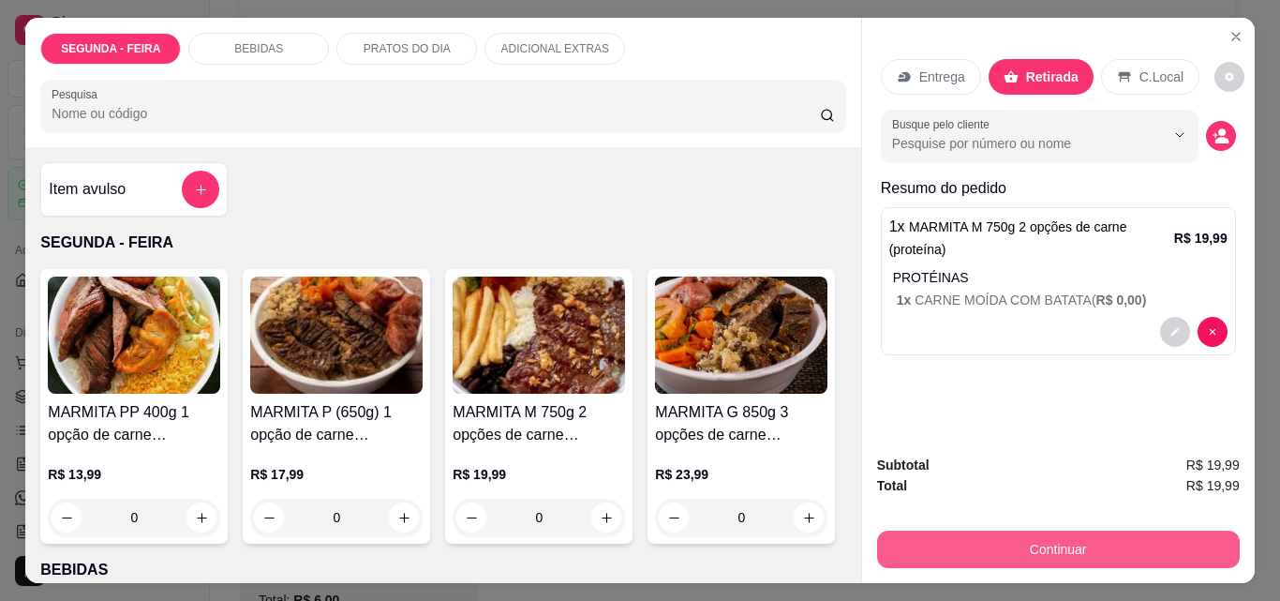
click at [991, 531] on button "Continuar" at bounding box center [1058, 549] width 363 height 37
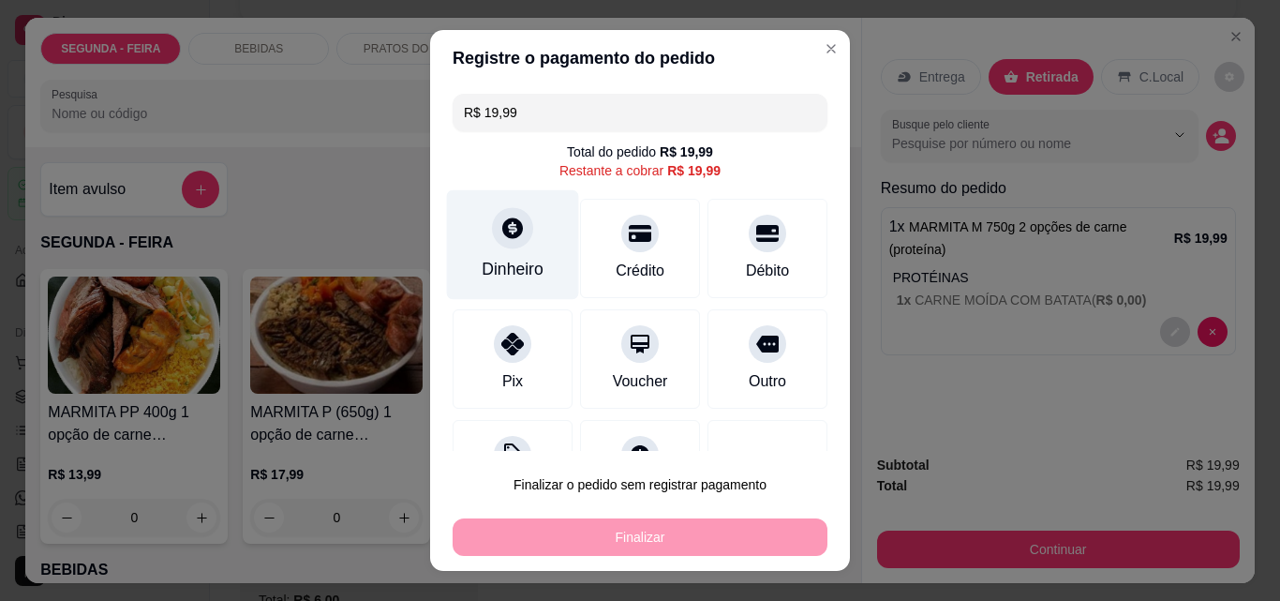
click at [504, 239] on div at bounding box center [512, 227] width 41 height 41
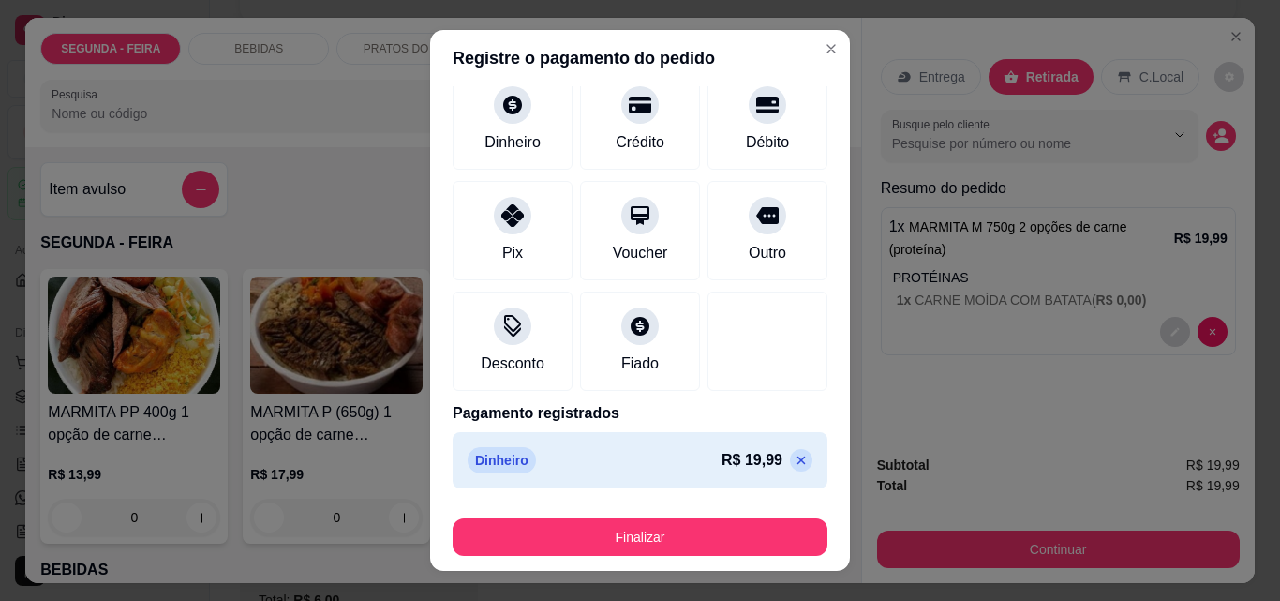
click at [798, 459] on icon at bounding box center [802, 460] width 8 height 8
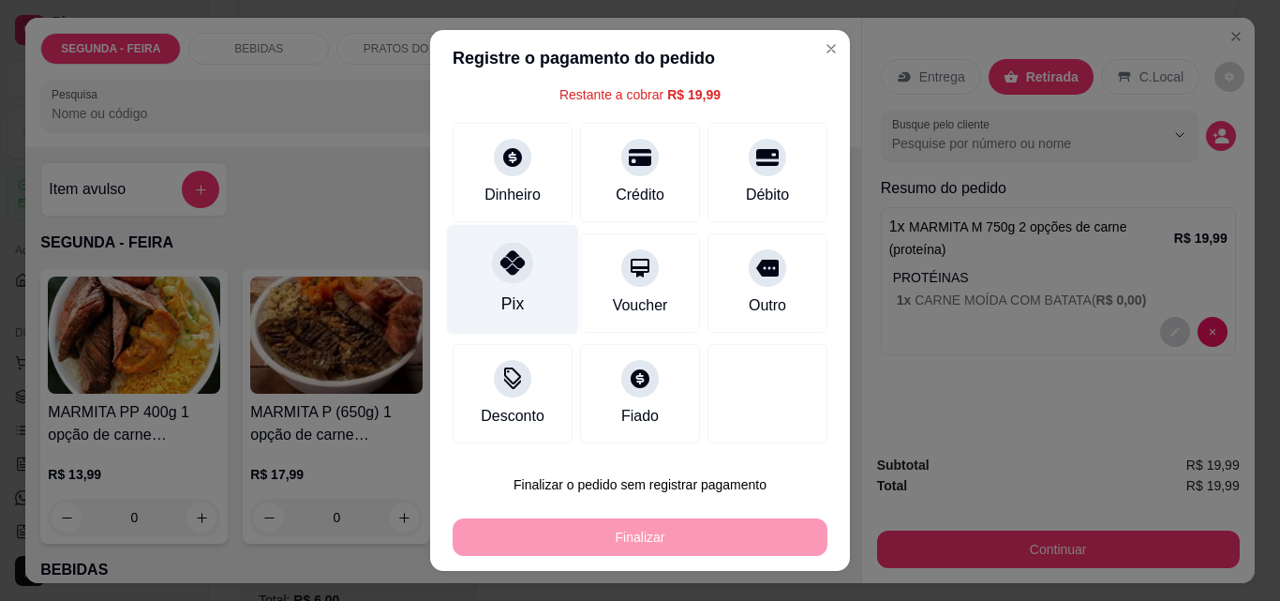
click at [492, 277] on div at bounding box center [512, 262] width 41 height 41
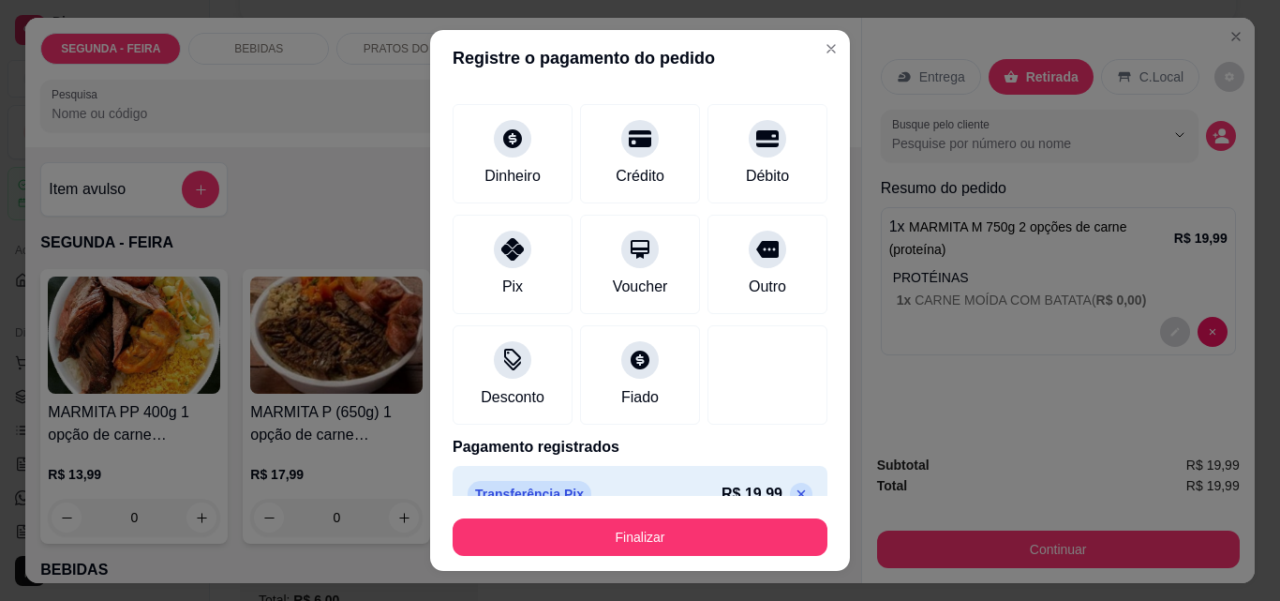
scroll to position [110, 0]
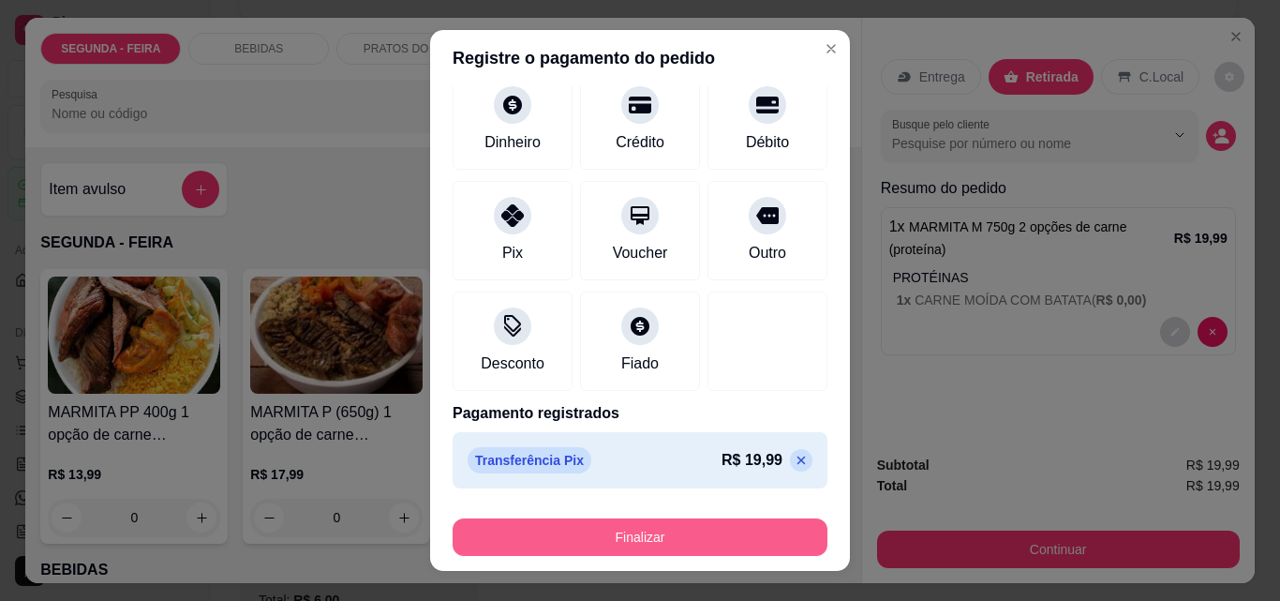
click at [644, 525] on button "Finalizar" at bounding box center [640, 536] width 375 height 37
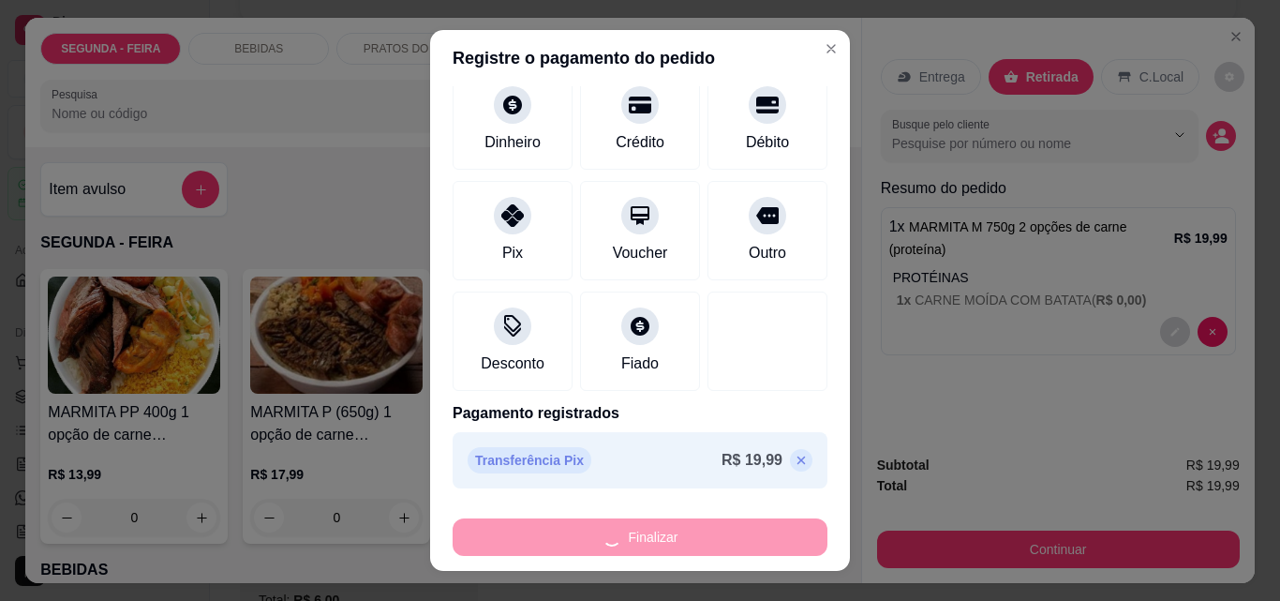
type input "-R$ 19,99"
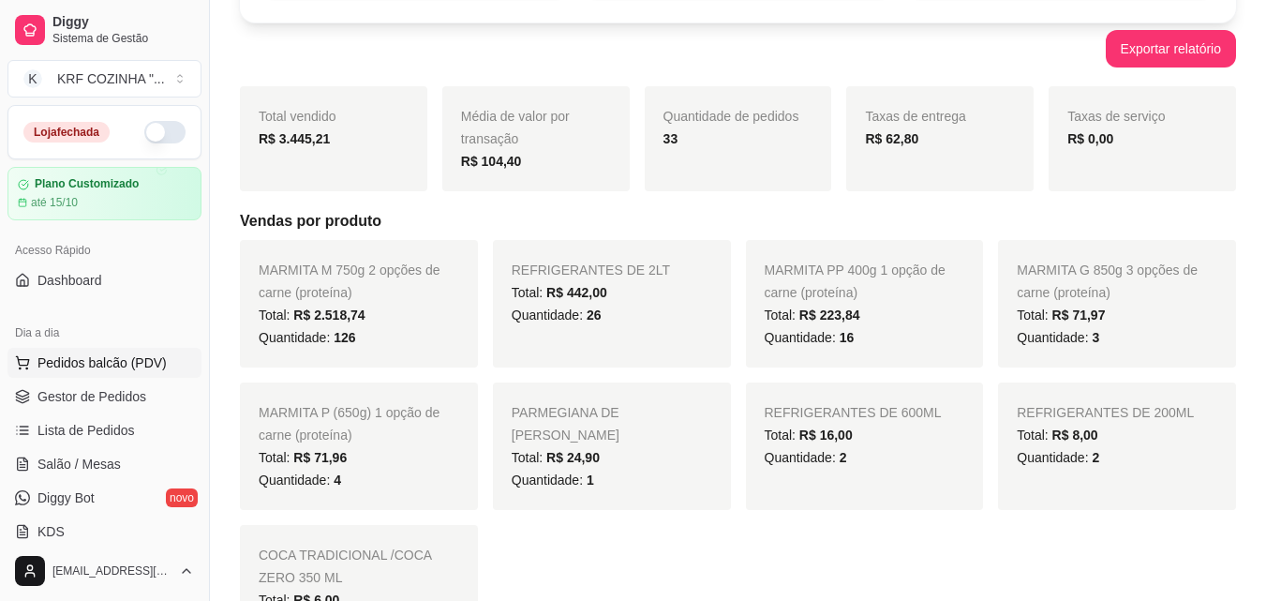
click at [70, 358] on span "Pedidos balcão (PDV)" at bounding box center [101, 362] width 129 height 19
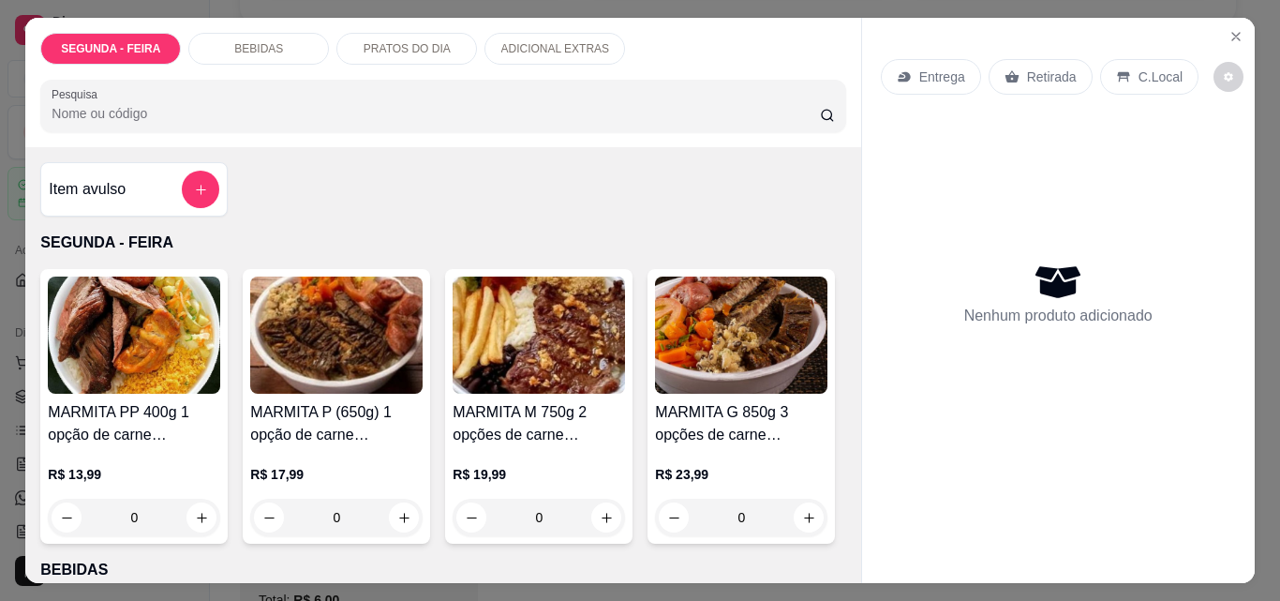
click at [585, 348] on img at bounding box center [539, 335] width 172 height 117
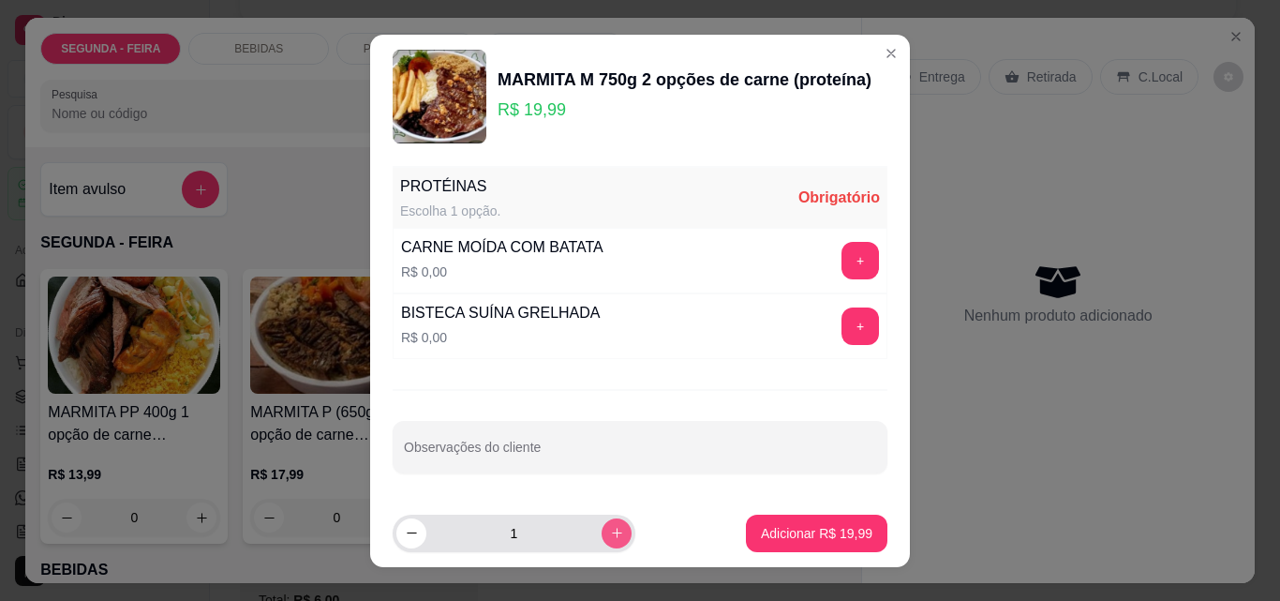
click at [602, 522] on button "increase-product-quantity" at bounding box center [617, 533] width 30 height 30
click at [602, 524] on button "increase-product-quantity" at bounding box center [616, 532] width 29 height 29
click at [602, 525] on button "increase-product-quantity" at bounding box center [617, 533] width 30 height 30
click at [610, 538] on icon "increase-product-quantity" at bounding box center [617, 533] width 14 height 14
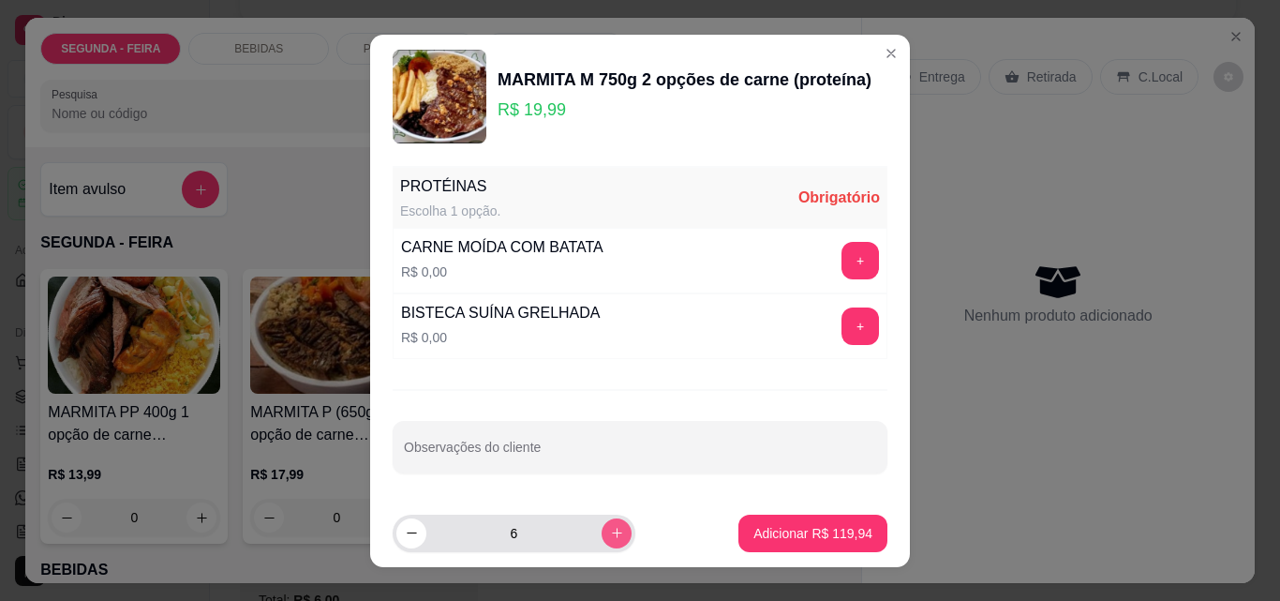
click at [610, 538] on icon "increase-product-quantity" at bounding box center [617, 533] width 14 height 14
click at [610, 537] on icon "increase-product-quantity" at bounding box center [617, 533] width 14 height 14
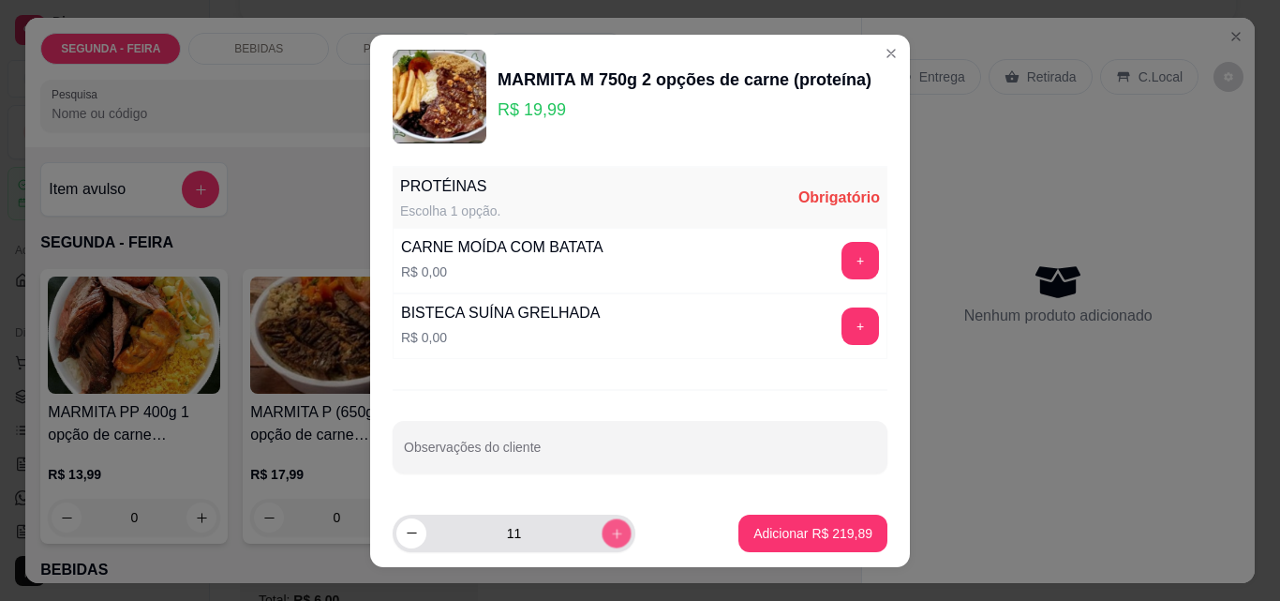
click at [610, 537] on icon "increase-product-quantity" at bounding box center [617, 533] width 14 height 14
click at [610, 535] on icon "increase-product-quantity" at bounding box center [617, 533] width 14 height 14
click at [602, 537] on button "increase-product-quantity" at bounding box center [616, 532] width 29 height 29
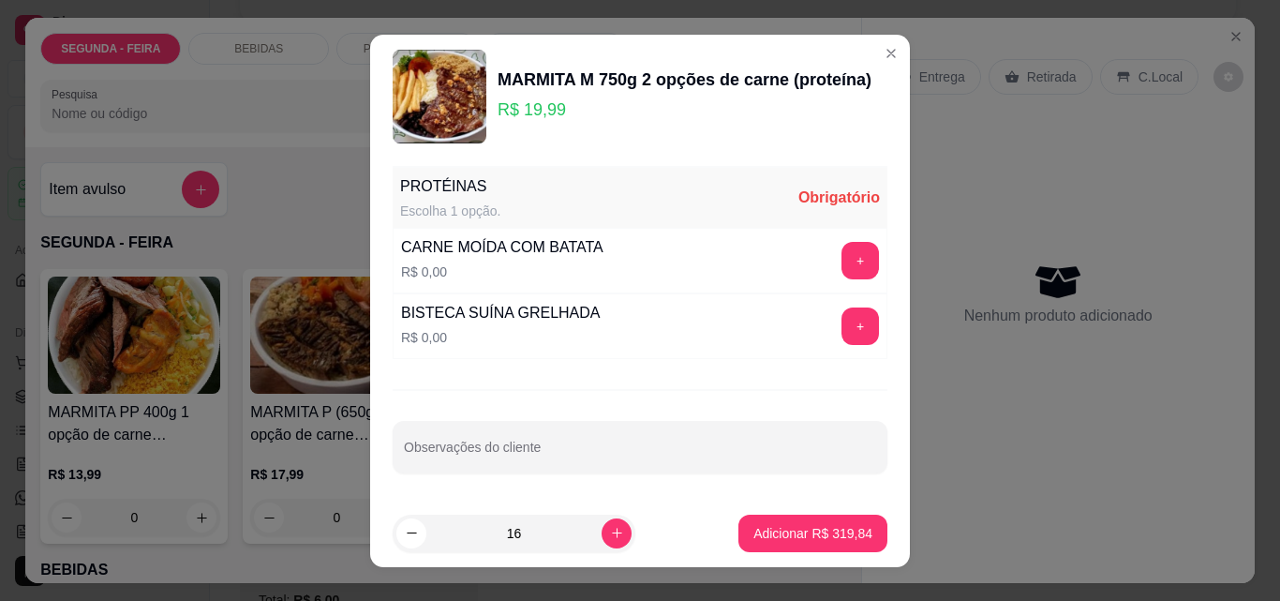
click at [576, 537] on input "16" at bounding box center [513, 533] width 175 height 37
click at [610, 532] on icon "increase-product-quantity" at bounding box center [617, 533] width 14 height 14
type input "17"
click at [851, 241] on div "CARNE MOÍDA COM BATATA R$ 0,00 +" at bounding box center [640, 261] width 495 height 66
click at [843, 262] on button "+" at bounding box center [861, 260] width 37 height 37
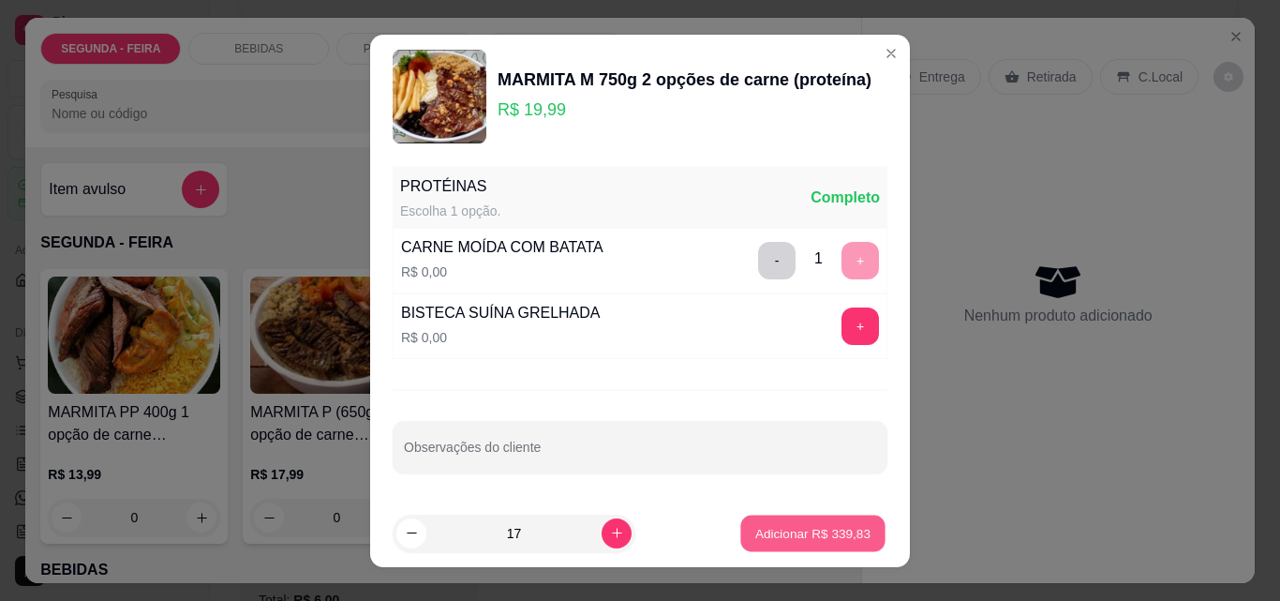
click at [832, 546] on button "Adicionar R$ 339,83" at bounding box center [813, 533] width 144 height 37
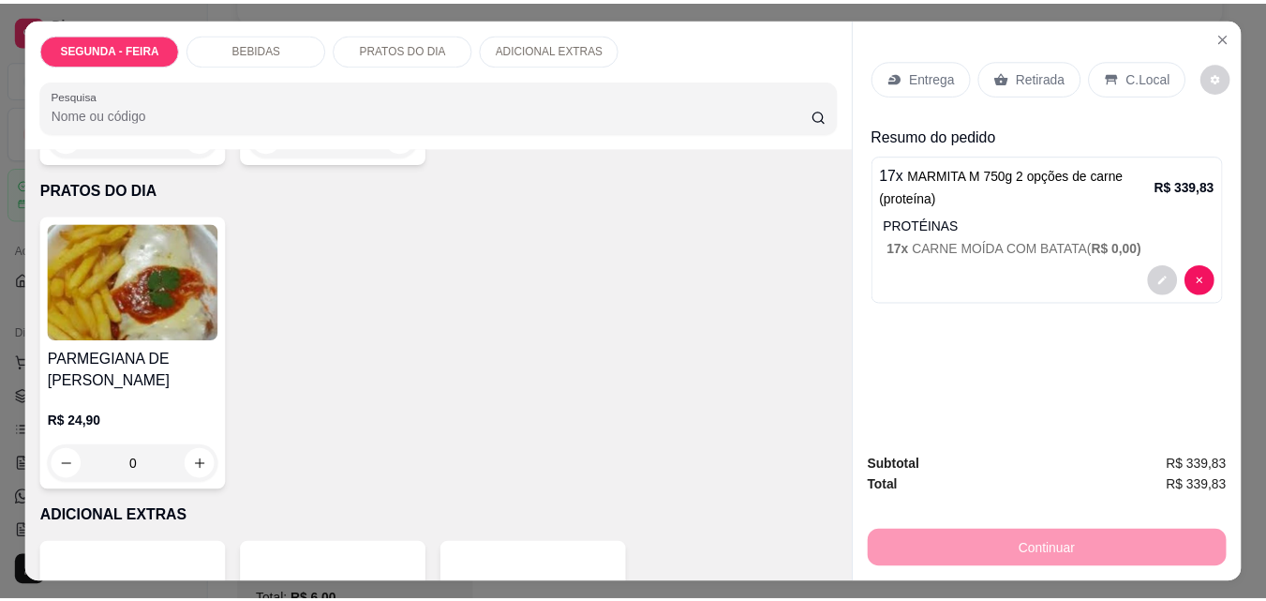
scroll to position [1031, 0]
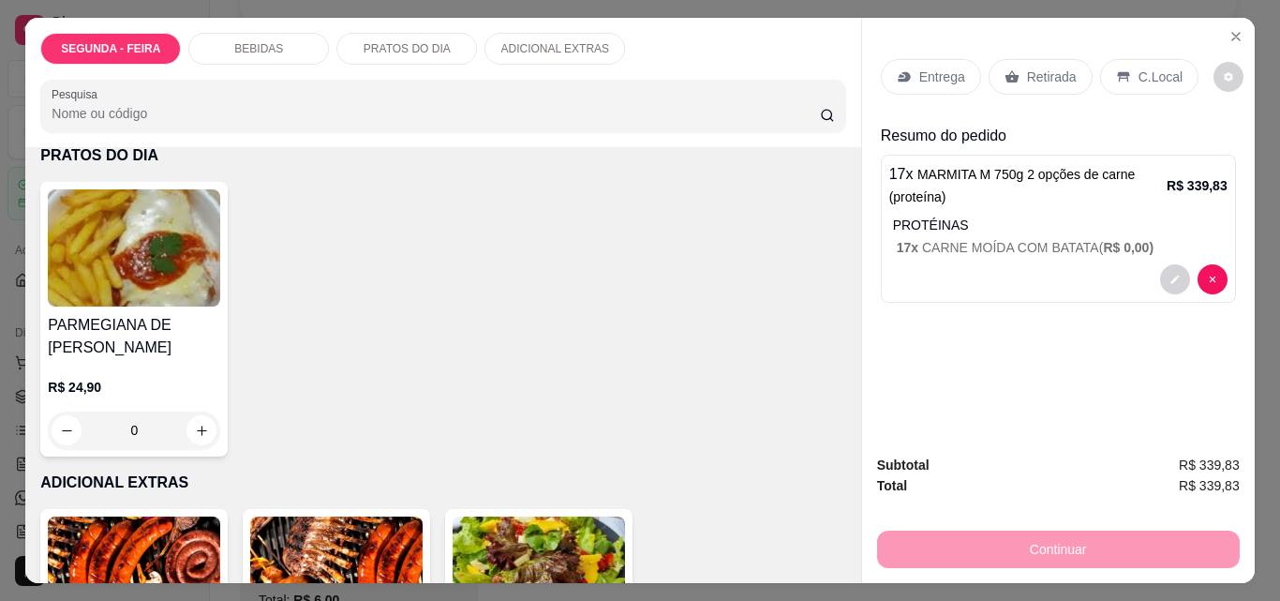
click at [220, 32] on div "REFRIGERANTES DE 2LT" at bounding box center [134, 9] width 172 height 45
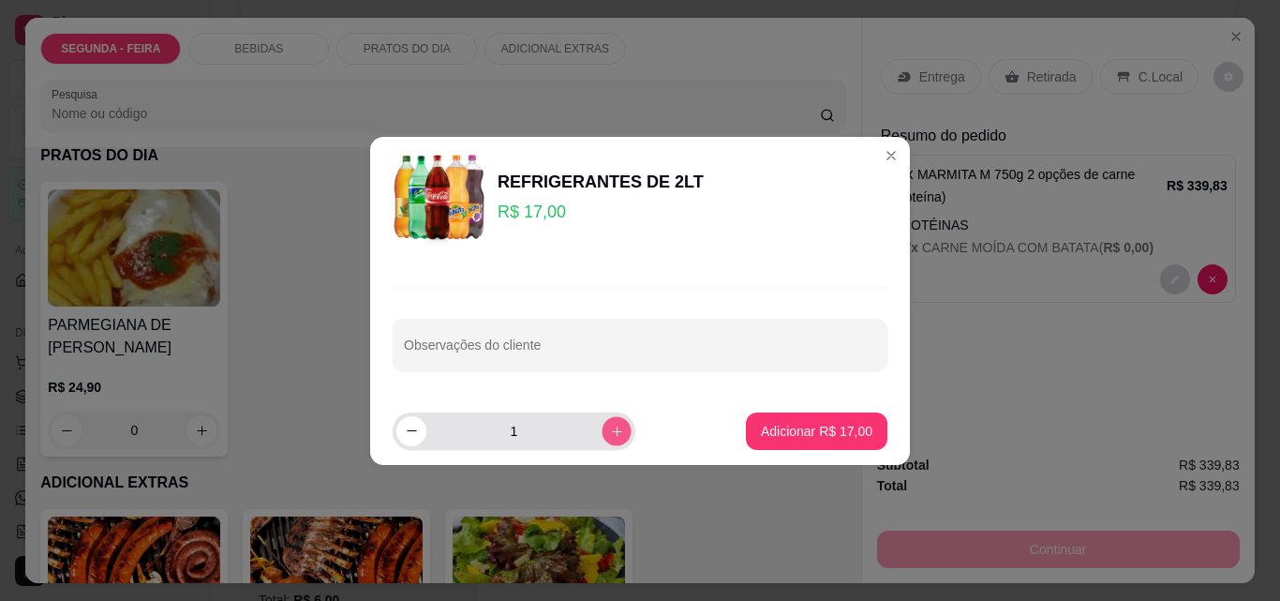
click at [610, 434] on icon "increase-product-quantity" at bounding box center [617, 431] width 14 height 14
click at [419, 435] on button "decrease-product-quantity" at bounding box center [412, 431] width 30 height 30
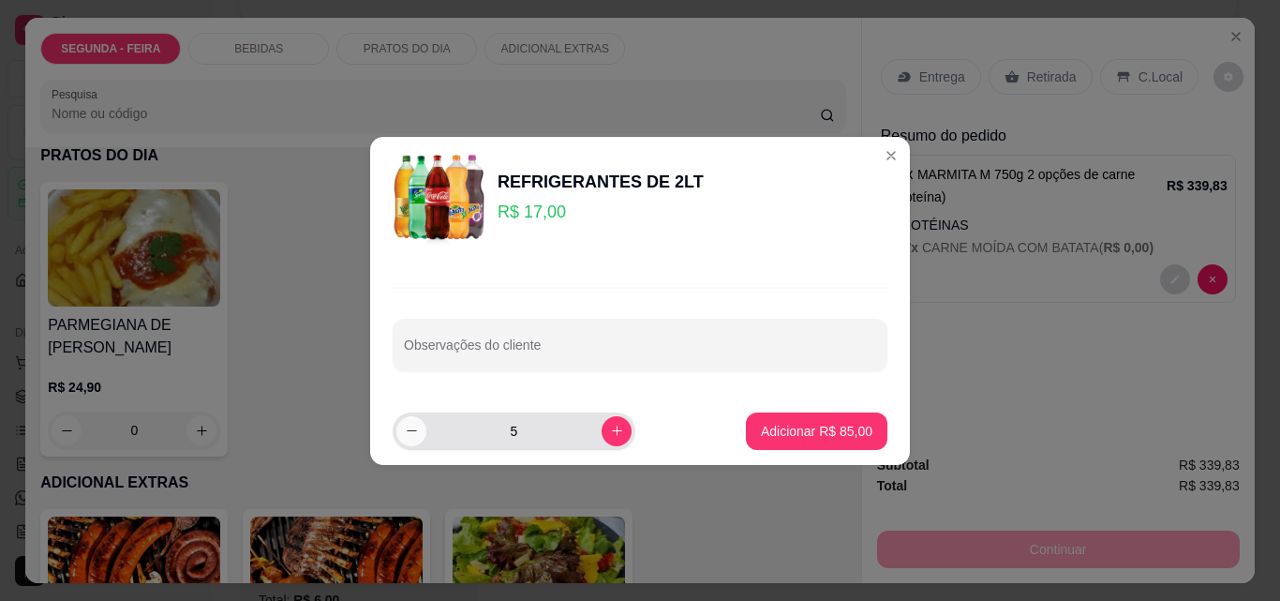
type input "4"
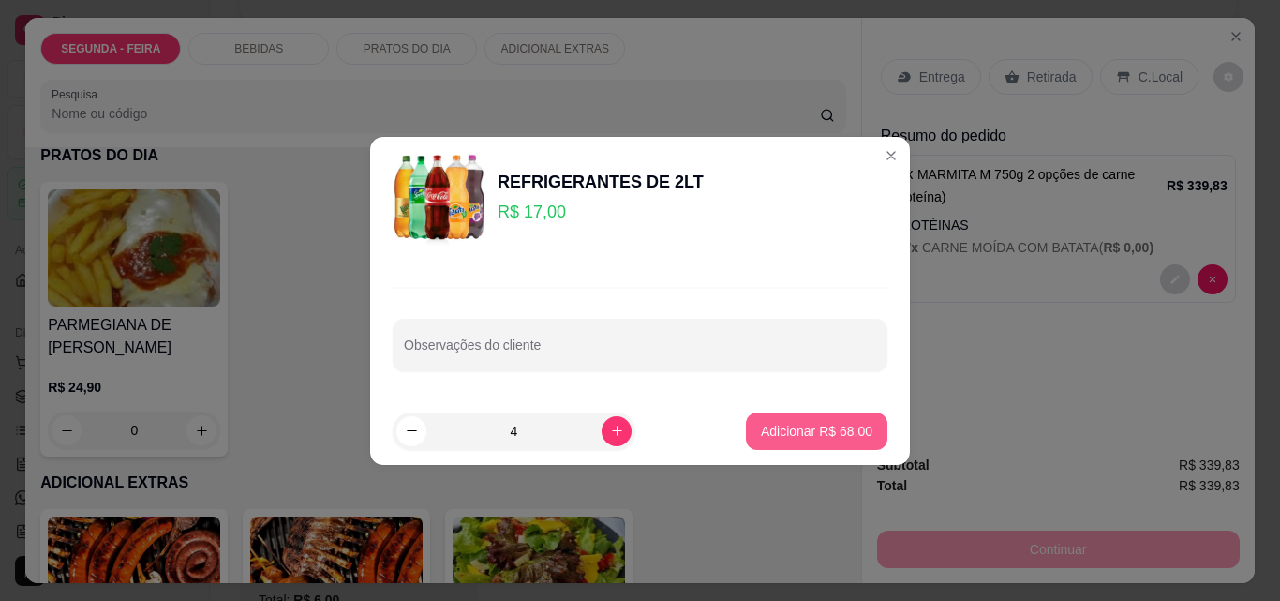
click at [848, 433] on p "Adicionar R$ 68,00" at bounding box center [817, 431] width 112 height 19
type input "4"
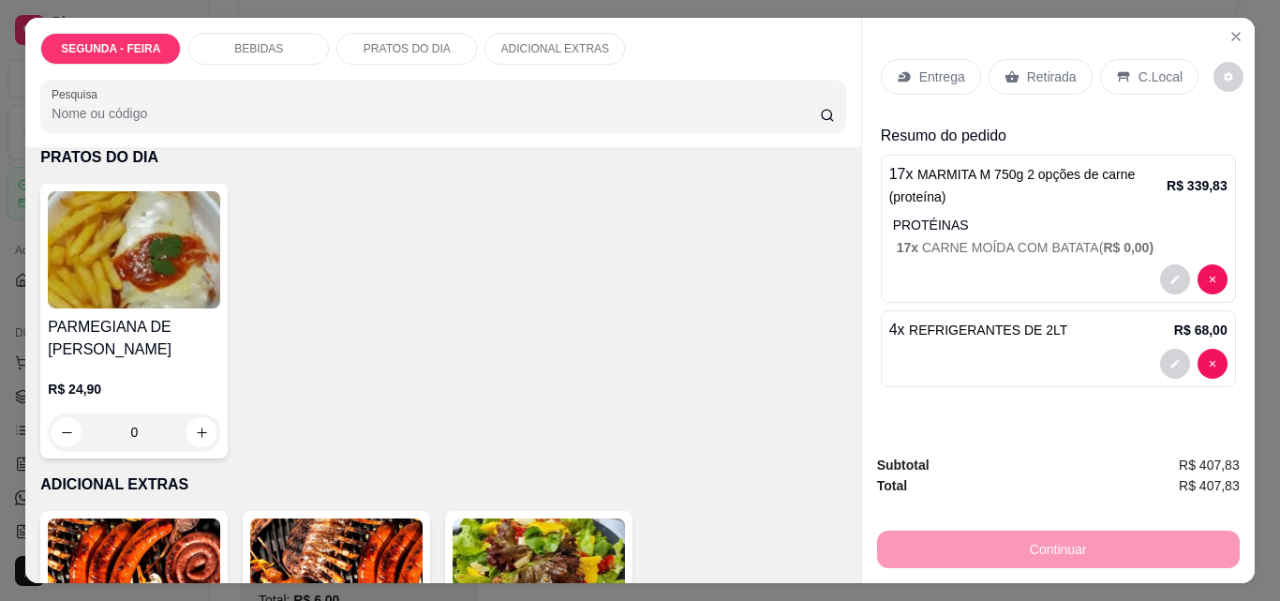
click at [933, 72] on p "Entrega" at bounding box center [943, 76] width 46 height 19
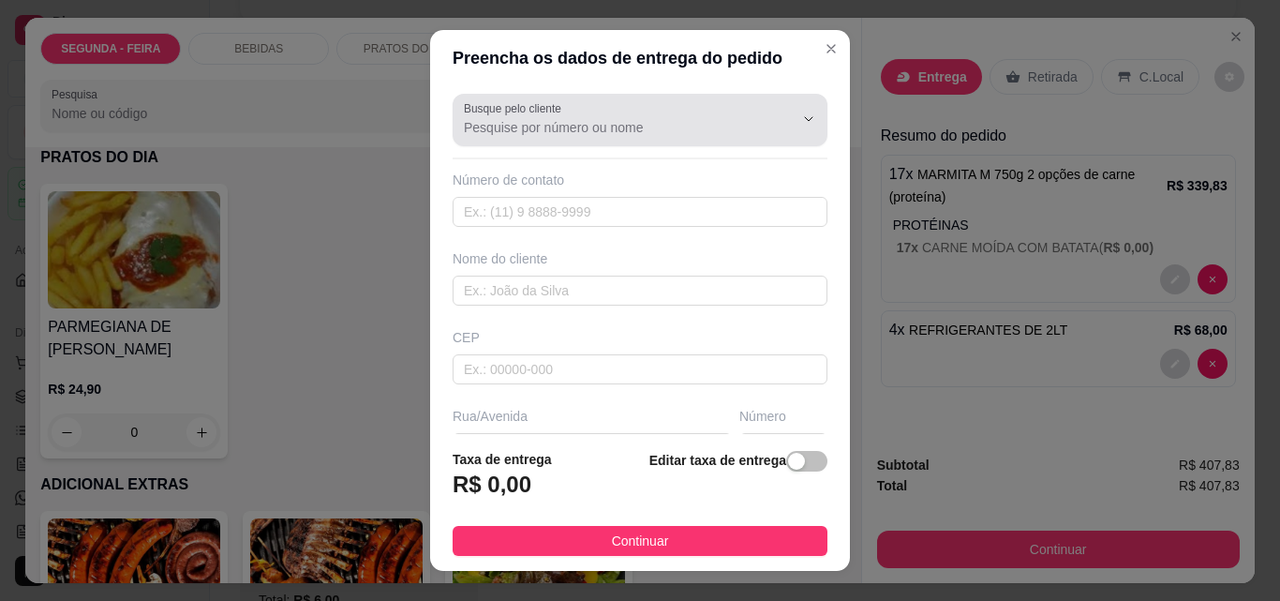
click at [612, 129] on input "Busque pelo cliente" at bounding box center [614, 127] width 300 height 19
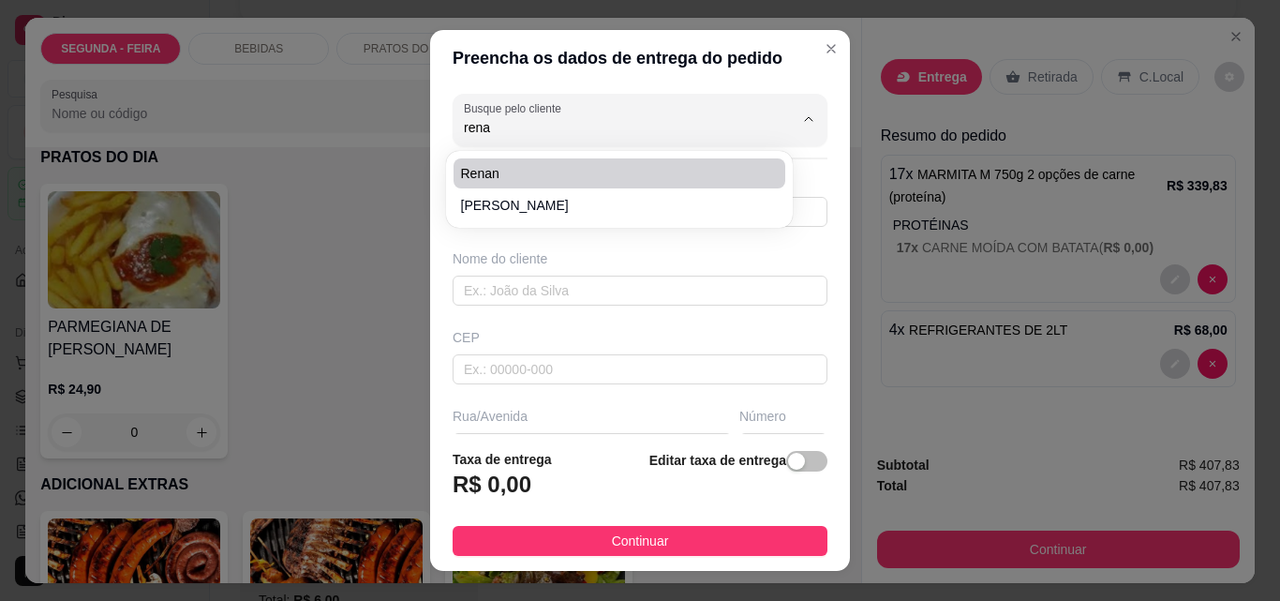
click at [477, 171] on span "Renan" at bounding box center [610, 173] width 298 height 19
type input "Renan"
type input "14981711349"
type input "Renan"
type input "Marejada"
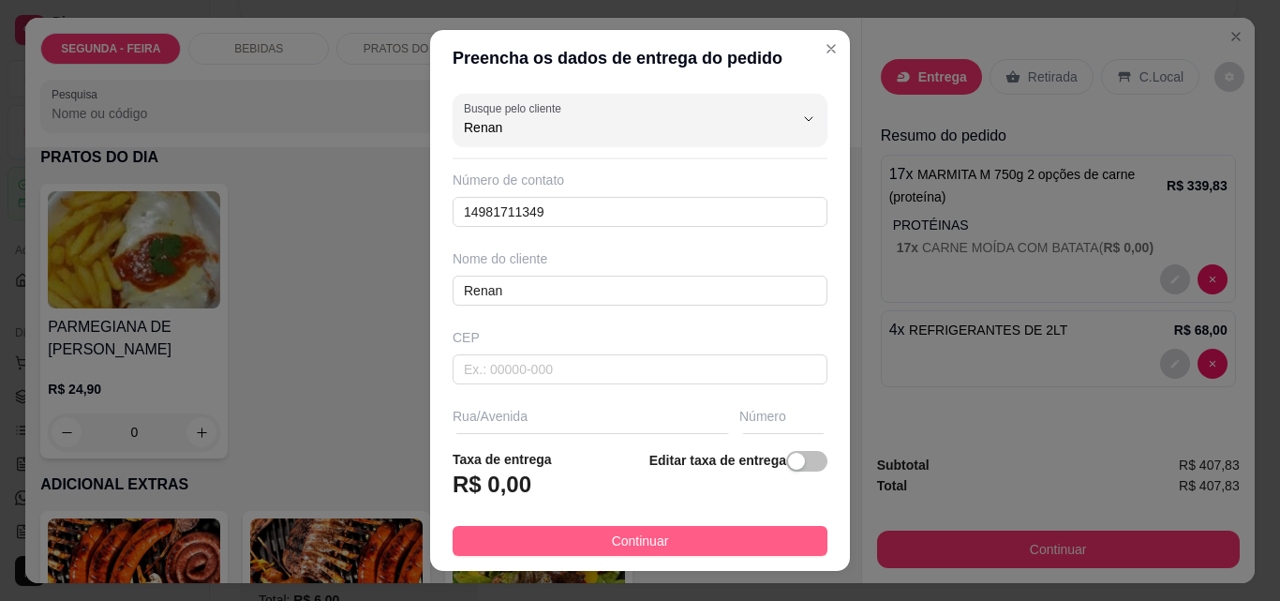
type input "Renan"
click at [733, 530] on button "Continuar" at bounding box center [640, 541] width 375 height 30
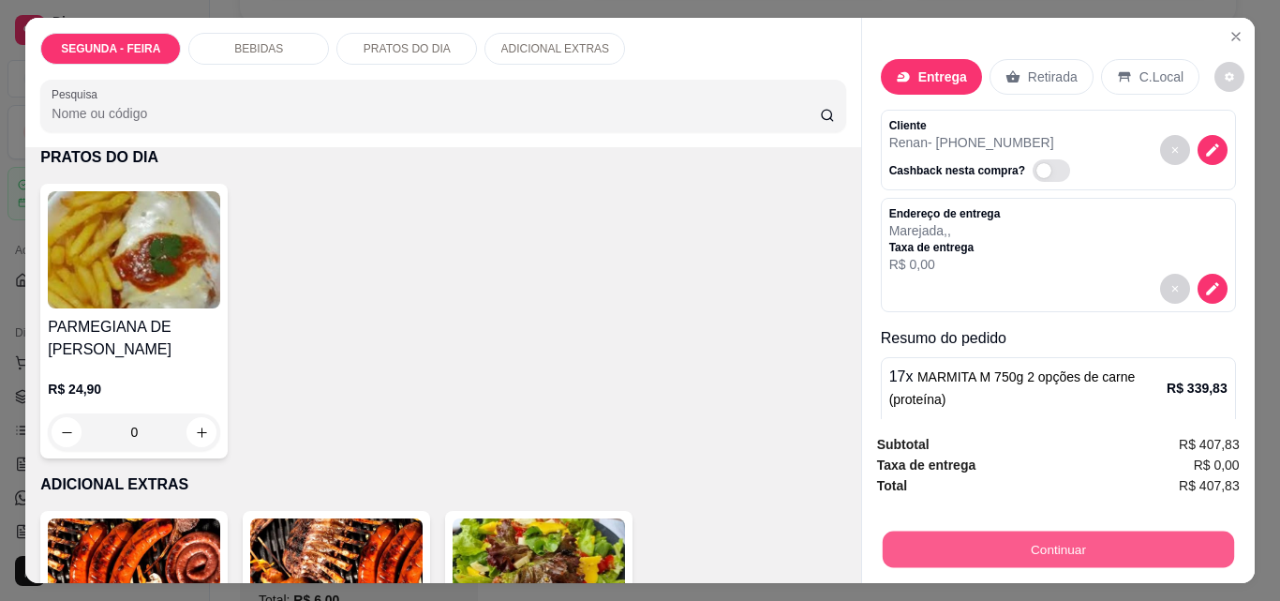
click at [977, 543] on button "Continuar" at bounding box center [1058, 549] width 352 height 37
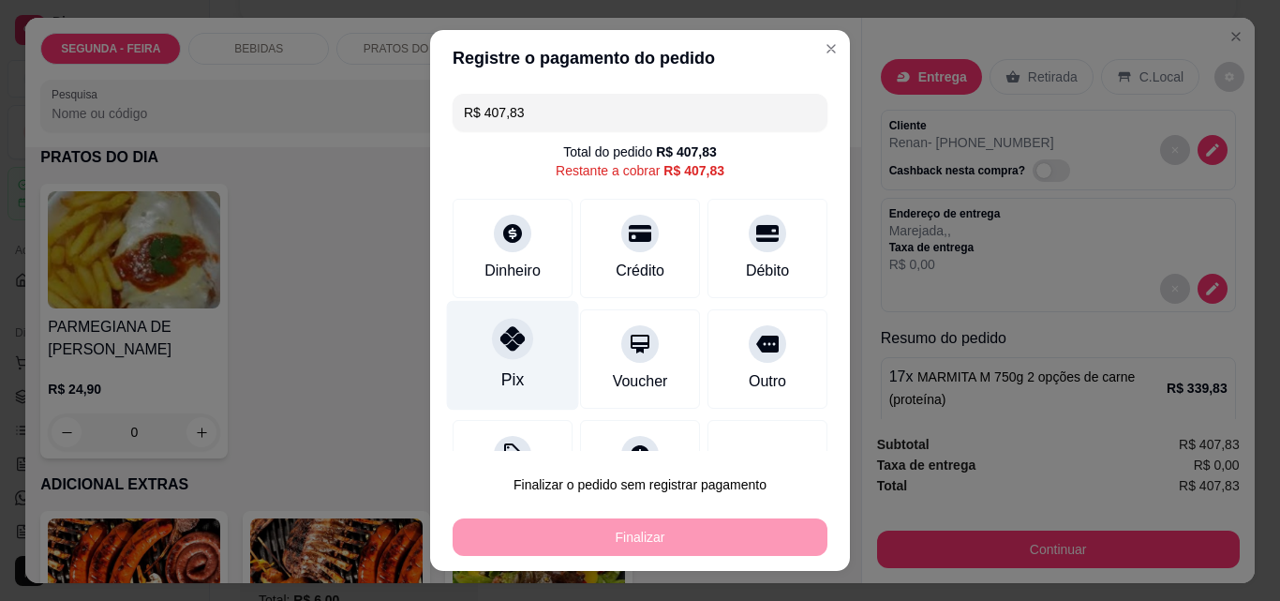
click at [510, 337] on icon at bounding box center [513, 338] width 24 height 24
type input "R$ 0,00"
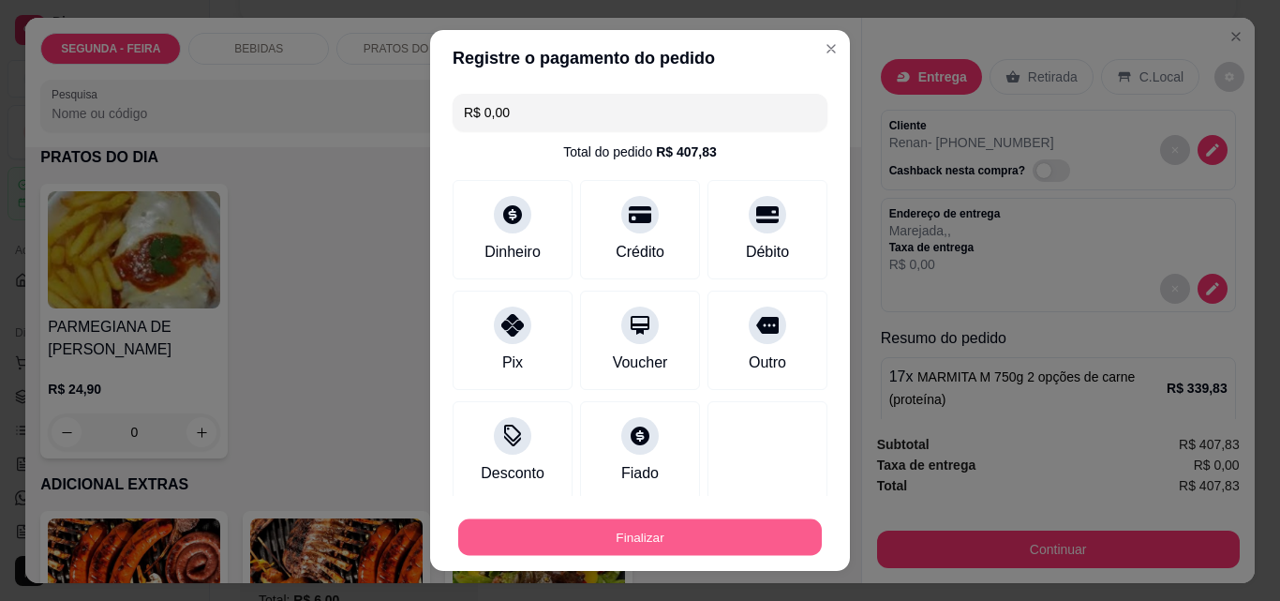
click at [614, 519] on button "Finalizar" at bounding box center [640, 537] width 364 height 37
click at [622, 529] on button "Finalizar" at bounding box center [640, 537] width 364 height 37
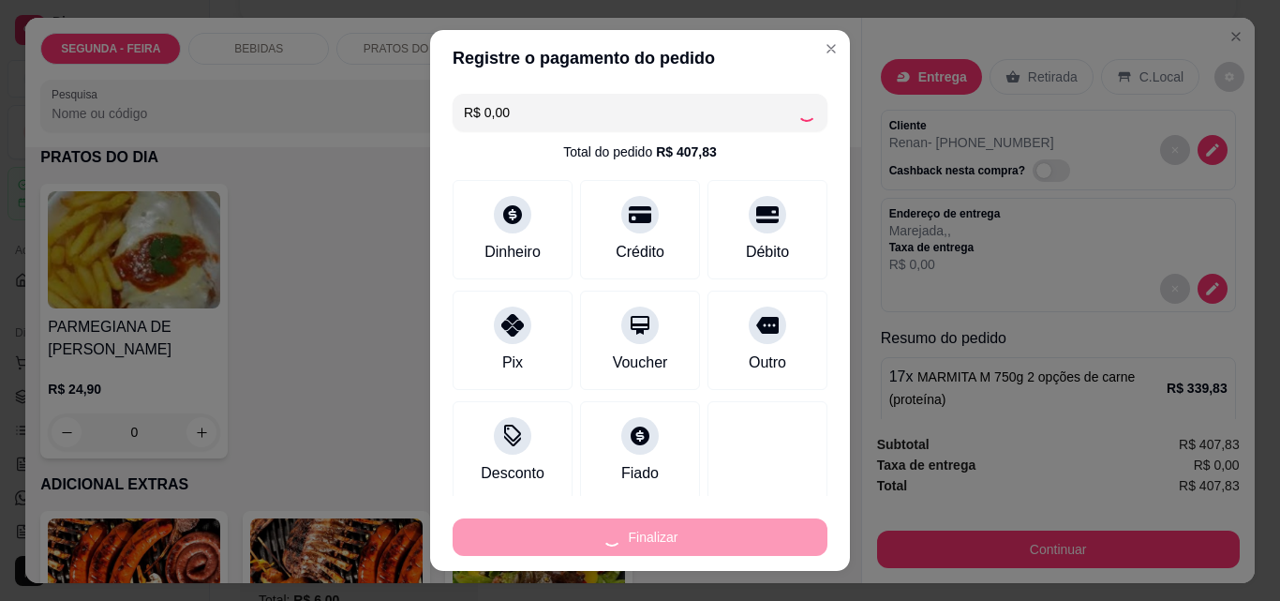
type input "0"
type input "-R$ 407,83"
